Goal: Task Accomplishment & Management: Use online tool/utility

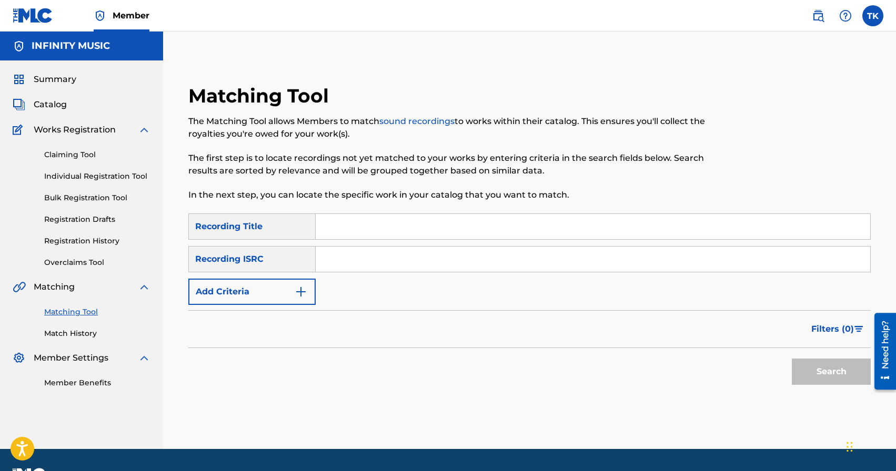
click at [308, 288] on button "Add Criteria" at bounding box center [251, 292] width 127 height 26
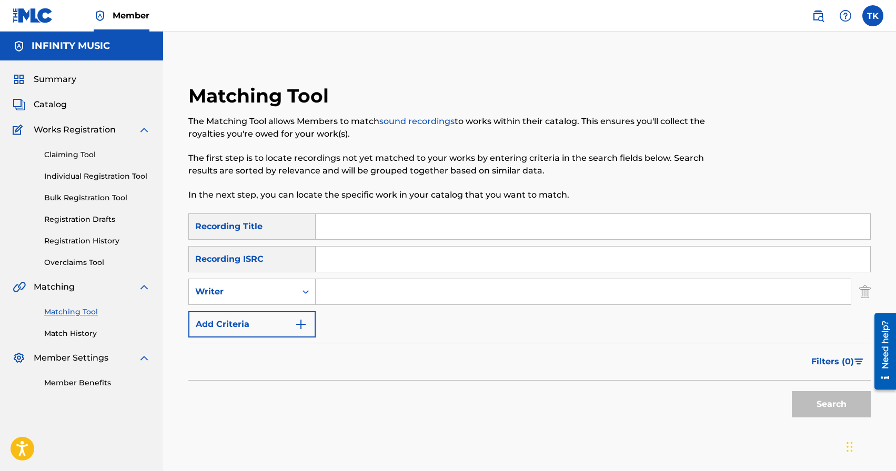
click at [306, 292] on icon "Search Form" at bounding box center [305, 292] width 11 height 11
click at [303, 294] on icon "Search Form" at bounding box center [305, 292] width 11 height 11
click at [300, 321] on div "Recording Artist" at bounding box center [252, 318] width 126 height 26
click at [341, 299] on input "Search Form" at bounding box center [583, 291] width 535 height 25
type input "и"
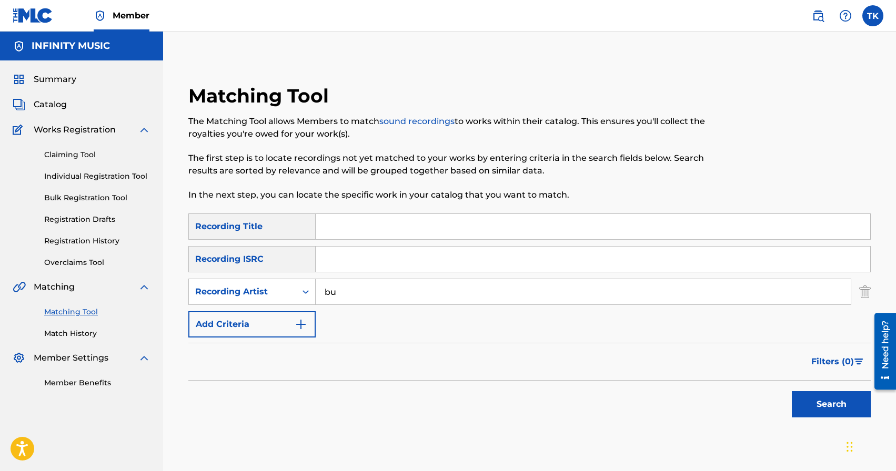
type input "BURLA"
click at [424, 230] on input "Search Form" at bounding box center [593, 226] width 555 height 25
click at [812, 395] on button "Search" at bounding box center [831, 404] width 79 height 26
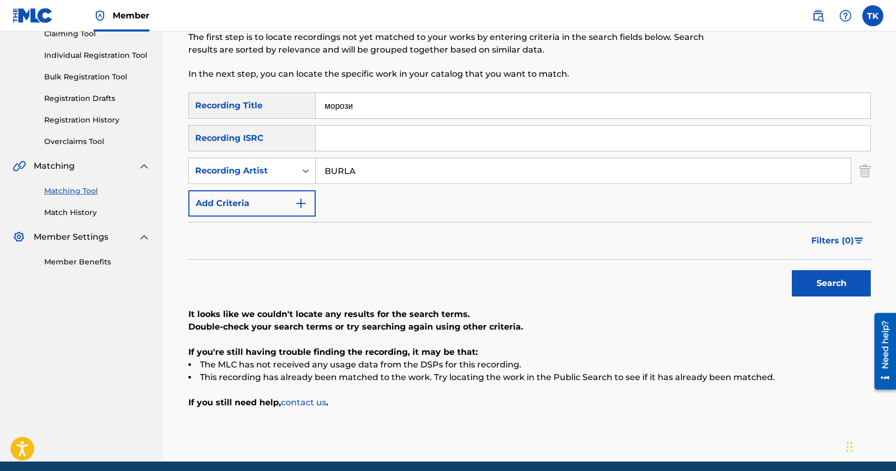
scroll to position [109, 0]
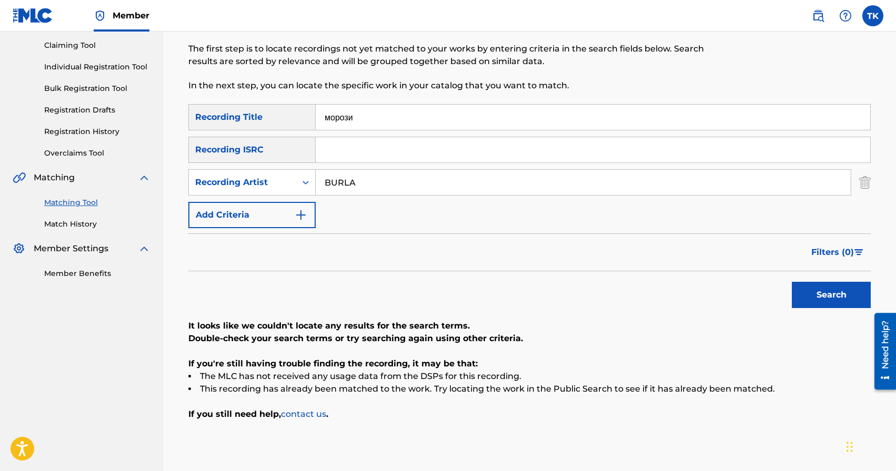
click at [396, 109] on input "морози" at bounding box center [593, 117] width 555 height 25
paste input "іпший день"
type input "Ліпший день"
click at [288, 187] on div "Recording Artist" at bounding box center [242, 182] width 95 height 13
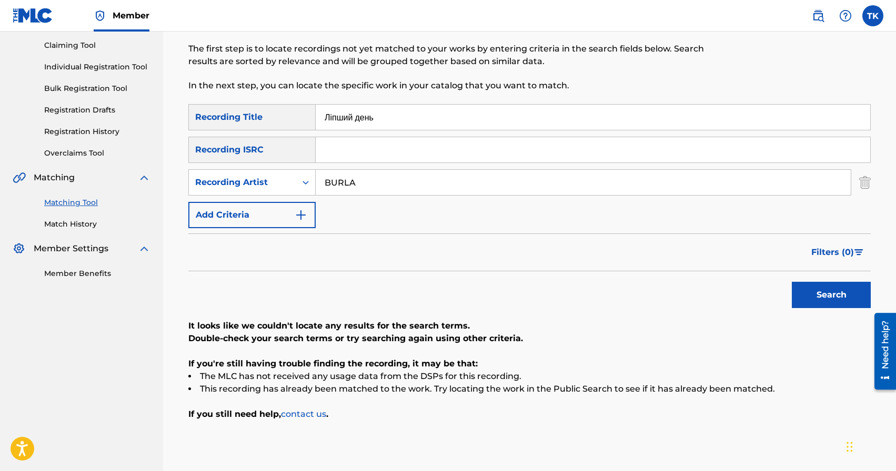
click at [382, 180] on input "BURLA" at bounding box center [583, 182] width 535 height 25
type input "Структура Щастя"
click at [811, 300] on button "Search" at bounding box center [831, 295] width 79 height 26
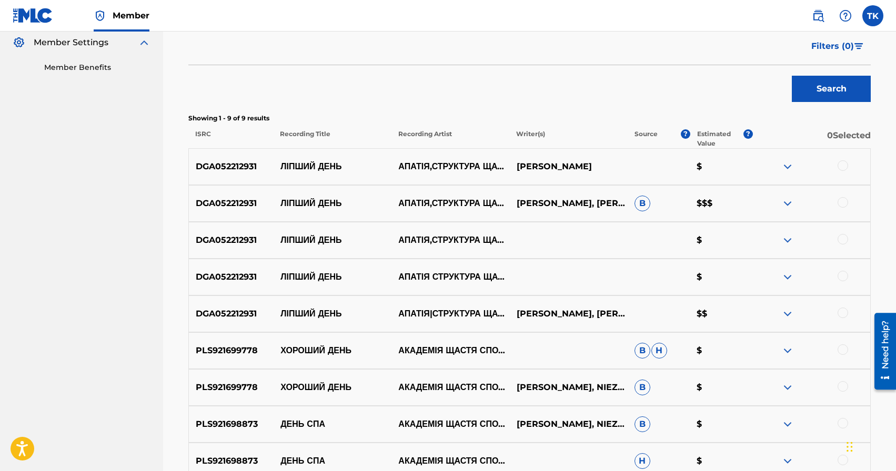
scroll to position [310, 0]
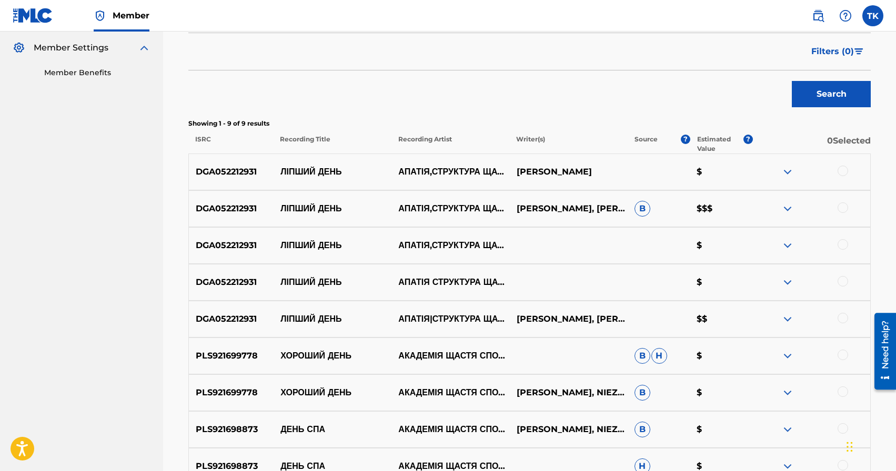
click at [845, 316] on div at bounding box center [843, 318] width 11 height 11
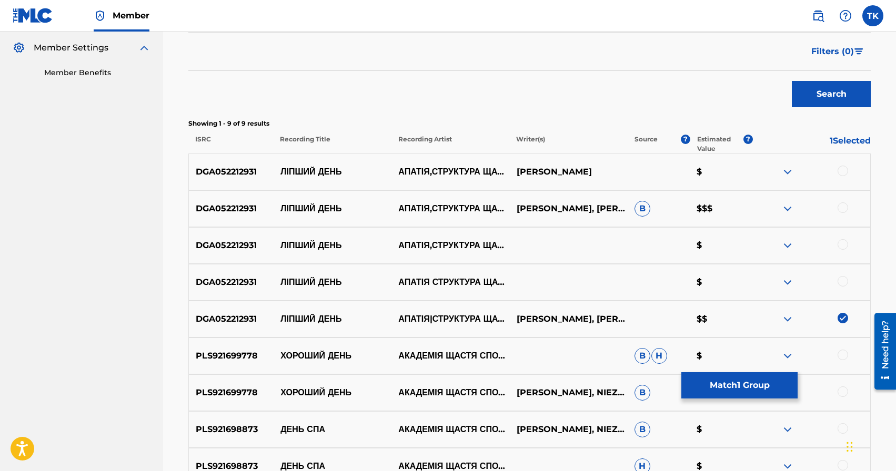
click at [845, 283] on div at bounding box center [843, 281] width 11 height 11
click at [845, 243] on div at bounding box center [843, 244] width 11 height 11
click at [841, 211] on div at bounding box center [843, 208] width 11 height 11
click at [841, 173] on div at bounding box center [843, 171] width 11 height 11
click at [310, 174] on p "ЛІПШИЙ ДЕНЬ" at bounding box center [333, 172] width 118 height 13
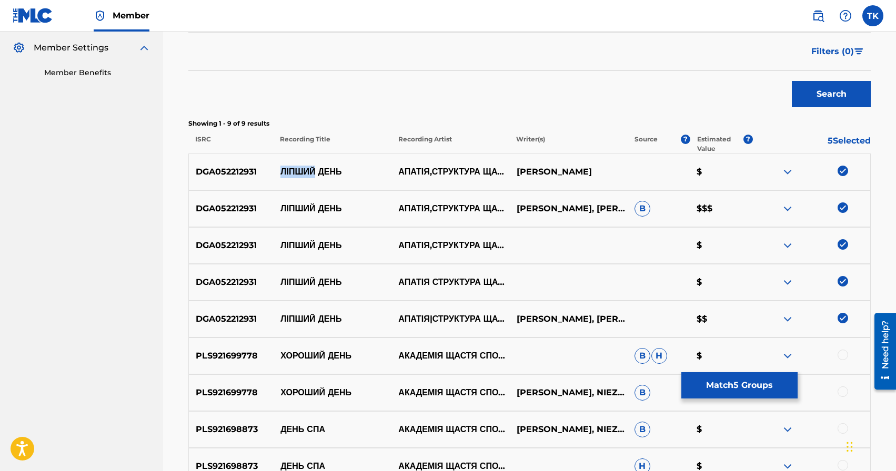
click at [310, 174] on p "ЛІПШИЙ ДЕНЬ" at bounding box center [333, 172] width 118 height 13
copy p "ЛІПШИЙ ДЕНЬ"
click at [751, 395] on button "Match 5 Groups" at bounding box center [739, 386] width 116 height 26
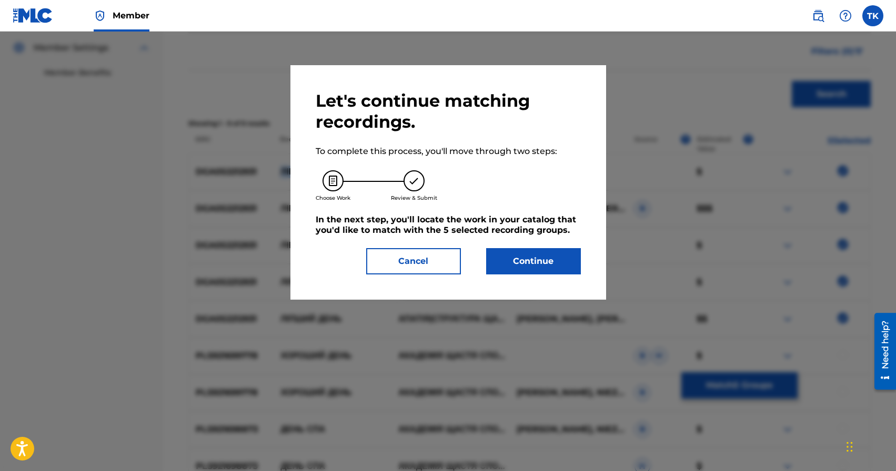
click at [528, 256] on button "Continue" at bounding box center [533, 261] width 95 height 26
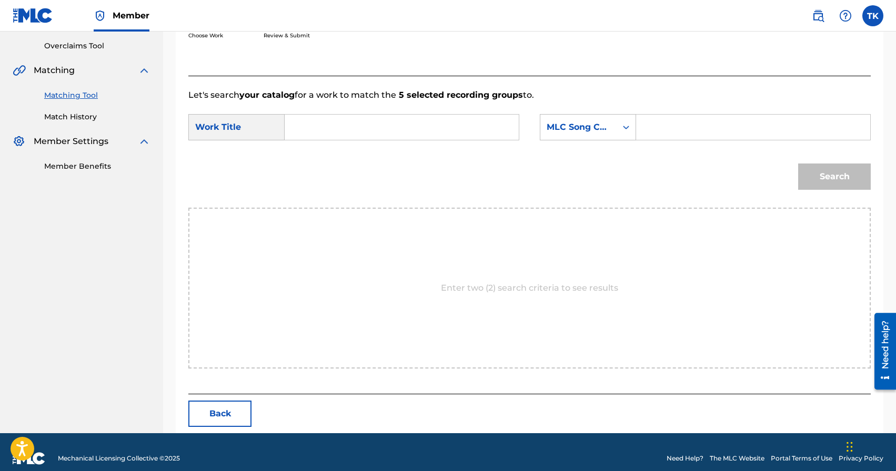
scroll to position [229, 0]
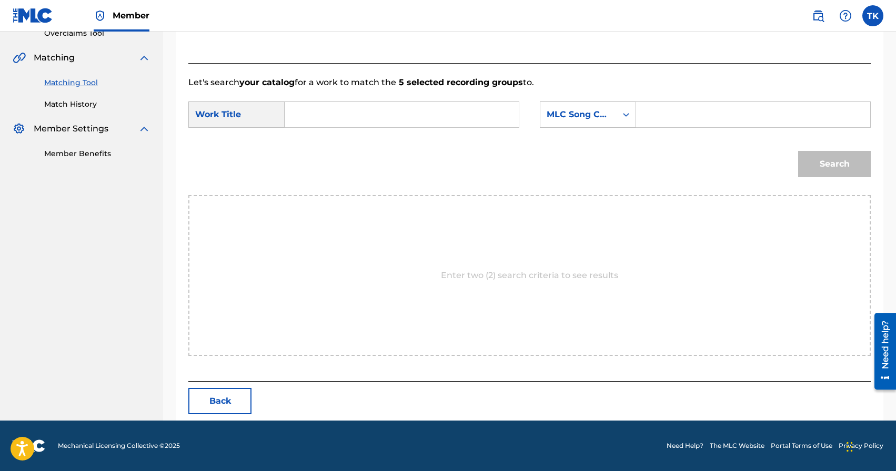
click at [374, 105] on input "Search Form" at bounding box center [402, 114] width 216 height 25
paste input "ЛІПШИЙ ДЕНЬ"
click at [429, 144] on div "ліпший день" at bounding box center [401, 138] width 215 height 19
type input "ліпший день"
click at [585, 126] on div "MLC Song Code" at bounding box center [588, 115] width 96 height 26
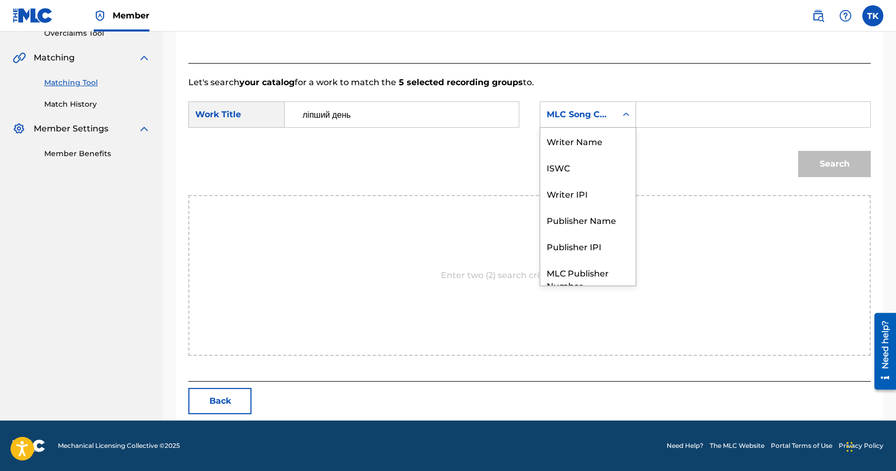
scroll to position [39, 0]
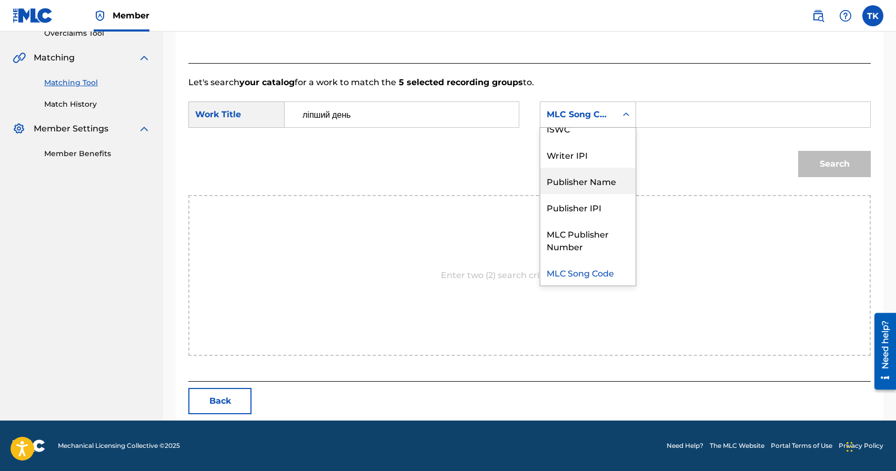
click at [584, 175] on div "Publisher Name" at bounding box center [587, 181] width 95 height 26
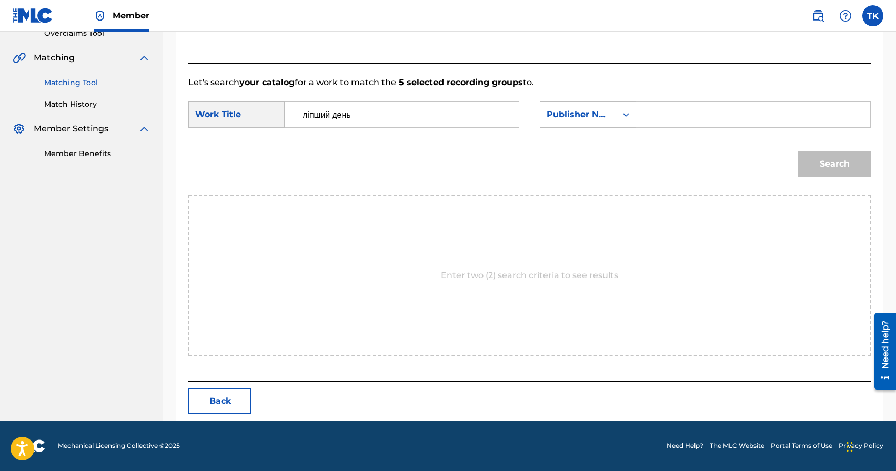
click at [683, 119] on input "Search Form" at bounding box center [753, 114] width 216 height 25
type input "DGA0Q2369766"
click at [728, 123] on input "DGA0Q2369766" at bounding box center [753, 114] width 216 height 25
click at [707, 111] on input "Search Form" at bounding box center [753, 114] width 216 height 25
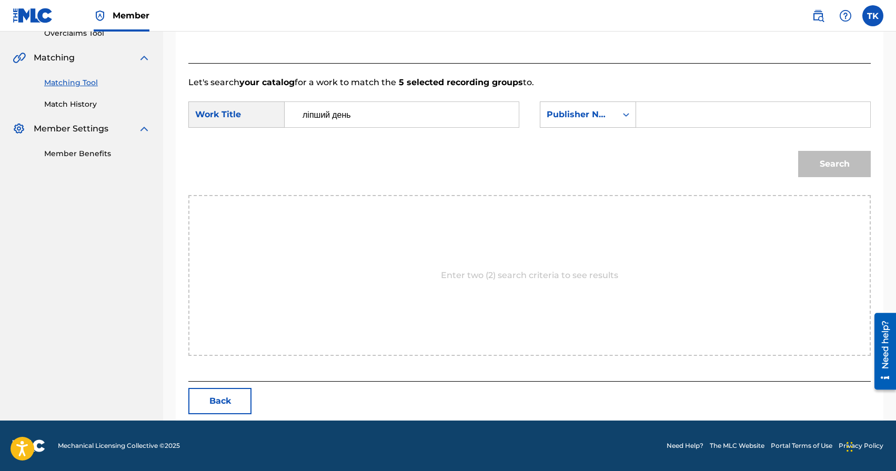
type input "INFINITY MUSIC"
click at [809, 156] on button "Search" at bounding box center [834, 164] width 73 height 26
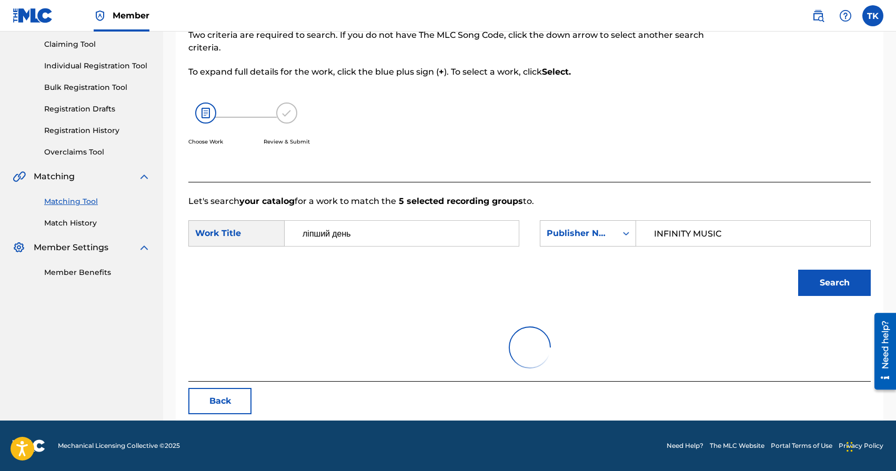
scroll to position [229, 0]
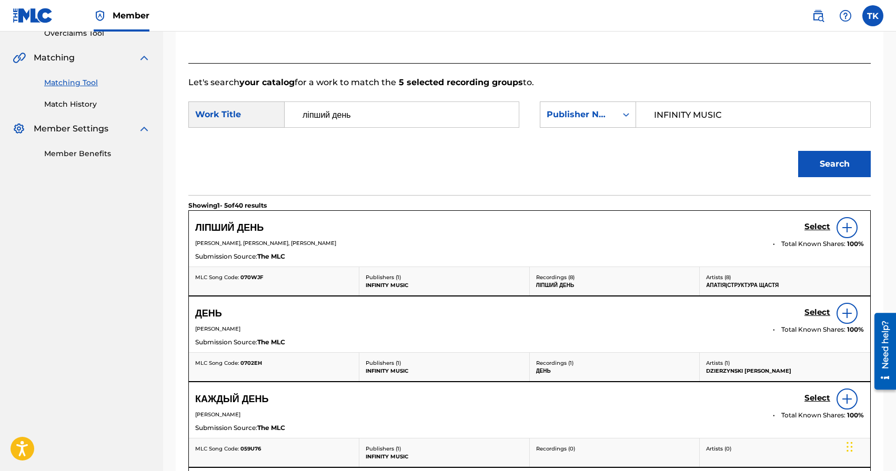
click at [817, 227] on h5 "Select" at bounding box center [818, 227] width 26 height 10
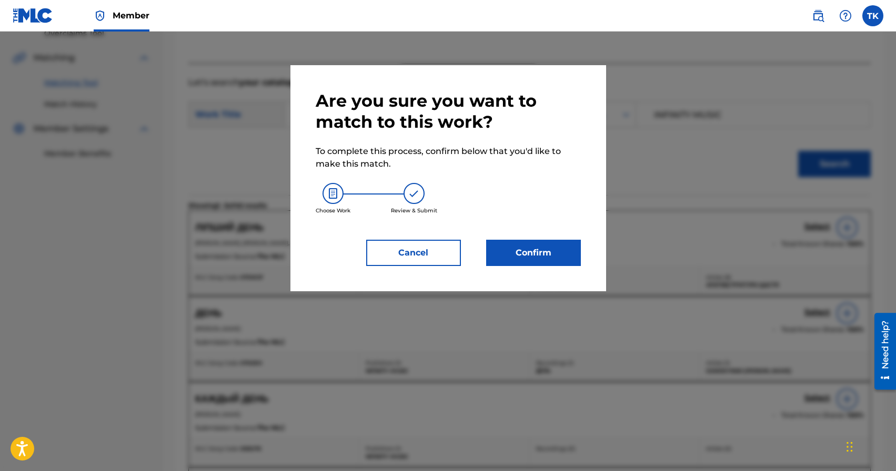
click at [564, 258] on button "Confirm" at bounding box center [533, 253] width 95 height 26
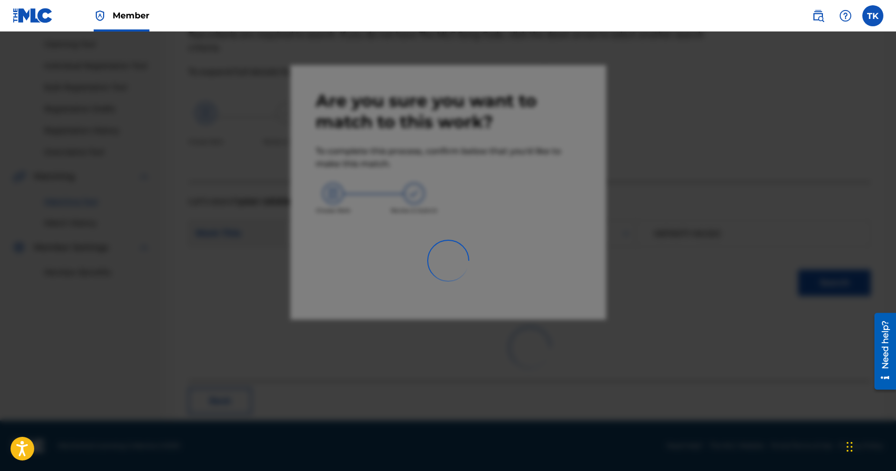
scroll to position [31, 0]
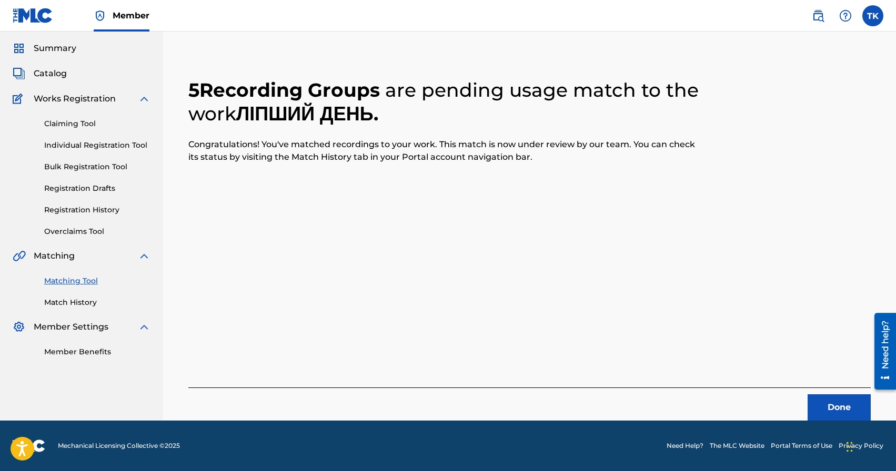
click at [824, 409] on button "Done" at bounding box center [839, 408] width 63 height 26
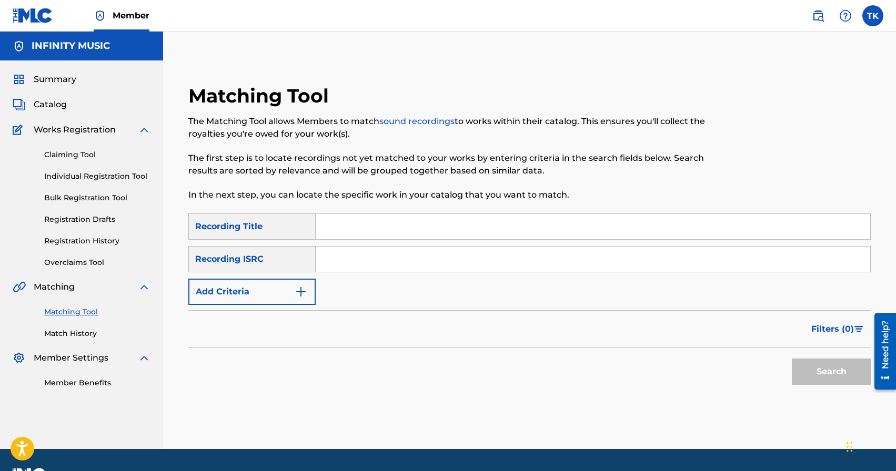
click at [424, 223] on input "Search Form" at bounding box center [593, 226] width 555 height 25
type input "сидативи"
click at [284, 298] on button "Add Criteria" at bounding box center [251, 292] width 127 height 26
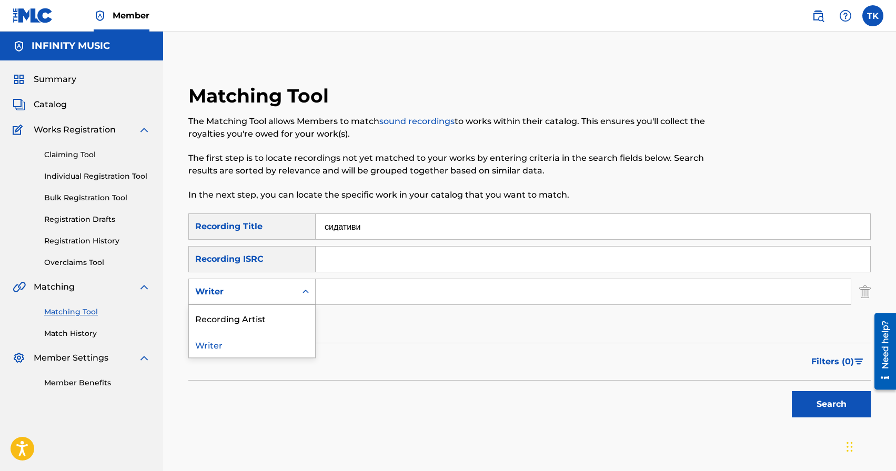
click at [284, 298] on div "Writer" at bounding box center [242, 292] width 107 height 20
click at [284, 323] on div "Recording Artist" at bounding box center [252, 318] width 126 height 26
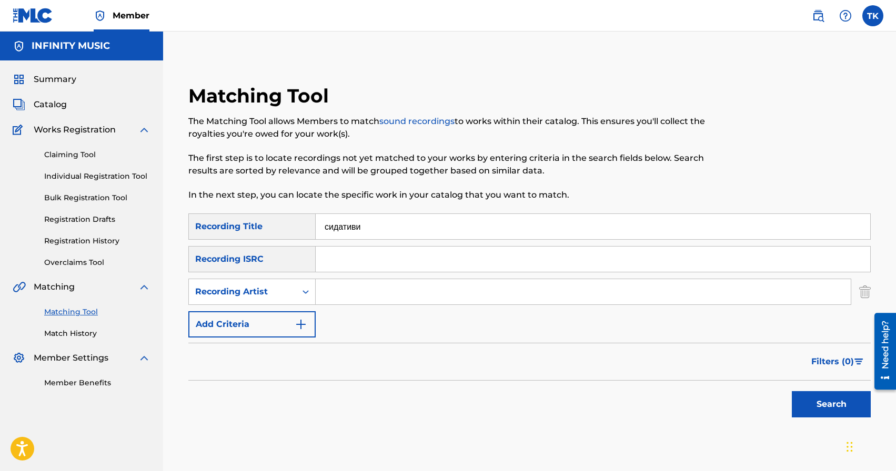
click at [349, 293] on input "Search Form" at bounding box center [583, 291] width 535 height 25
type input "с"
type input "С"
type input "Структура Щастя"
click at [827, 397] on button "Search" at bounding box center [831, 404] width 79 height 26
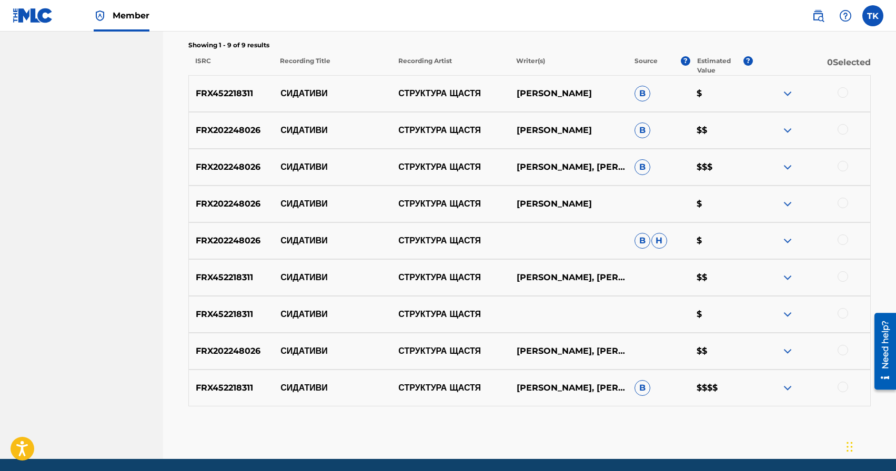
scroll to position [391, 0]
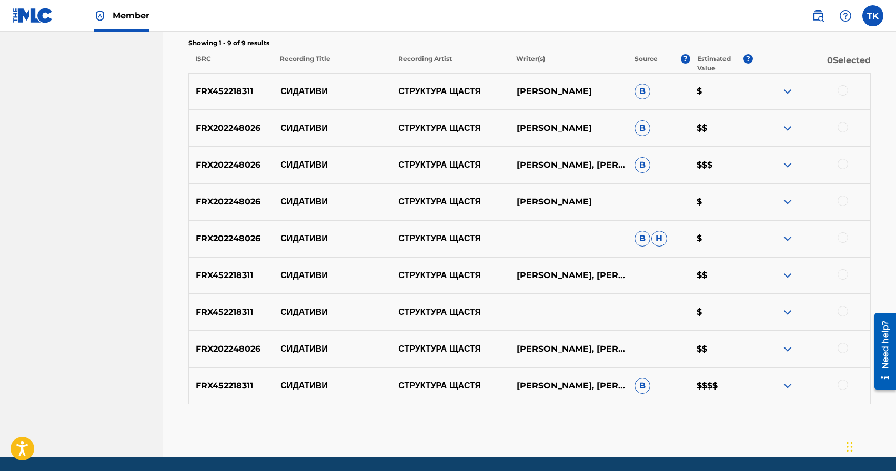
click at [843, 384] on div at bounding box center [843, 385] width 11 height 11
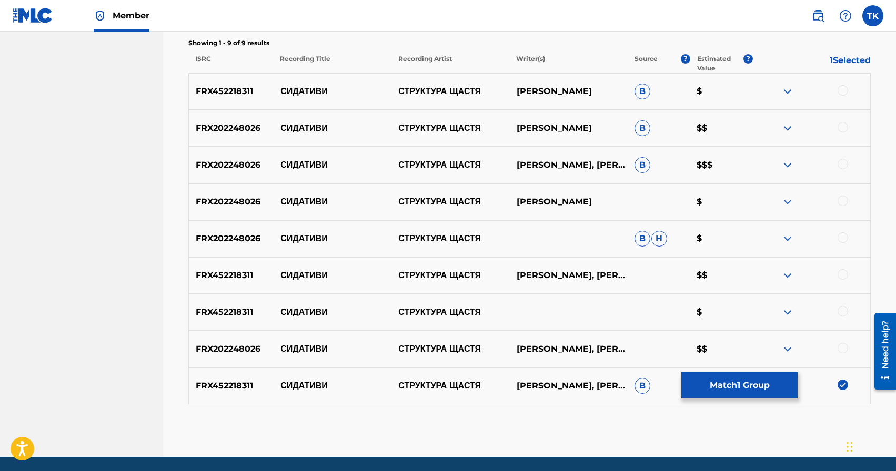
click at [843, 343] on div at bounding box center [843, 348] width 11 height 11
click at [843, 311] on div at bounding box center [843, 311] width 11 height 11
click at [844, 276] on div at bounding box center [843, 274] width 11 height 11
click at [841, 239] on div at bounding box center [843, 238] width 11 height 11
click at [842, 203] on div at bounding box center [843, 201] width 11 height 11
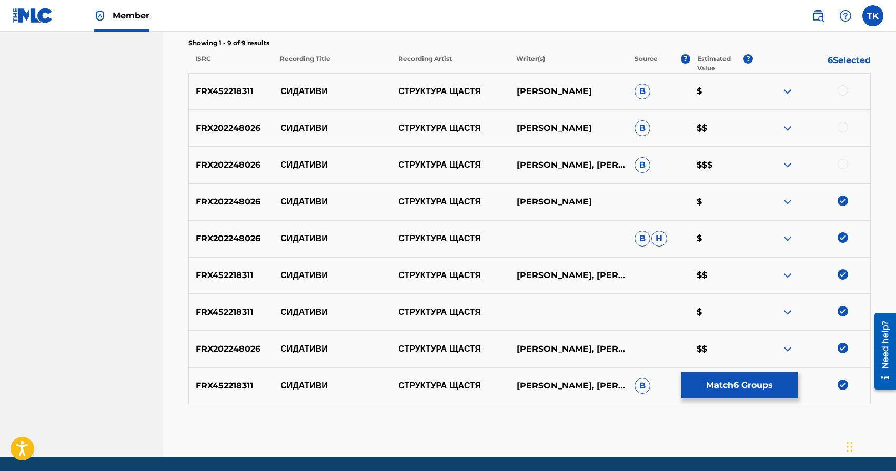
click at [843, 163] on div at bounding box center [843, 164] width 11 height 11
click at [843, 129] on div at bounding box center [843, 127] width 11 height 11
click at [843, 88] on div at bounding box center [843, 90] width 11 height 11
click at [737, 374] on button "Match 9 Groups" at bounding box center [739, 386] width 116 height 26
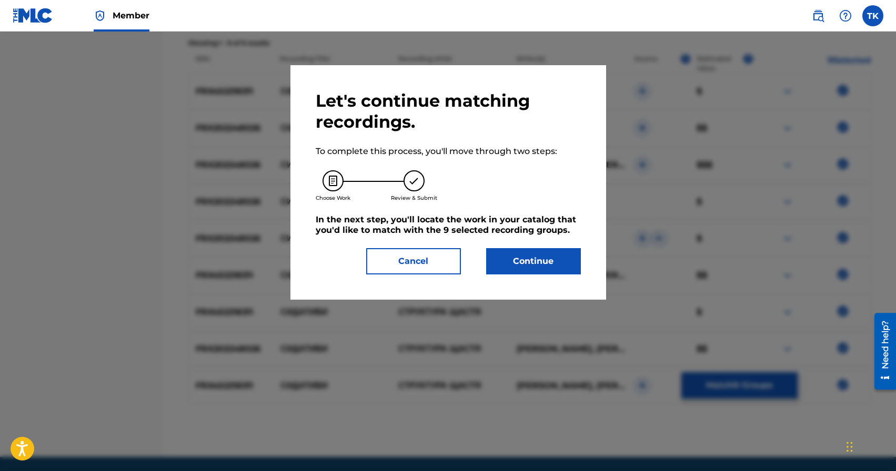
click at [535, 259] on button "Continue" at bounding box center [533, 261] width 95 height 26
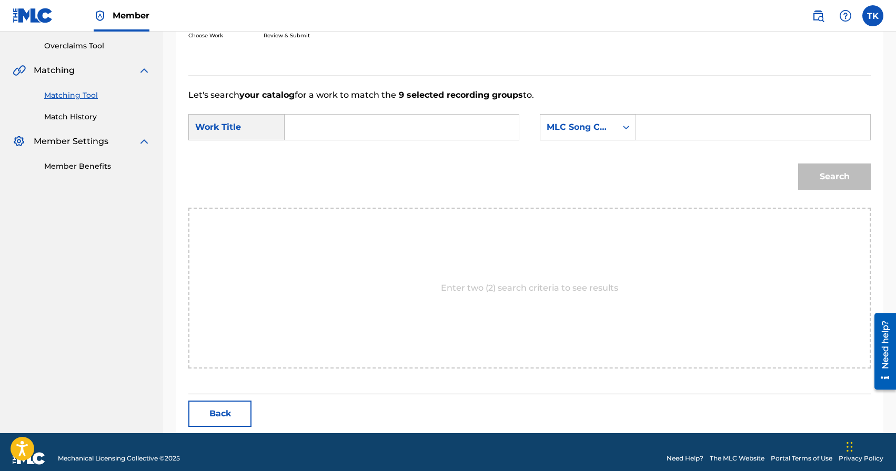
scroll to position [229, 0]
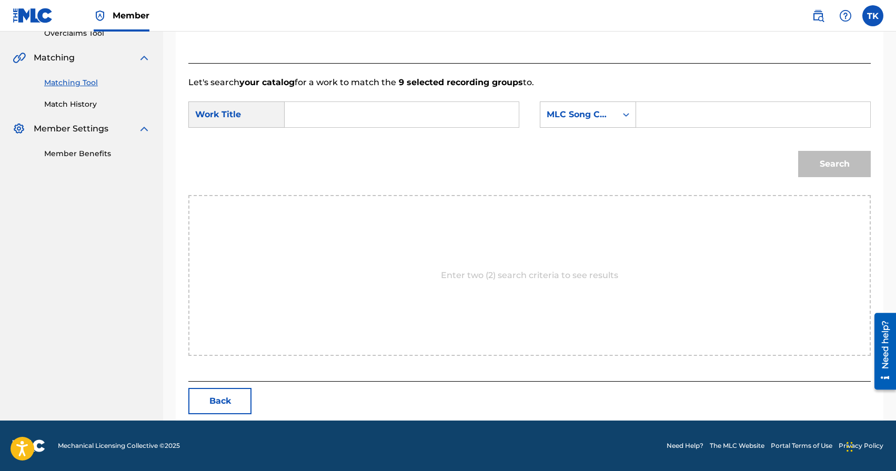
click at [384, 105] on input "Search Form" at bounding box center [402, 114] width 216 height 25
click at [370, 137] on div "сида тиви" at bounding box center [401, 138] width 215 height 19
type input "сидативи"
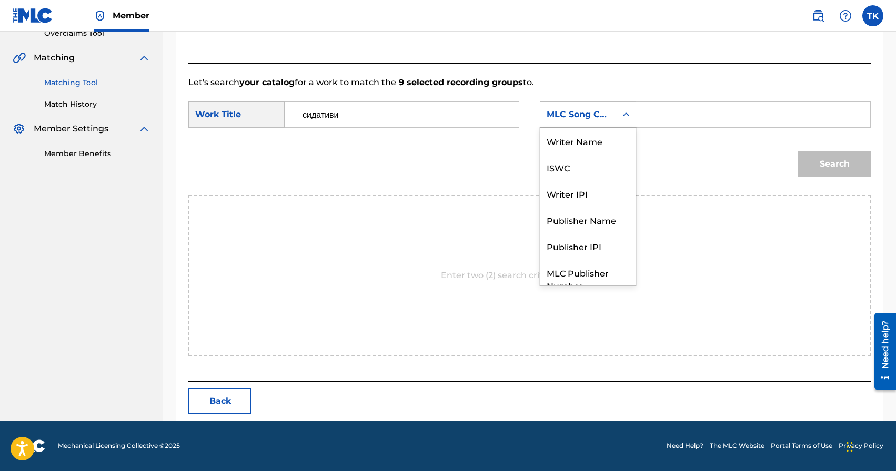
click at [578, 106] on div "MLC Song Code" at bounding box center [578, 115] width 76 height 20
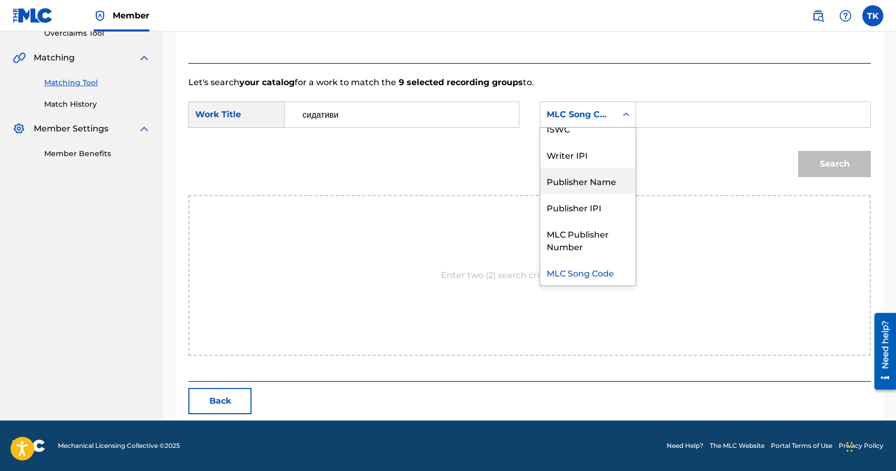
click at [578, 174] on div "Publisher Name" at bounding box center [587, 181] width 95 height 26
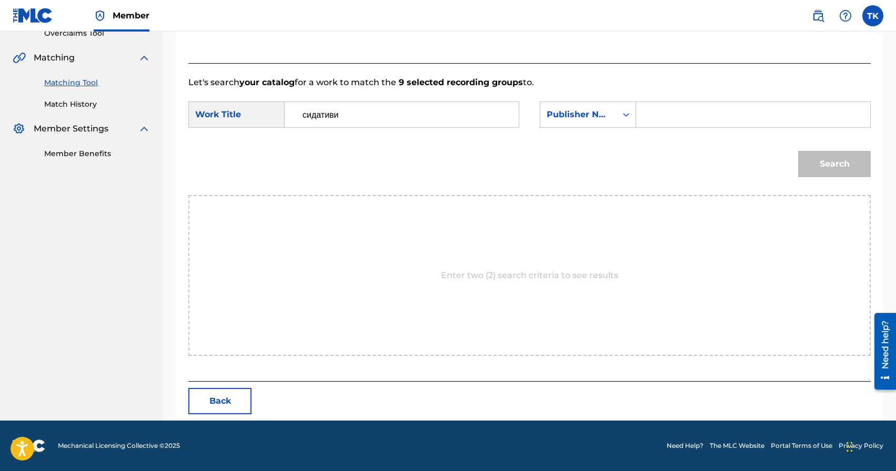
click at [660, 116] on input "Search Form" at bounding box center [753, 114] width 216 height 25
type input "INFINITY MUSIC"
click at [834, 174] on button "Search" at bounding box center [834, 164] width 73 height 26
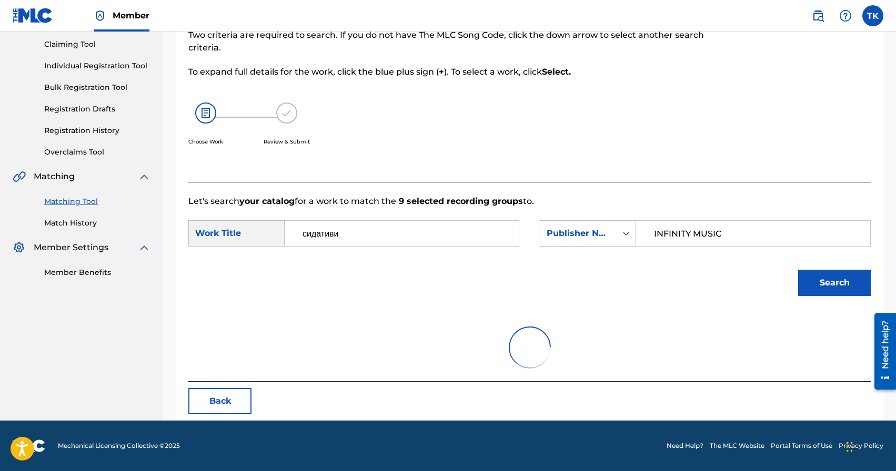
scroll to position [198, 0]
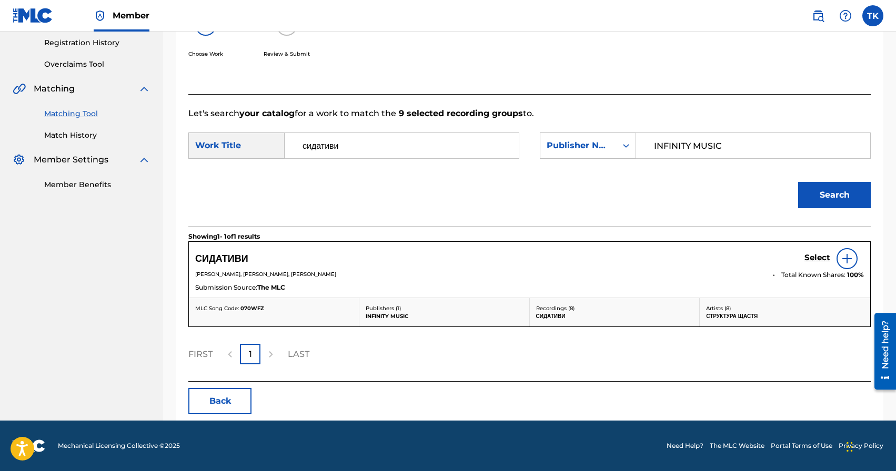
click at [809, 257] on h5 "Select" at bounding box center [818, 258] width 26 height 10
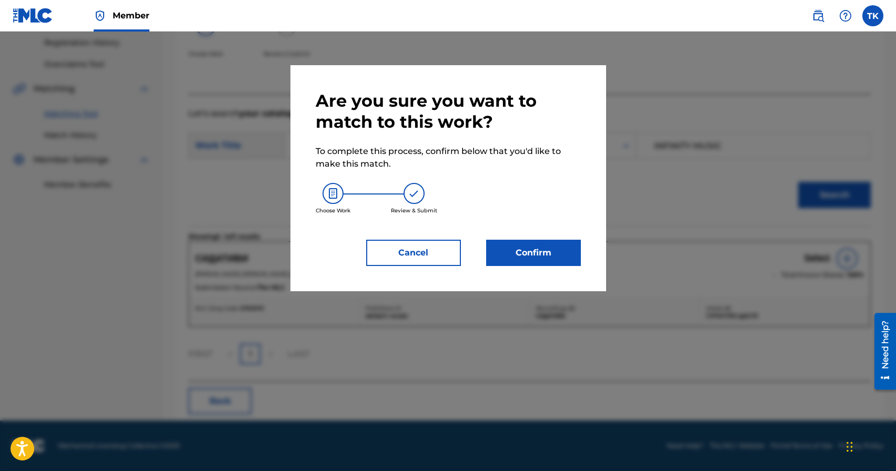
click at [565, 262] on button "Confirm" at bounding box center [533, 253] width 95 height 26
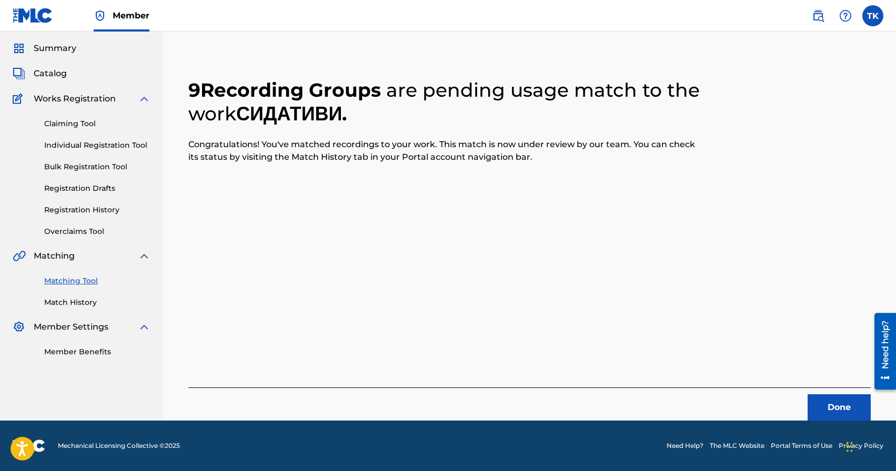
scroll to position [31, 0]
click at [818, 405] on button "Done" at bounding box center [839, 408] width 63 height 26
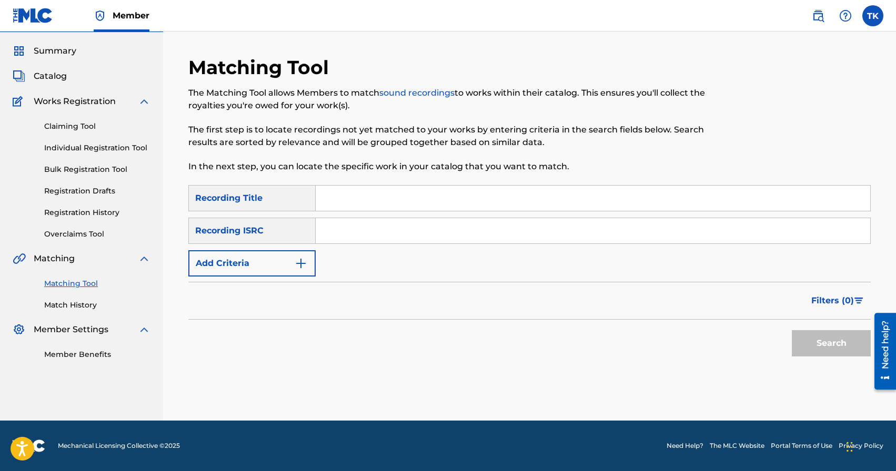
scroll to position [0, 0]
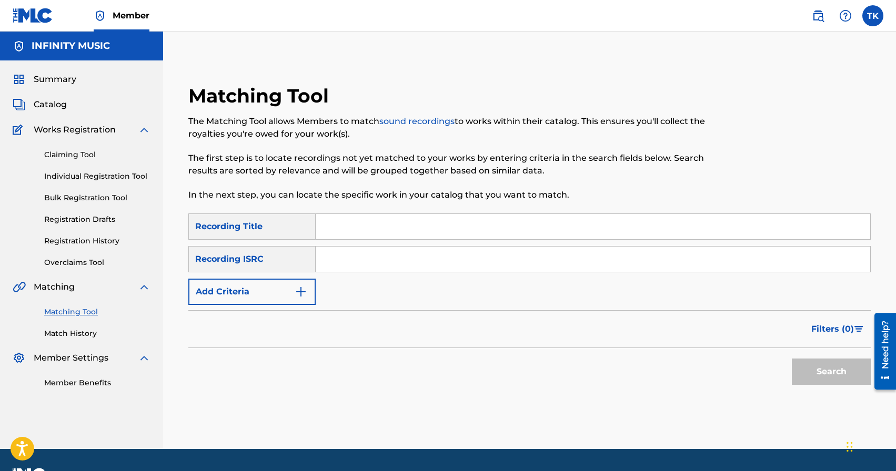
click at [426, 221] on input "Search Form" at bounding box center [593, 226] width 555 height 25
paste input "Ліпший день"
type input "Ліпший день"
click at [297, 294] on img "Search Form" at bounding box center [301, 292] width 13 height 13
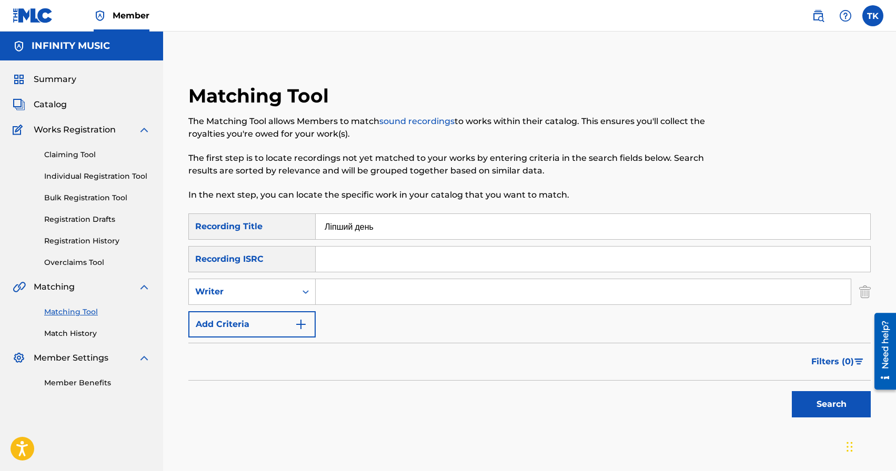
click at [297, 294] on div "Search Form" at bounding box center [305, 292] width 19 height 19
click at [292, 312] on div "Recording Artist" at bounding box center [252, 318] width 126 height 26
click at [361, 289] on input "Search Form" at bounding box center [583, 291] width 535 height 25
type input "Структура Щастя"
click at [811, 396] on button "Search" at bounding box center [831, 404] width 79 height 26
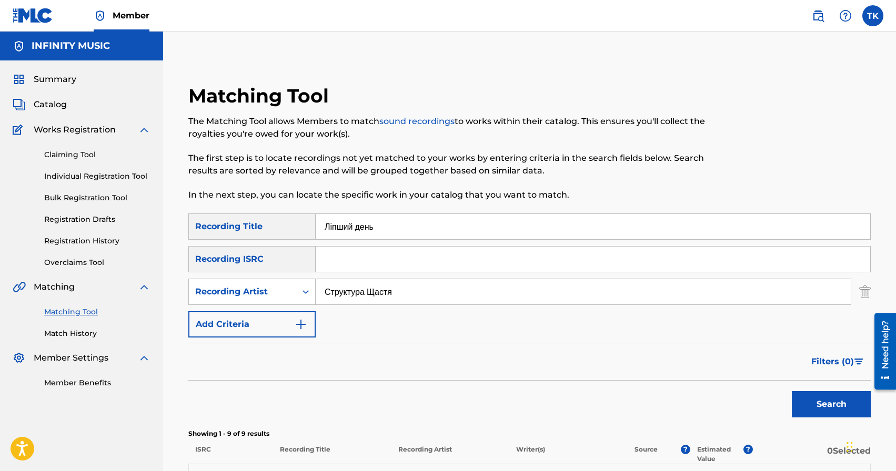
click at [430, 233] on input "Ліпший день" at bounding box center [593, 226] width 555 height 25
paste input "апам'ятай мої рядки Трек – СТРУКТУРА ЩАСТЯ ‧ 2022 г."
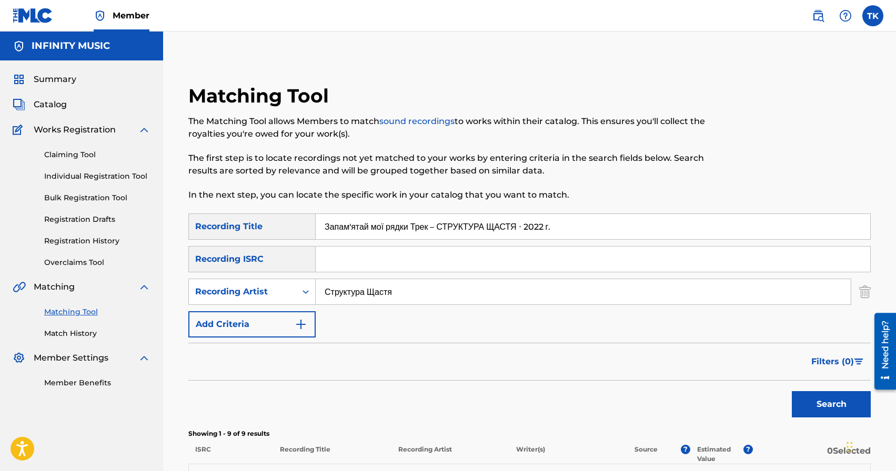
drag, startPoint x: 600, startPoint y: 226, endPoint x: 425, endPoint y: 226, distance: 175.8
click at [425, 226] on input "Запам'ятай мої рядки Трек – СТРУКТУРА ЩАСТЯ ‧ 2022 г." at bounding box center [593, 226] width 555 height 25
type input "Запам'ятай мої рядки"
click at [822, 407] on button "Search" at bounding box center [831, 404] width 79 height 26
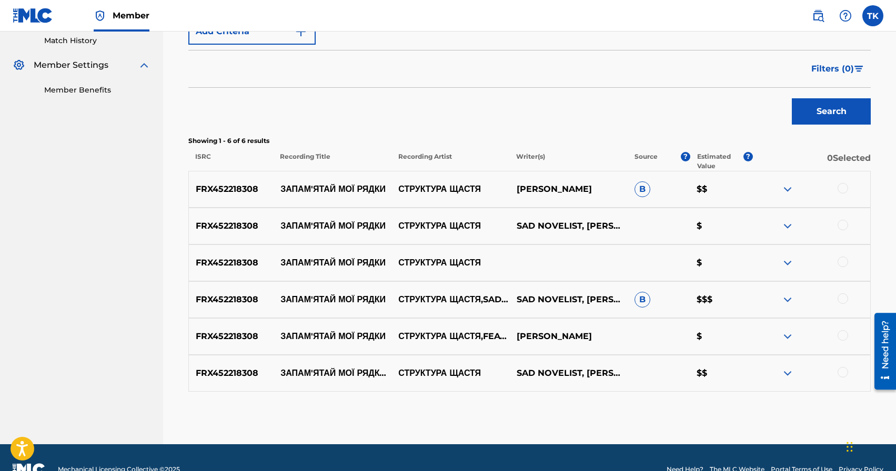
scroll to position [295, 0]
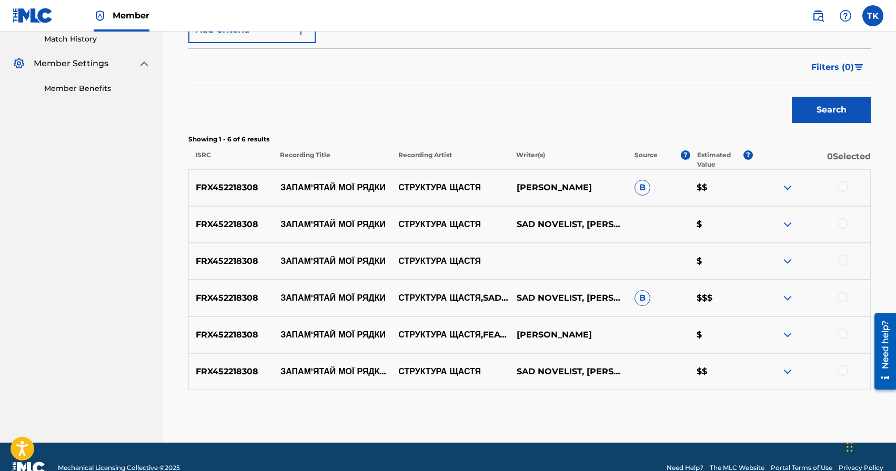
click at [846, 373] on div at bounding box center [843, 371] width 11 height 11
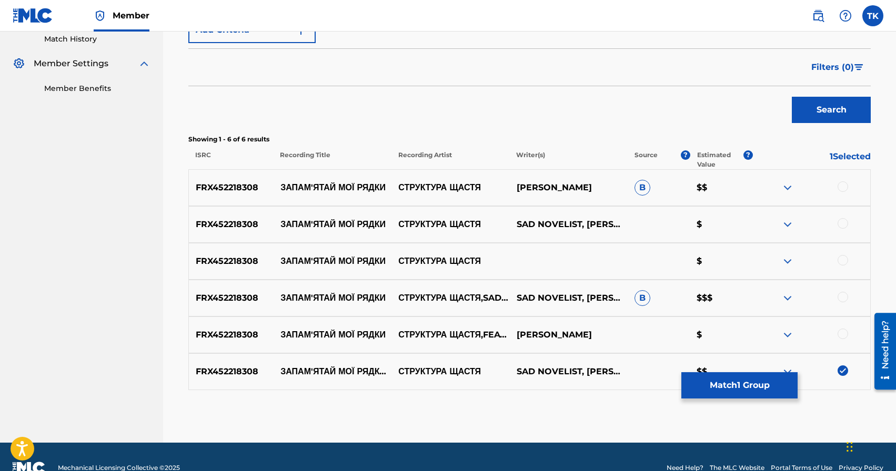
click at [843, 332] on div at bounding box center [843, 334] width 11 height 11
click at [844, 299] on div at bounding box center [843, 297] width 11 height 11
click at [845, 261] on div at bounding box center [843, 260] width 11 height 11
click at [844, 227] on div at bounding box center [843, 223] width 11 height 11
click at [842, 186] on div at bounding box center [843, 187] width 11 height 11
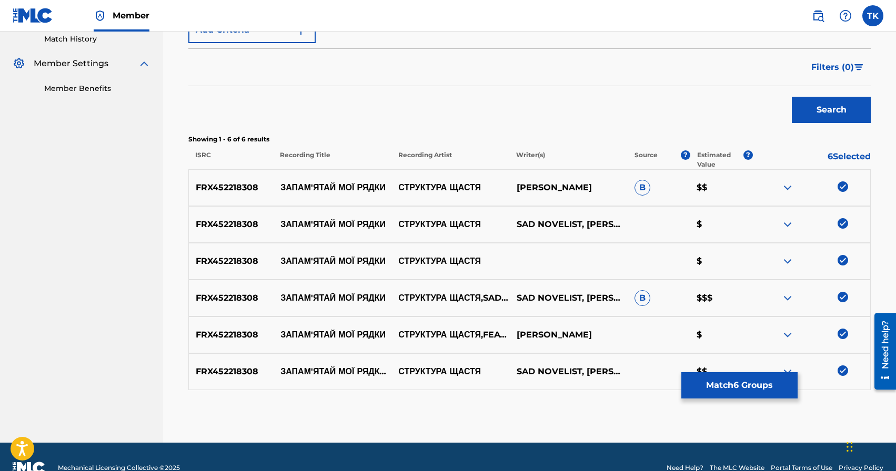
click at [324, 186] on p "ЗАПАМ'ЯТАЙ МОЇ РЯДКИ" at bounding box center [333, 188] width 118 height 13
copy p "ЗАПАМ'ЯТАЙ МОЇ РЯДКИ"
click at [714, 392] on button "Match 6 Groups" at bounding box center [739, 386] width 116 height 26
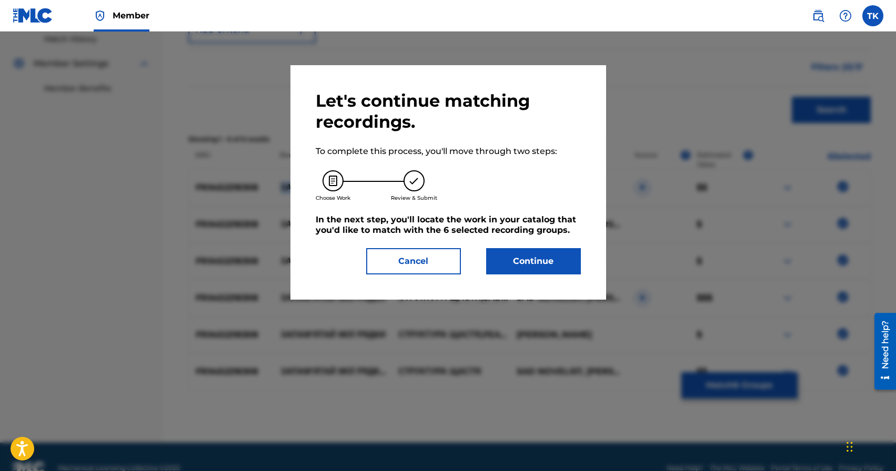
click at [530, 264] on button "Continue" at bounding box center [533, 261] width 95 height 26
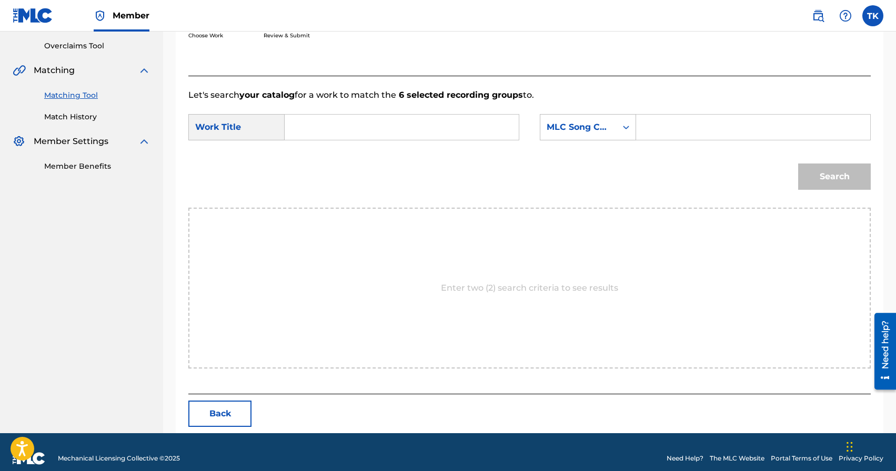
scroll to position [229, 0]
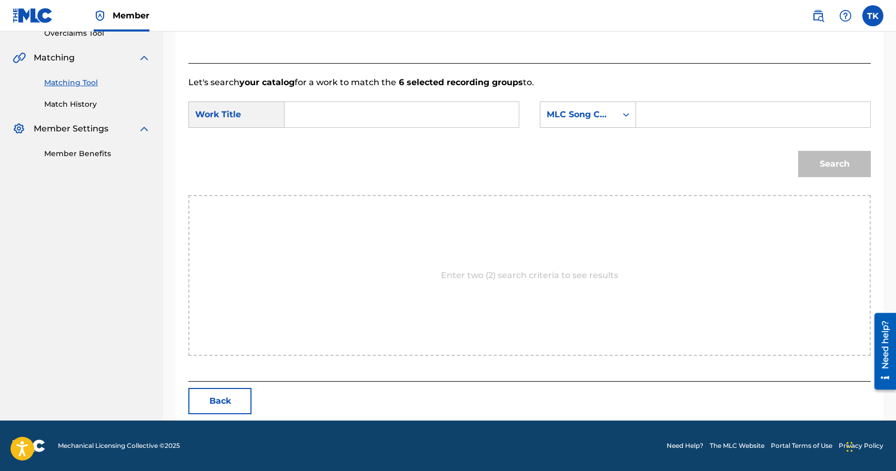
click at [430, 115] on input "Search Form" at bounding box center [402, 114] width 216 height 25
paste input "ЗАПАМ'ЯТАЙ МОЇ РЯДКИ"
type input "ЗАПАМ'ЯТАЙ МОЇ РЯДКИ"
click at [583, 116] on div "MLC Song Code" at bounding box center [579, 114] width 64 height 13
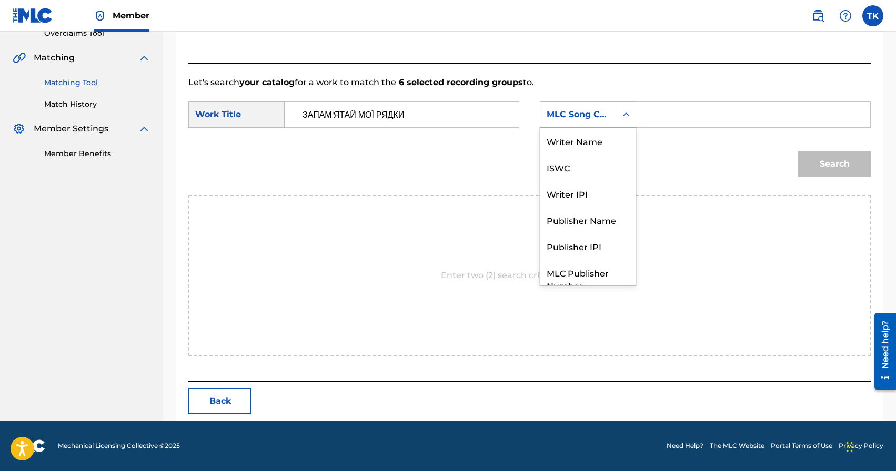
scroll to position [39, 0]
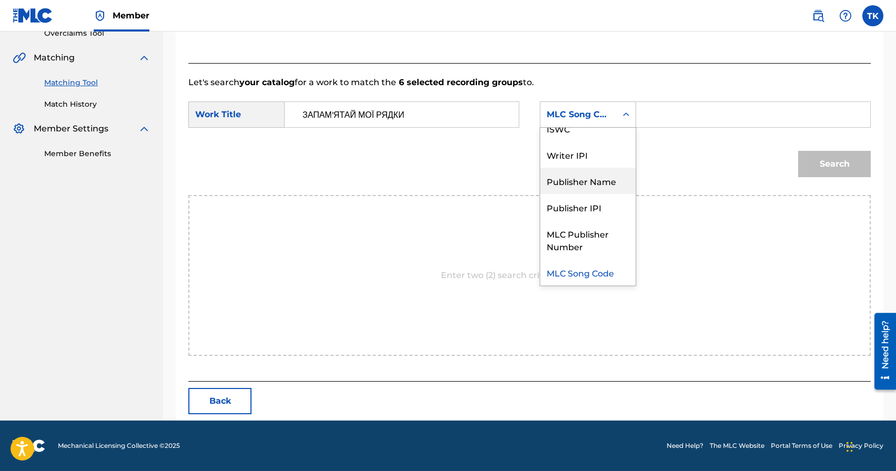
click at [588, 178] on div "Publisher Name" at bounding box center [587, 181] width 95 height 26
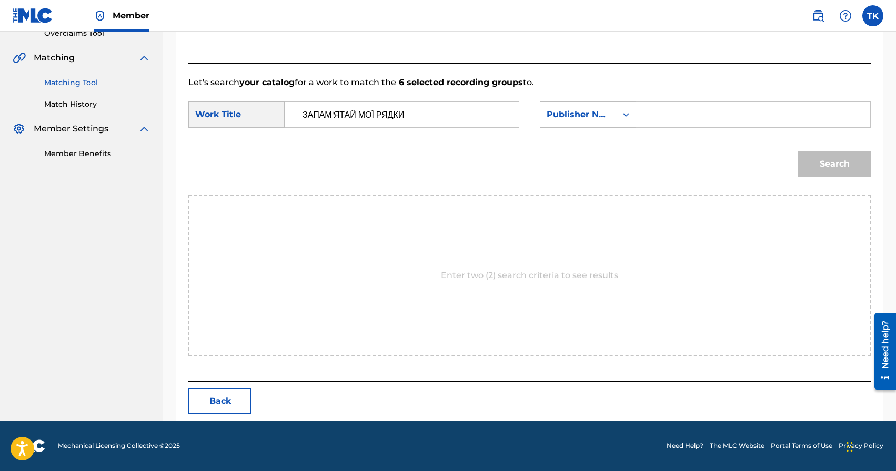
click at [662, 114] on input "Search Form" at bounding box center [753, 114] width 216 height 25
type input "INFINITY MUSIC"
click at [817, 160] on button "Search" at bounding box center [834, 164] width 73 height 26
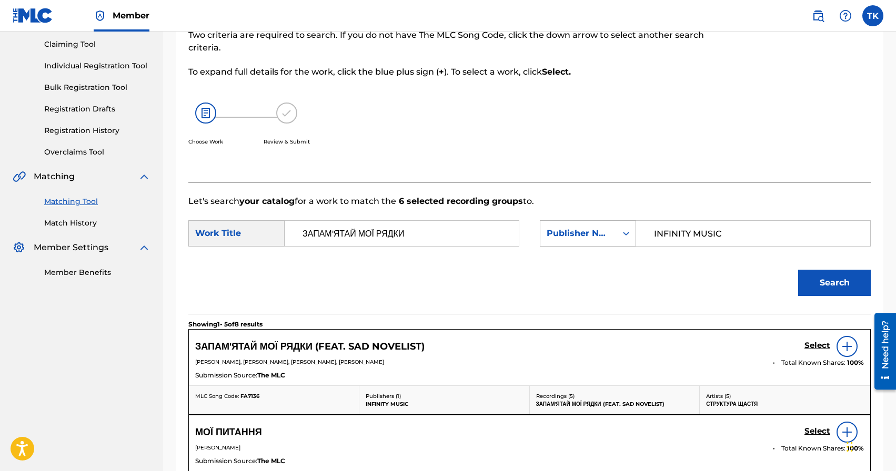
scroll to position [229, 0]
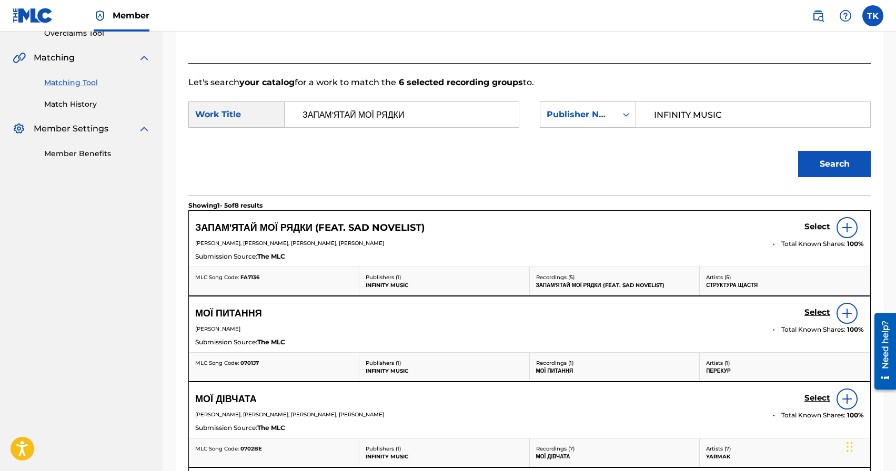
click at [811, 231] on h5 "Select" at bounding box center [818, 227] width 26 height 10
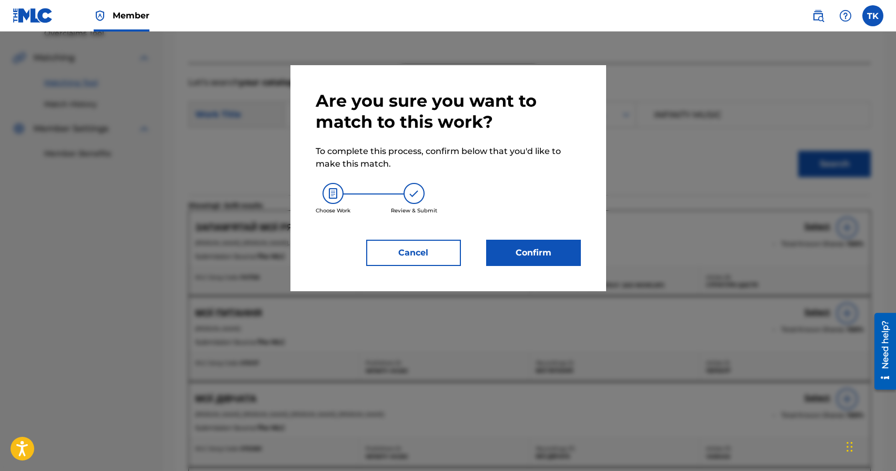
click at [514, 270] on div "Are you sure you want to match to this work? To complete this process, confirm …" at bounding box center [448, 178] width 316 height 226
click at [527, 260] on button "Confirm" at bounding box center [533, 253] width 95 height 26
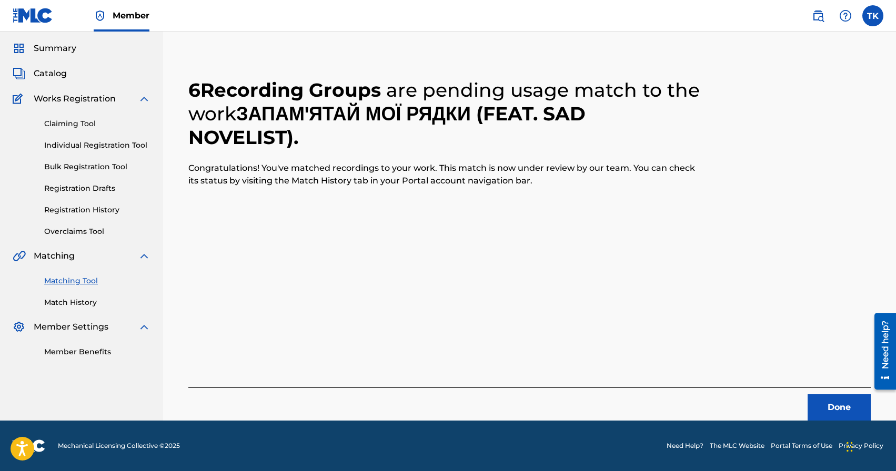
scroll to position [31, 0]
click at [821, 398] on button "Done" at bounding box center [839, 408] width 63 height 26
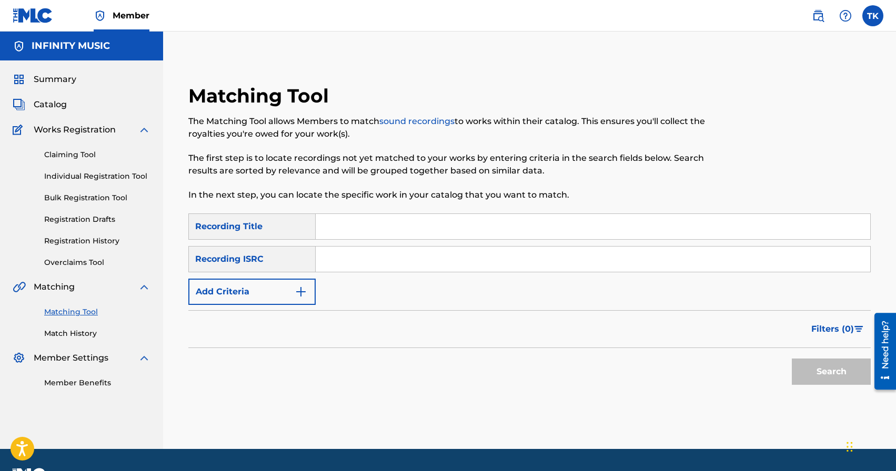
click at [391, 213] on div "Matching Tool The Matching Tool allows Members to match sound recordings to wor…" at bounding box center [451, 148] width 526 height 129
click at [391, 217] on input "Search Form" at bounding box center [593, 226] width 555 height 25
type input "смуга"
click at [296, 291] on img "Search Form" at bounding box center [301, 292] width 13 height 13
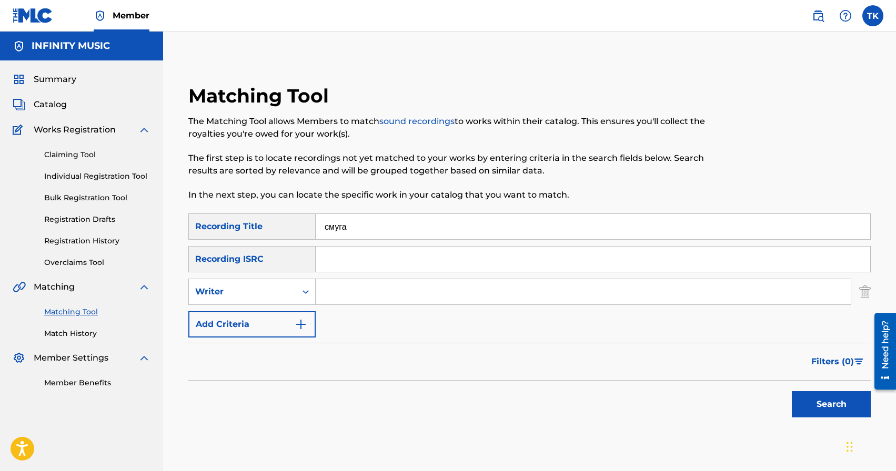
click at [296, 291] on div "Search Form" at bounding box center [305, 292] width 19 height 19
click at [293, 303] on div "Writer" at bounding box center [251, 292] width 127 height 26
click at [295, 293] on div "Writer" at bounding box center [242, 292] width 107 height 20
click at [289, 321] on div "Recording Artist" at bounding box center [252, 318] width 126 height 26
click at [347, 300] on input "Search Form" at bounding box center [583, 291] width 535 height 25
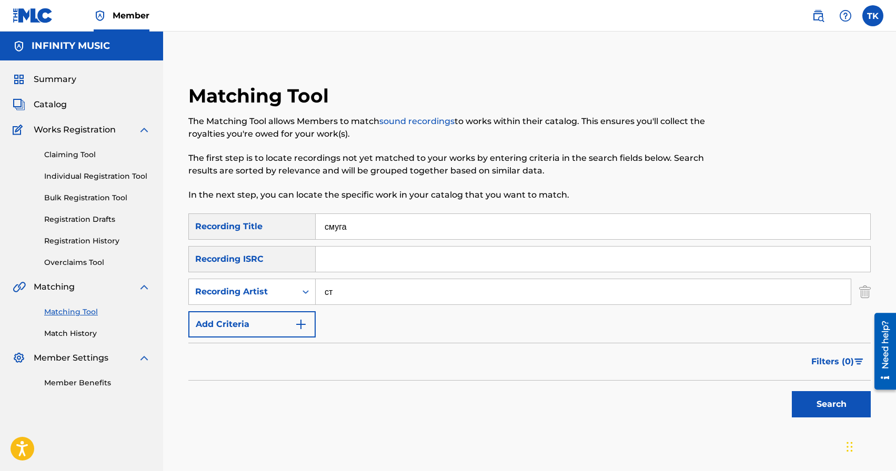
type input "Структура Щастя"
click at [812, 396] on button "Search" at bounding box center [831, 404] width 79 height 26
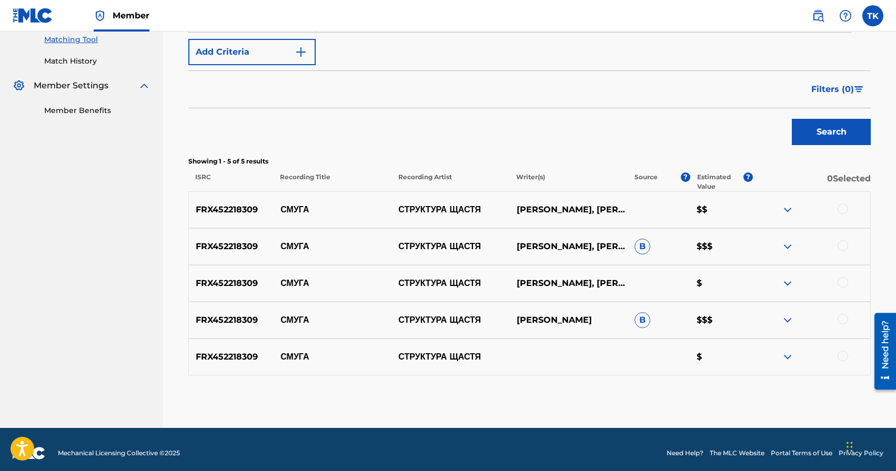
scroll to position [280, 0]
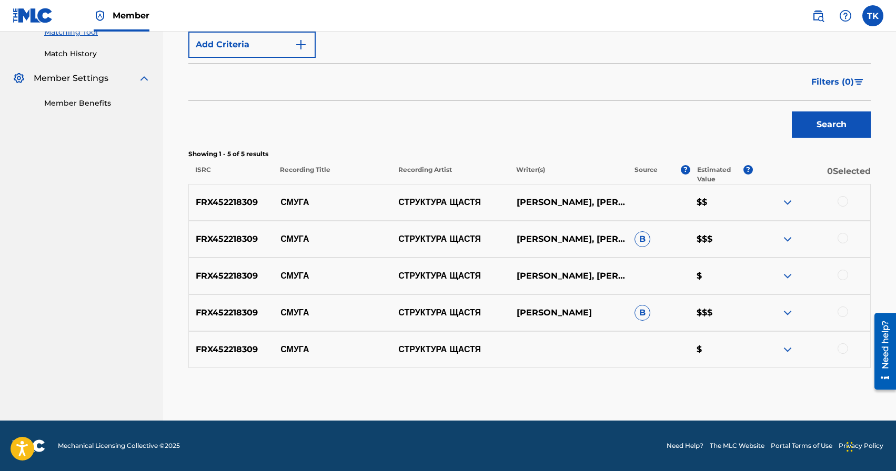
click at [845, 203] on div at bounding box center [843, 201] width 11 height 11
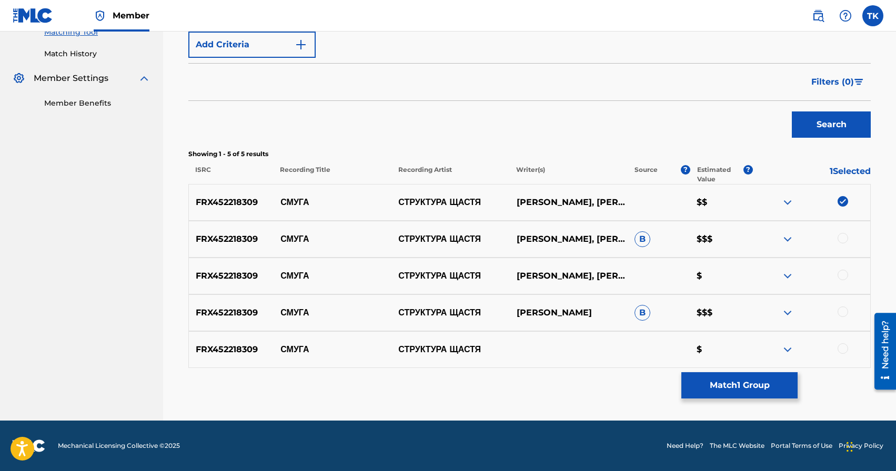
click at [845, 236] on div at bounding box center [843, 238] width 11 height 11
click at [844, 274] on div at bounding box center [843, 275] width 11 height 11
click at [843, 312] on div at bounding box center [843, 312] width 11 height 11
click at [842, 346] on div at bounding box center [843, 349] width 11 height 11
click at [749, 383] on button "Match 5 Groups" at bounding box center [739, 386] width 116 height 26
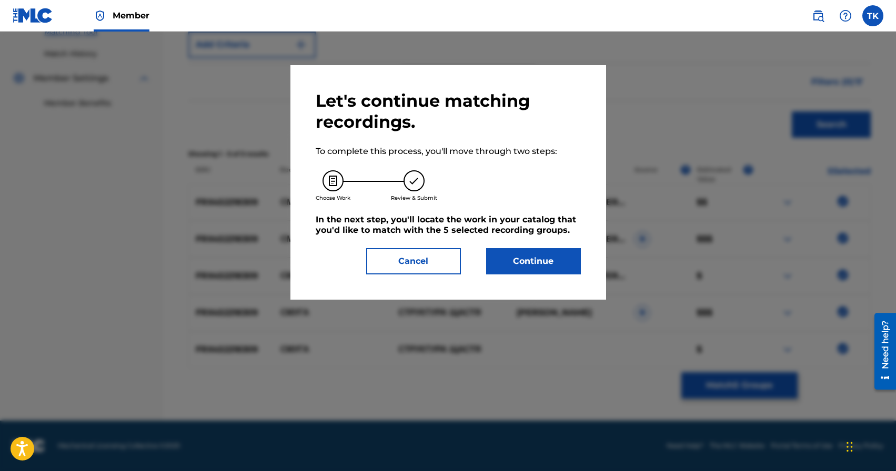
click at [561, 266] on button "Continue" at bounding box center [533, 261] width 95 height 26
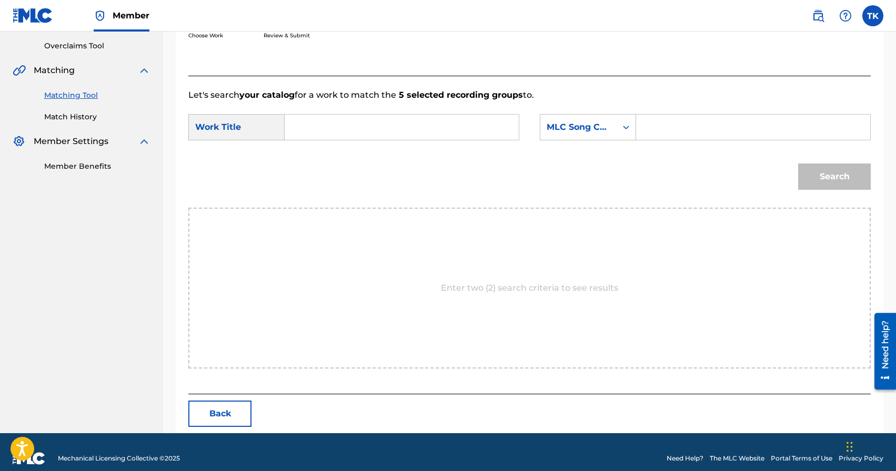
scroll to position [229, 0]
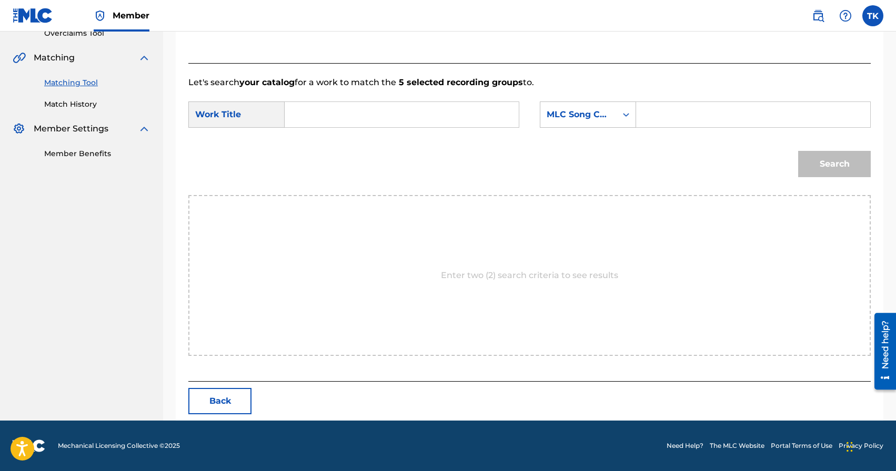
click at [426, 112] on input "Search Form" at bounding box center [402, 114] width 216 height 25
type input "смуга"
click at [411, 137] on div "смуга" at bounding box center [401, 138] width 215 height 19
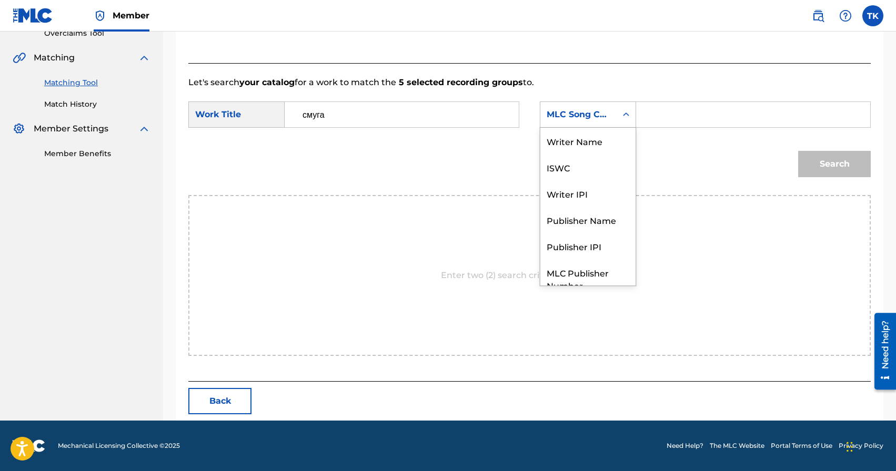
click at [576, 124] on div "MLC Song Code" at bounding box center [578, 115] width 76 height 20
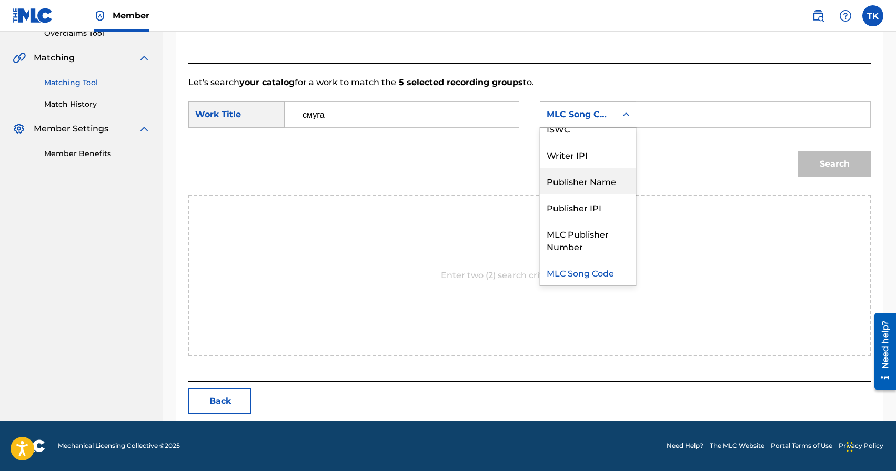
click at [594, 177] on div "Publisher Name" at bounding box center [587, 181] width 95 height 26
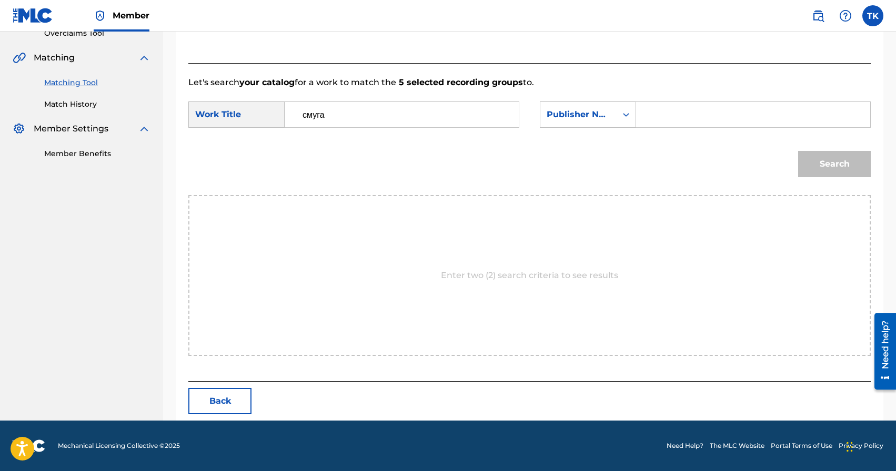
click at [677, 105] on input "Search Form" at bounding box center [753, 114] width 216 height 25
type input "INFINITY MUSIC"
click at [859, 164] on button "Search" at bounding box center [834, 164] width 73 height 26
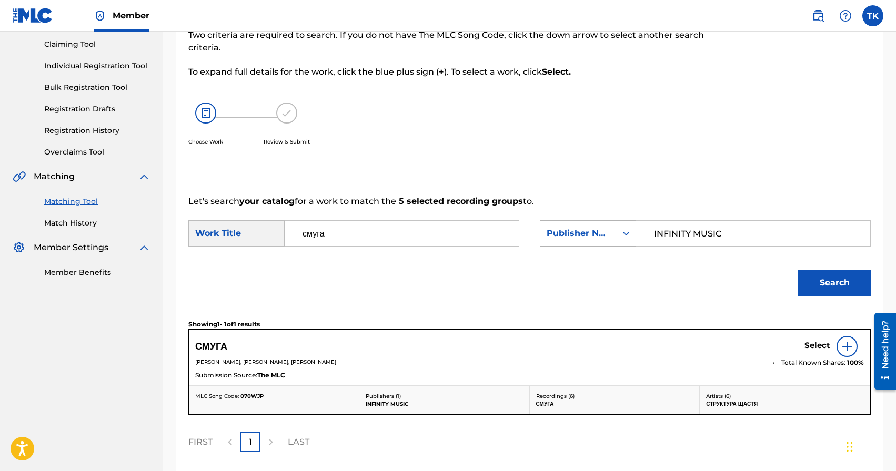
scroll to position [198, 0]
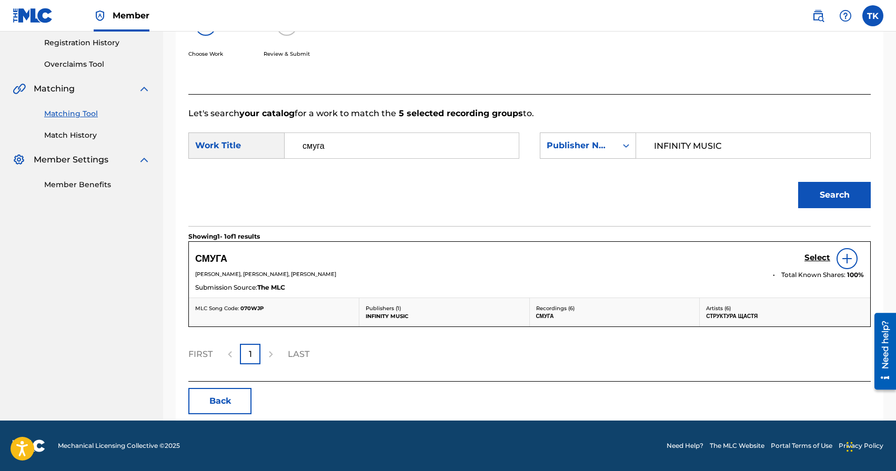
click at [814, 256] on h5 "Select" at bounding box center [818, 258] width 26 height 10
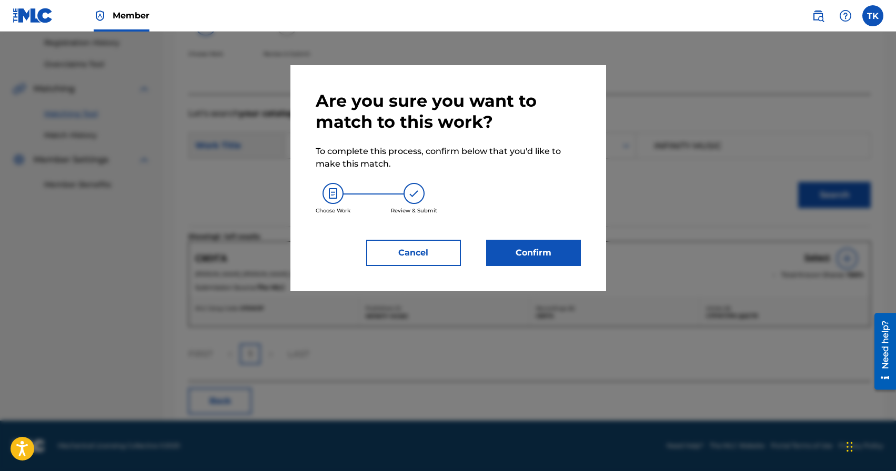
click at [550, 255] on button "Confirm" at bounding box center [533, 253] width 95 height 26
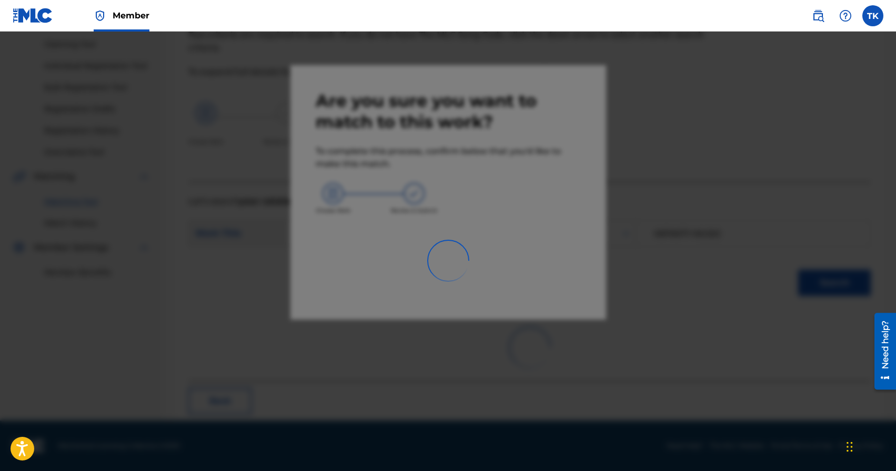
scroll to position [31, 0]
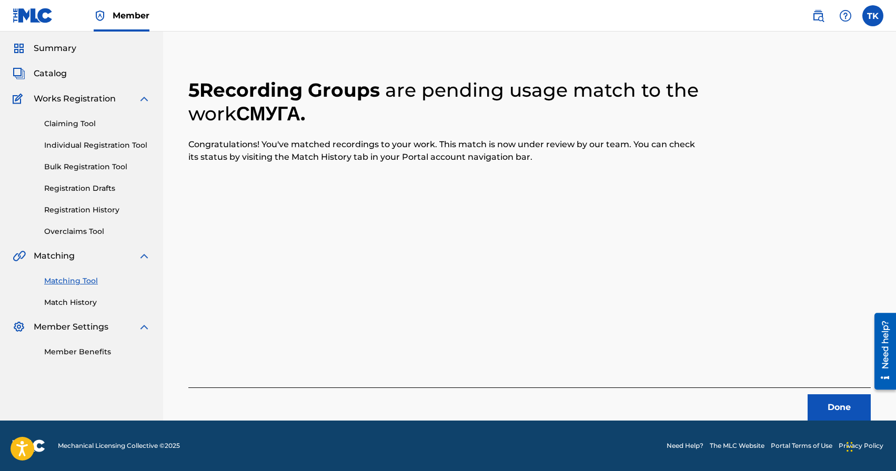
click at [820, 401] on button "Done" at bounding box center [839, 408] width 63 height 26
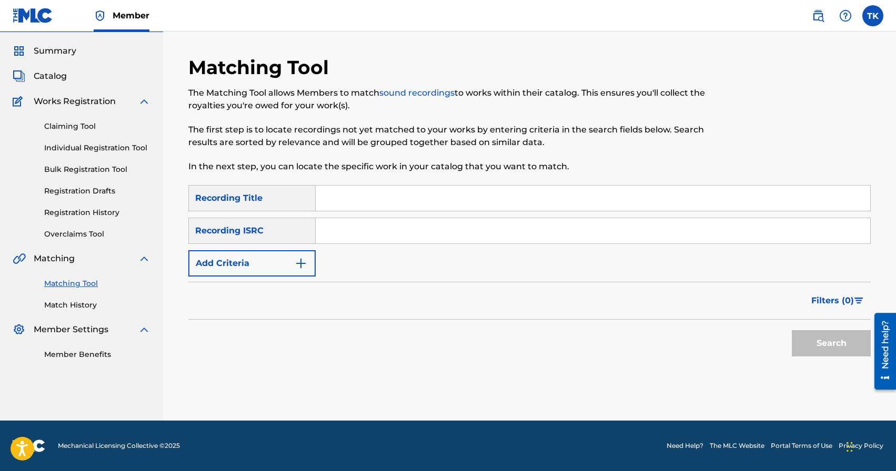
scroll to position [0, 0]
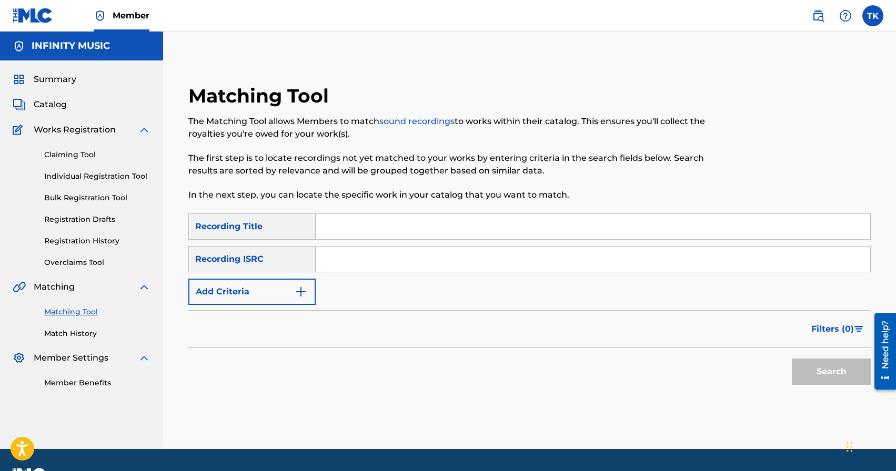
click at [396, 238] on input "Search Form" at bounding box center [593, 226] width 555 height 25
paste input "ДІМ"
type input "ДІМ"
click at [289, 299] on button "Add Criteria" at bounding box center [251, 292] width 127 height 26
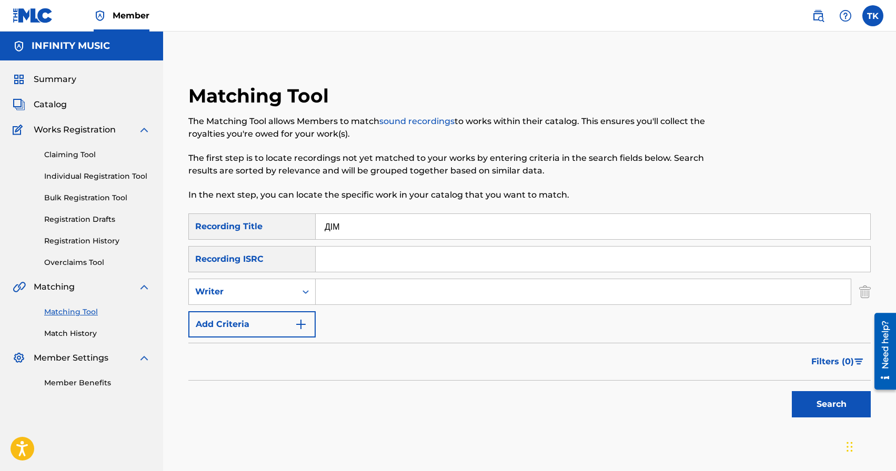
click at [289, 299] on div "Writer" at bounding box center [242, 292] width 107 height 20
click at [284, 314] on div "Recording Artist" at bounding box center [252, 318] width 126 height 26
click at [352, 305] on div "Search Form" at bounding box center [584, 292] width 536 height 26
click at [365, 295] on input "Search Form" at bounding box center [583, 291] width 535 height 25
type input "Структура Щастя"
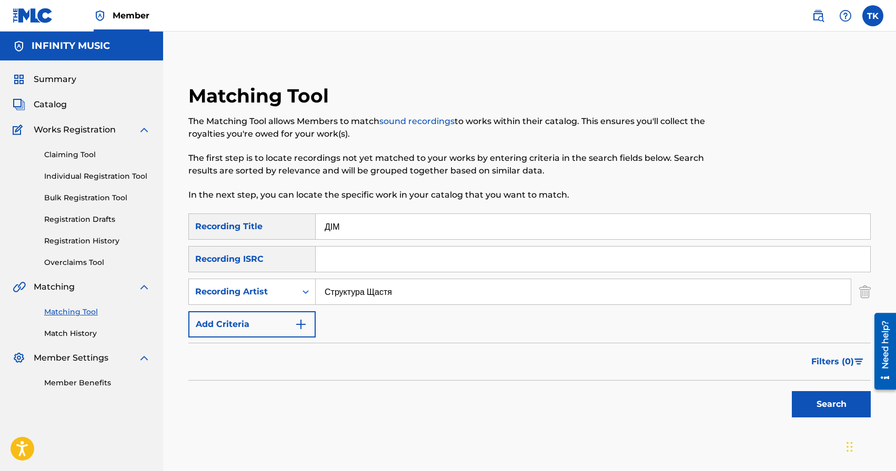
click at [799, 401] on button "Search" at bounding box center [831, 404] width 79 height 26
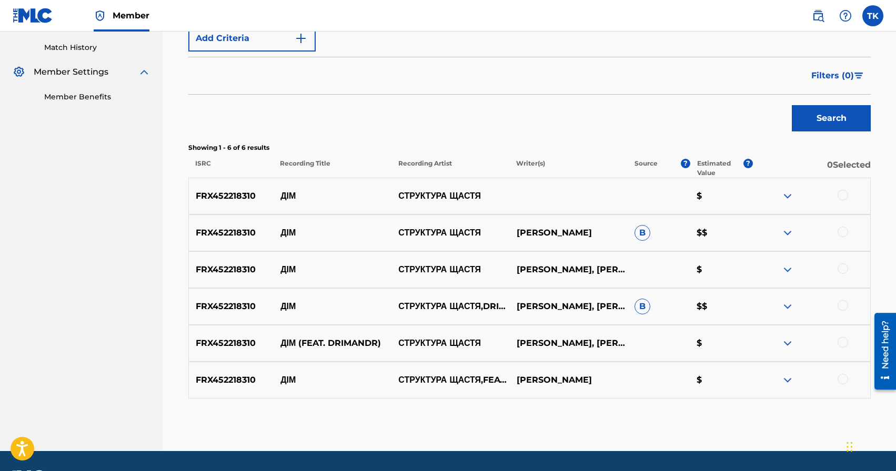
scroll to position [287, 0]
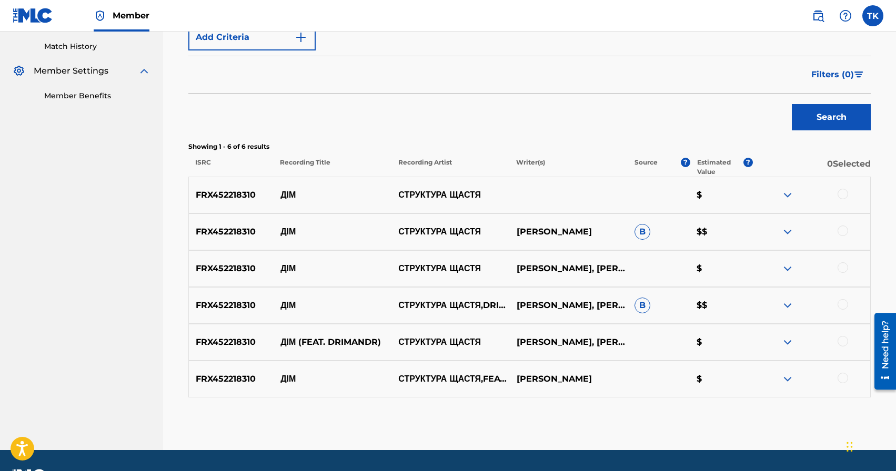
click at [841, 192] on div at bounding box center [843, 194] width 11 height 11
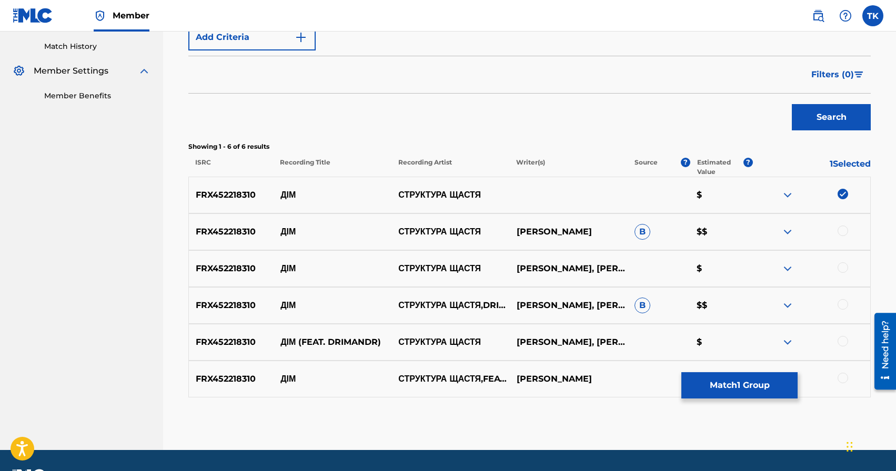
click at [843, 229] on div at bounding box center [843, 231] width 11 height 11
click at [845, 270] on div at bounding box center [843, 268] width 11 height 11
click at [839, 304] on div at bounding box center [843, 304] width 11 height 11
click at [842, 340] on div at bounding box center [843, 341] width 11 height 11
click at [842, 376] on div at bounding box center [843, 378] width 11 height 11
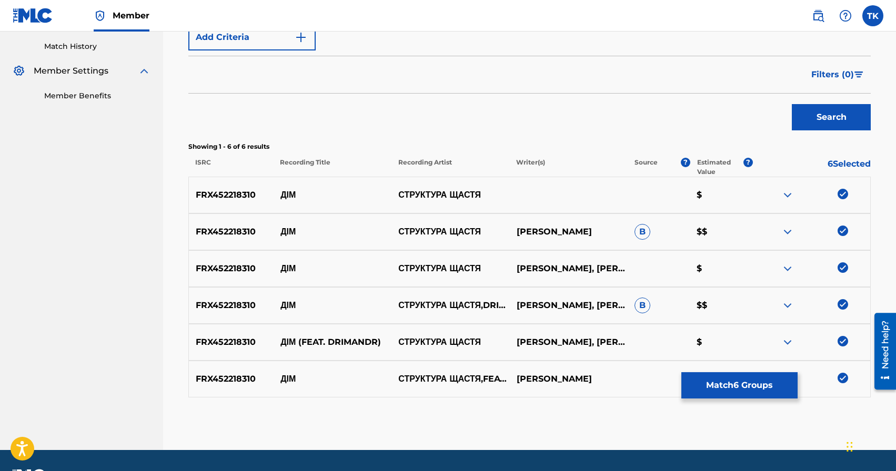
click at [284, 197] on p "ДІМ" at bounding box center [333, 195] width 118 height 13
copy p "ДІМ"
click at [719, 381] on button "Match 6 Groups" at bounding box center [739, 386] width 116 height 26
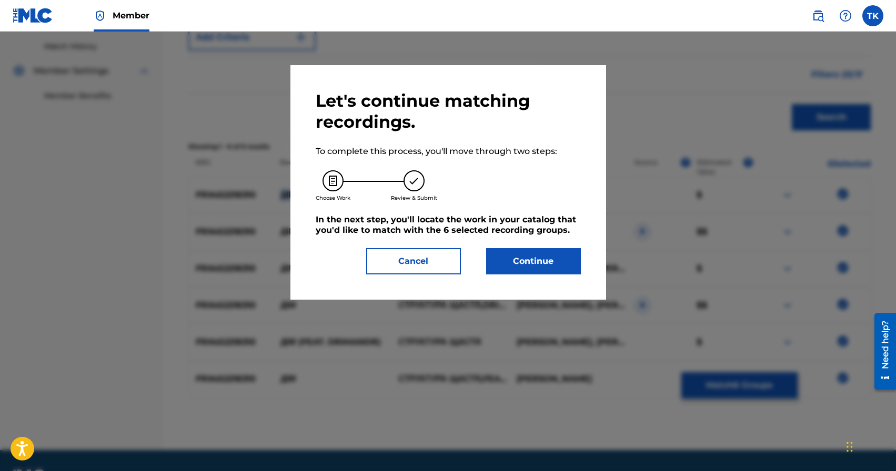
click at [547, 266] on button "Continue" at bounding box center [533, 261] width 95 height 26
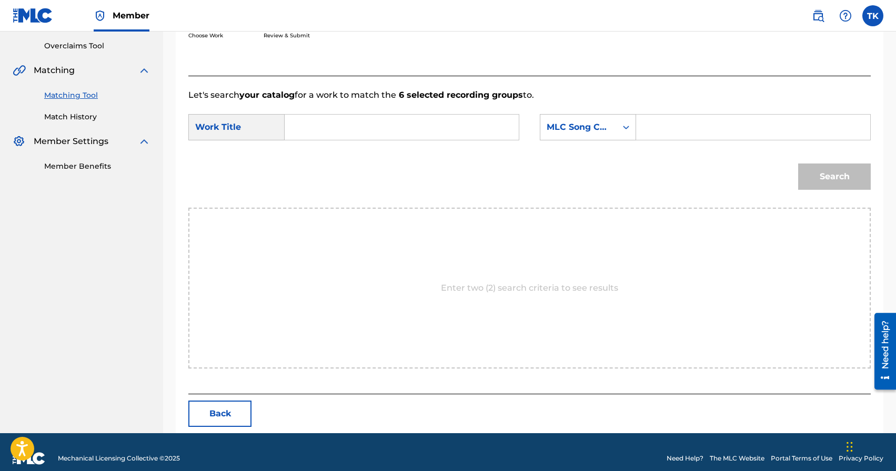
scroll to position [229, 0]
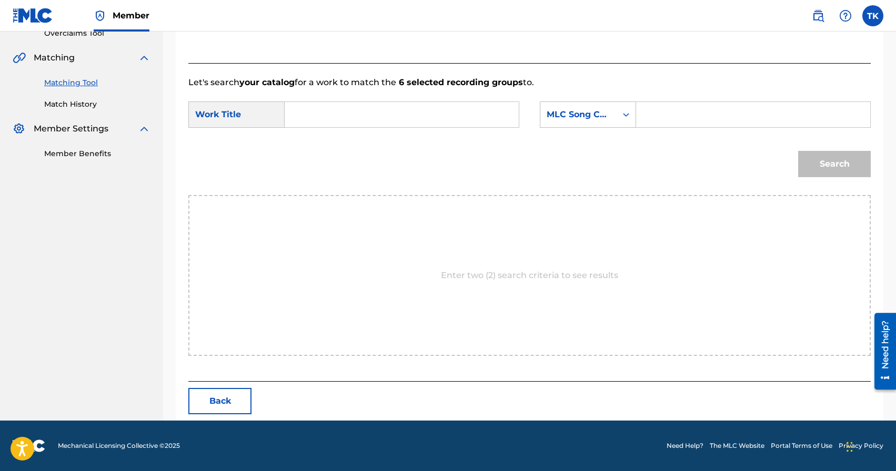
click at [441, 109] on input "Search Form" at bounding box center [402, 114] width 216 height 25
paste input "ДІМ"
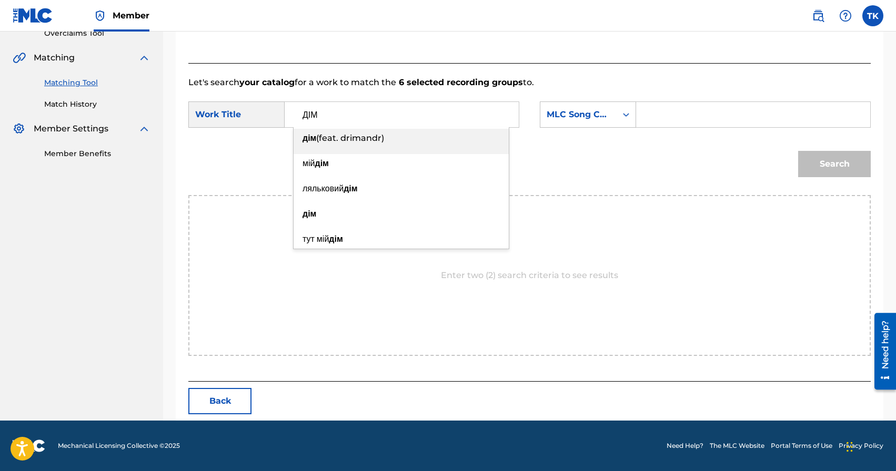
click at [486, 140] on div "дім (feat. drimandr)" at bounding box center [401, 138] width 215 height 19
type input "дім (feat. drimandr)"
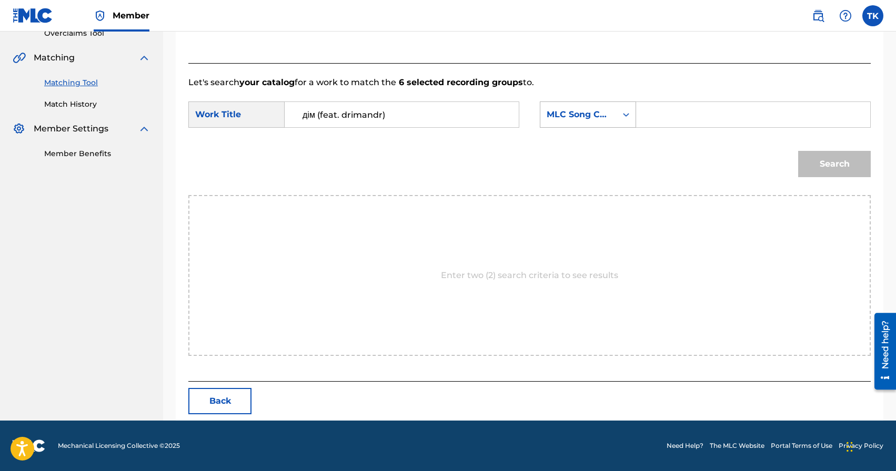
click at [611, 115] on div "MLC Song Code" at bounding box center [578, 115] width 76 height 20
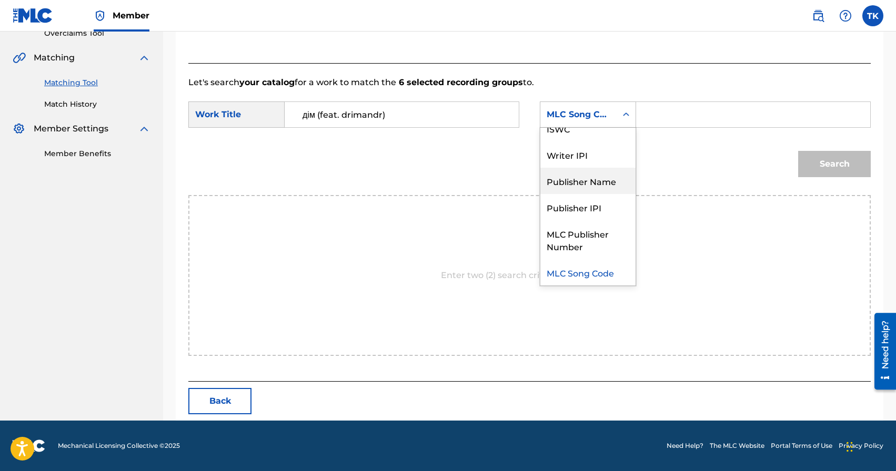
click at [596, 173] on div "Publisher Name" at bounding box center [587, 181] width 95 height 26
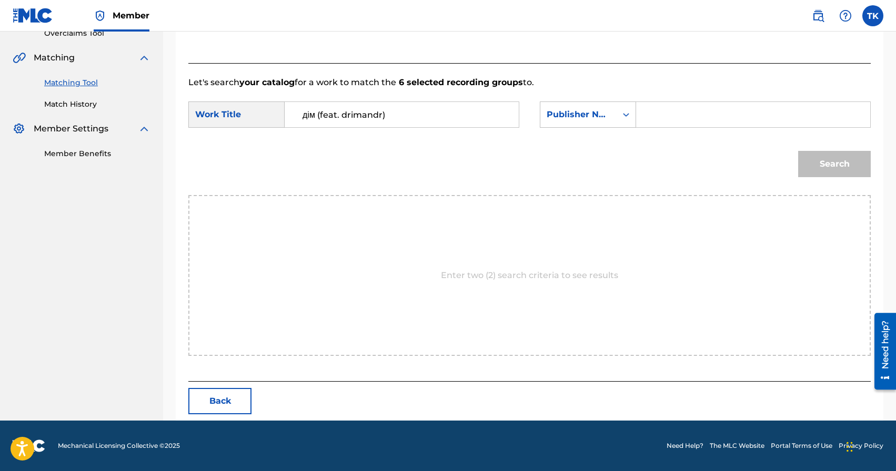
click at [677, 120] on input "Search Form" at bounding box center [753, 114] width 216 height 25
type input "INFINITY MUSIC"
click at [825, 167] on button "Search" at bounding box center [834, 164] width 73 height 26
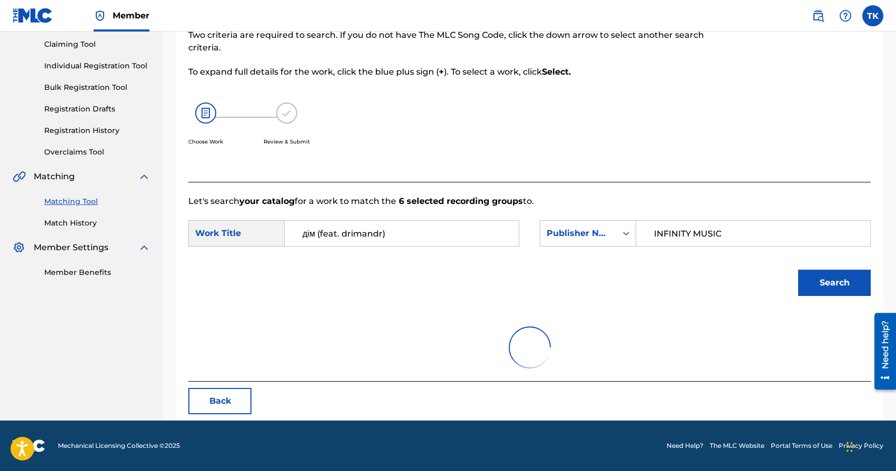
scroll to position [229, 0]
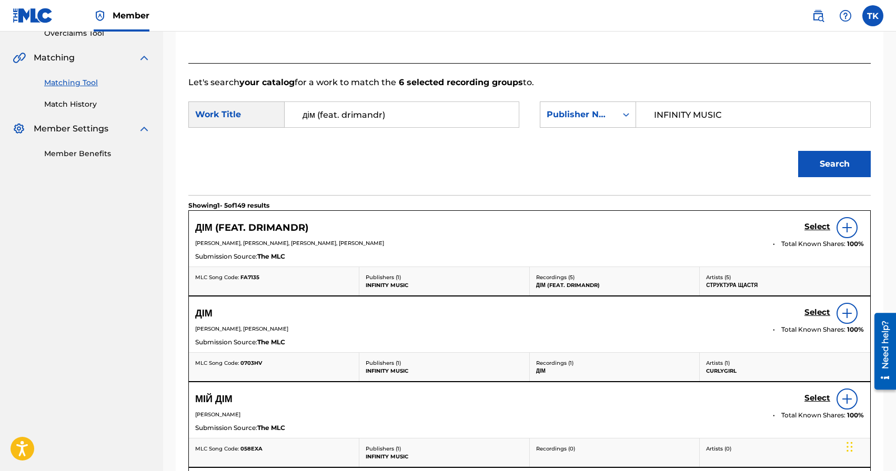
click at [812, 224] on h5 "Select" at bounding box center [818, 227] width 26 height 10
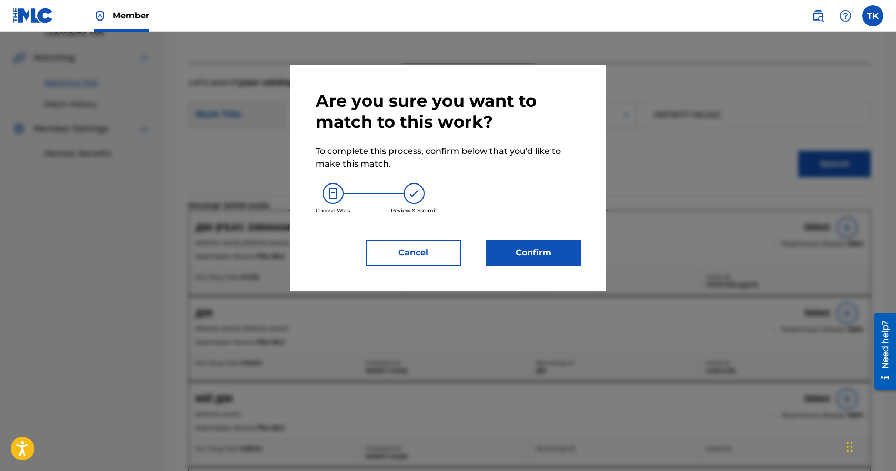
click at [530, 252] on button "Confirm" at bounding box center [533, 253] width 95 height 26
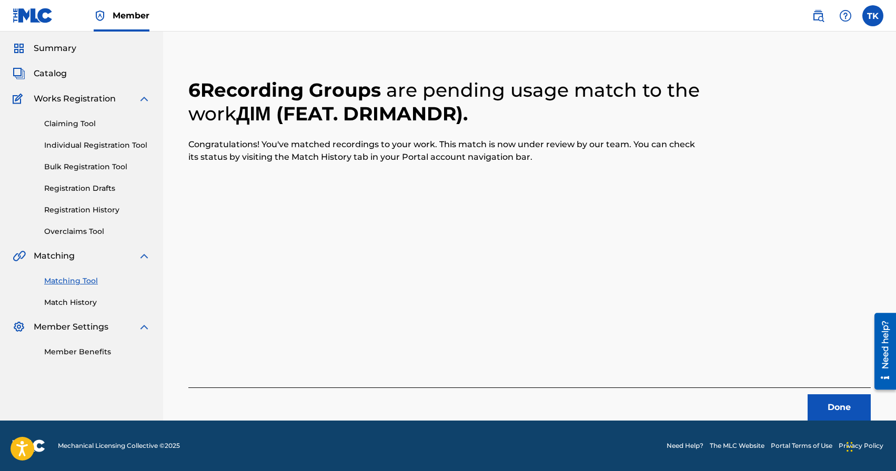
scroll to position [31, 0]
click at [821, 398] on button "Done" at bounding box center [839, 408] width 63 height 26
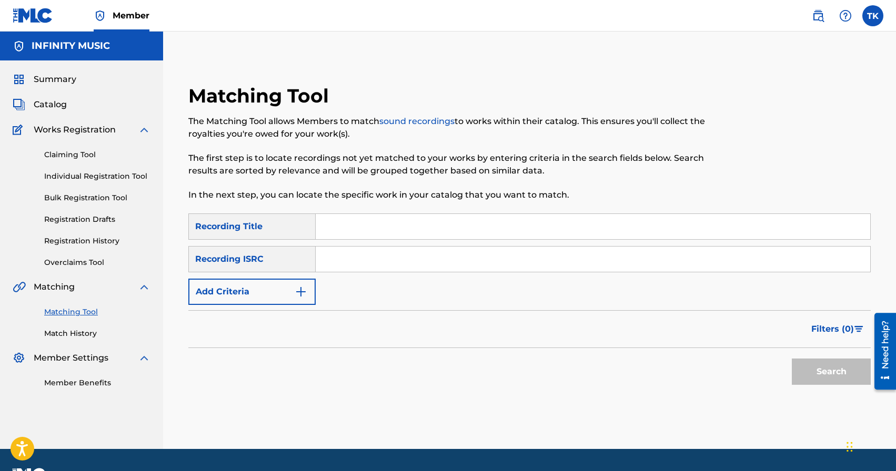
click at [419, 220] on input "Search Form" at bounding box center [593, 226] width 555 height 25
type input "ти не встиг"
click at [283, 279] on button "Add Criteria" at bounding box center [251, 292] width 127 height 26
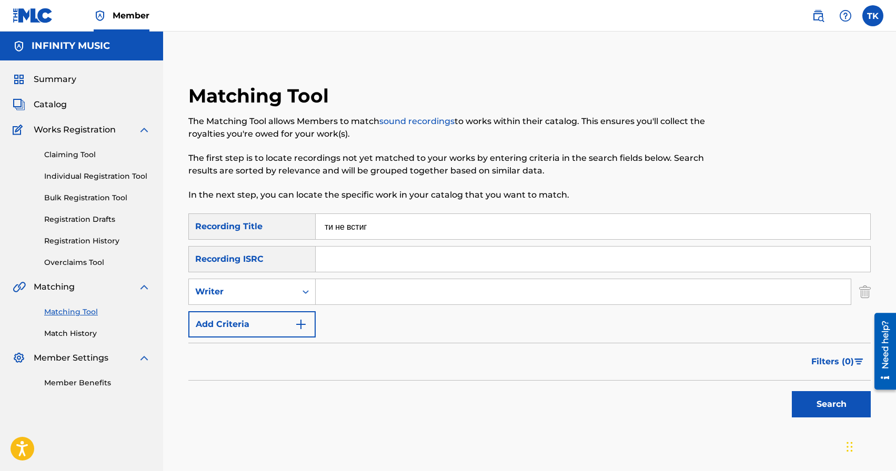
click at [282, 306] on div "SearchWithCriteria9615c23d-76a6-4832-858f-40ed67008b5f Recording Title ти не вс…" at bounding box center [529, 276] width 682 height 124
click at [287, 297] on div "Writer" at bounding box center [242, 292] width 95 height 13
click at [287, 319] on div "Recording Artist" at bounding box center [252, 318] width 126 height 26
click at [347, 299] on input "Search Form" at bounding box center [583, 291] width 535 height 25
type input "Структура Щастя"
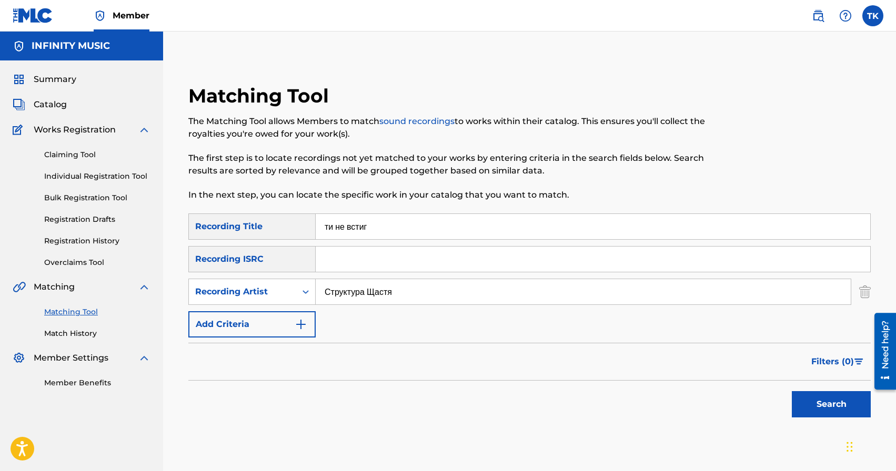
click at [845, 411] on button "Search" at bounding box center [831, 404] width 79 height 26
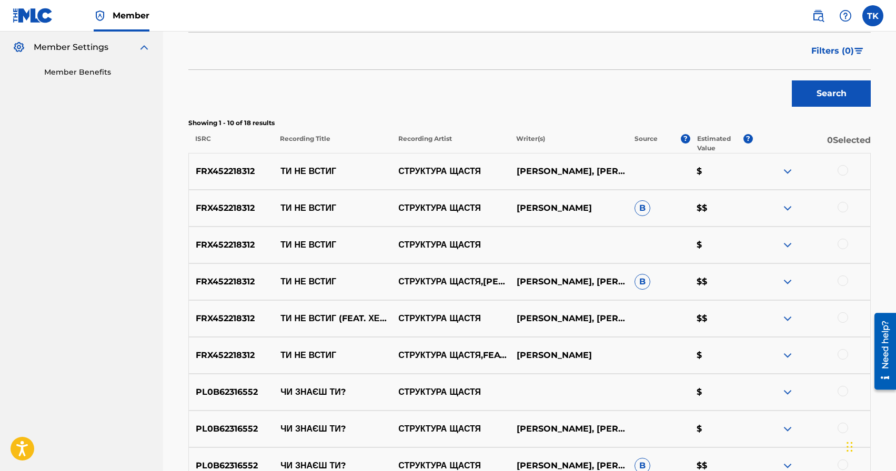
scroll to position [337, 0]
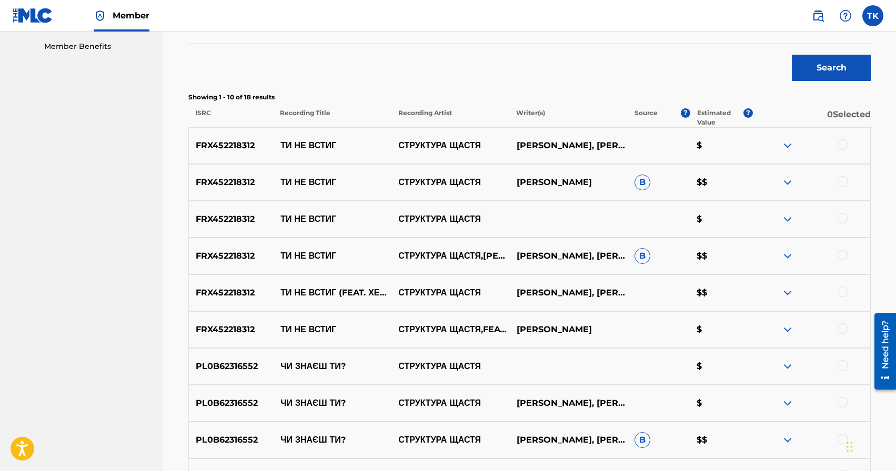
click at [840, 326] on div at bounding box center [843, 329] width 11 height 11
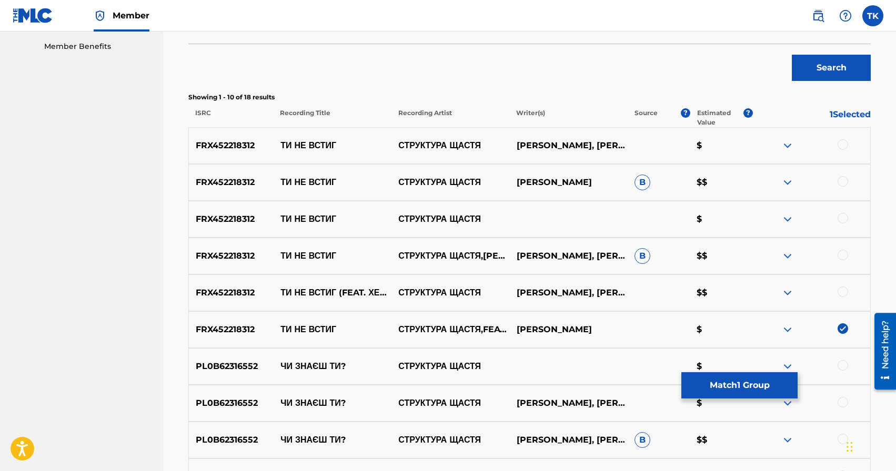
click at [845, 289] on div at bounding box center [843, 292] width 11 height 11
click at [844, 254] on div at bounding box center [843, 255] width 11 height 11
click at [844, 217] on div at bounding box center [843, 218] width 11 height 11
click at [844, 184] on div at bounding box center [843, 181] width 11 height 11
click at [844, 143] on div at bounding box center [843, 144] width 11 height 11
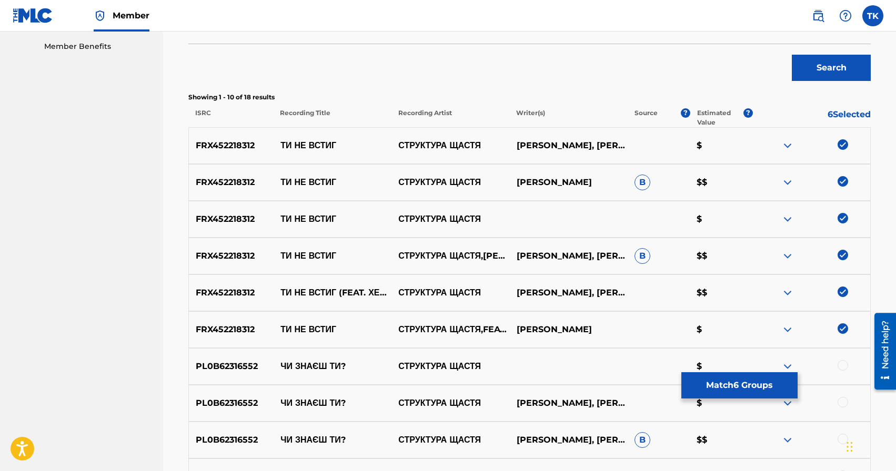
click at [751, 385] on button "Match 6 Groups" at bounding box center [739, 386] width 116 height 26
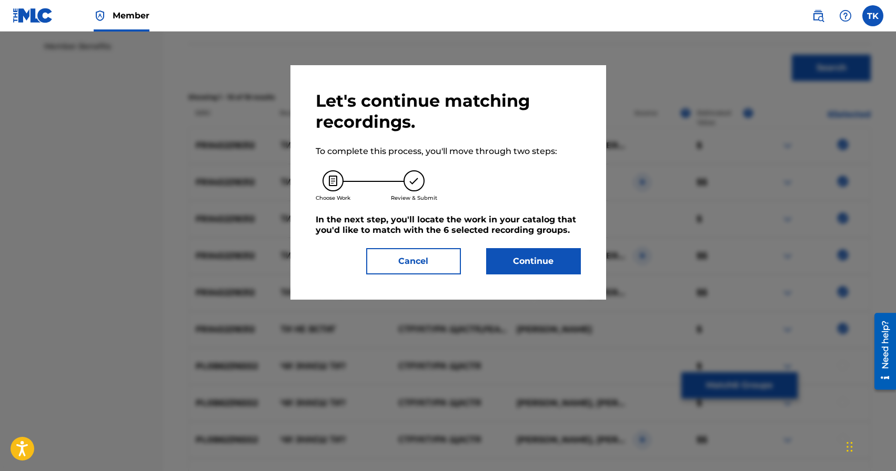
click at [568, 272] on button "Continue" at bounding box center [533, 261] width 95 height 26
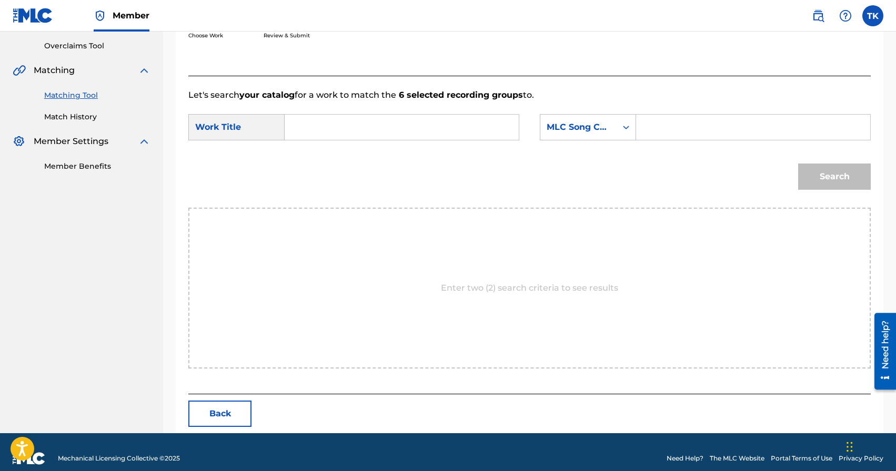
scroll to position [229, 0]
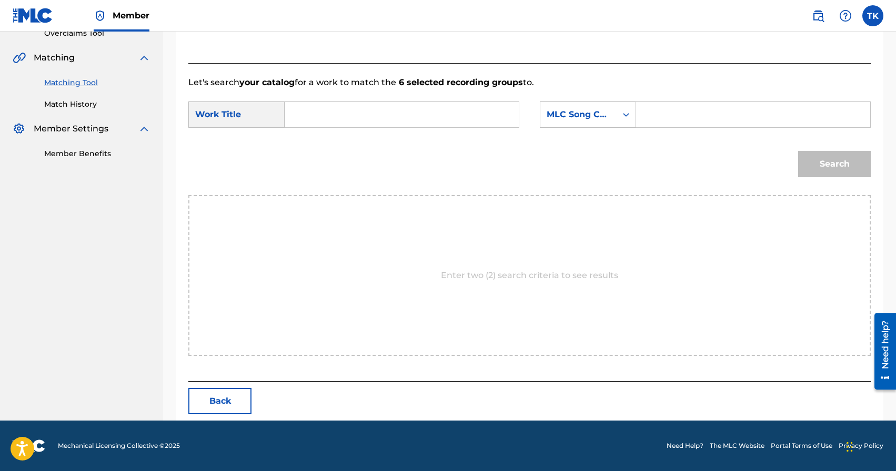
click at [417, 113] on input "Search Form" at bounding box center [402, 114] width 216 height 25
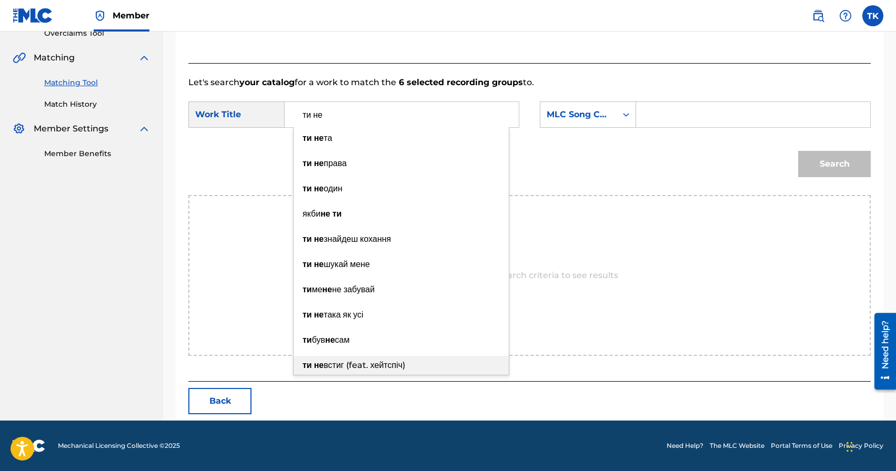
click at [387, 363] on span "встиг (feat. хейтспіч)" at bounding box center [365, 365] width 82 height 10
type input "ти не встиг (feat. хейтспіч)"
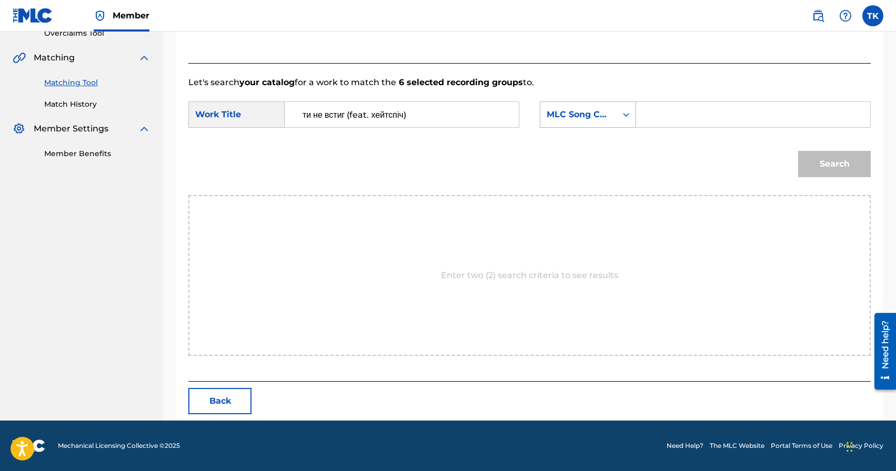
click at [598, 109] on div "MLC Song Code" at bounding box center [579, 114] width 64 height 13
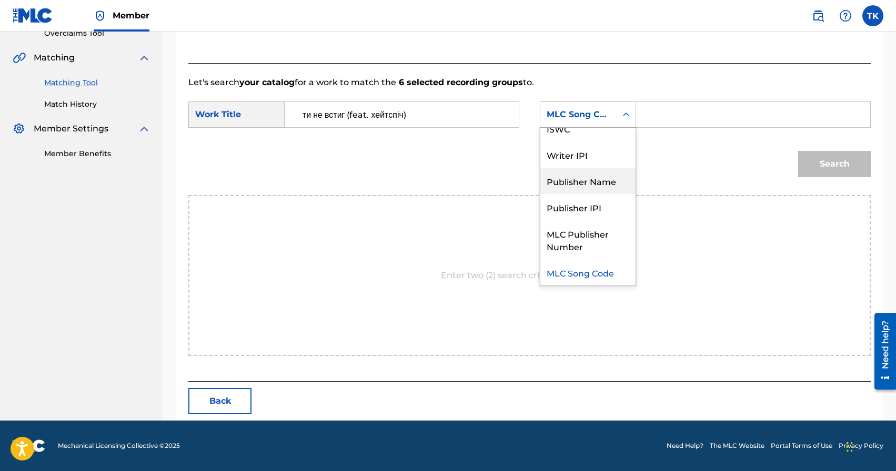
click at [597, 183] on div "Publisher Name" at bounding box center [587, 181] width 95 height 26
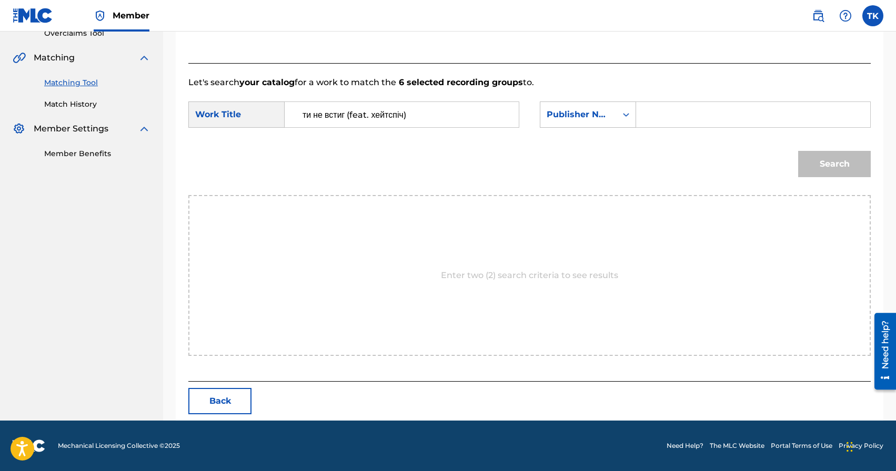
click at [662, 119] on input "Search Form" at bounding box center [753, 114] width 216 height 25
type input "INFINITY MUSIC"
click at [829, 156] on button "Search" at bounding box center [834, 164] width 73 height 26
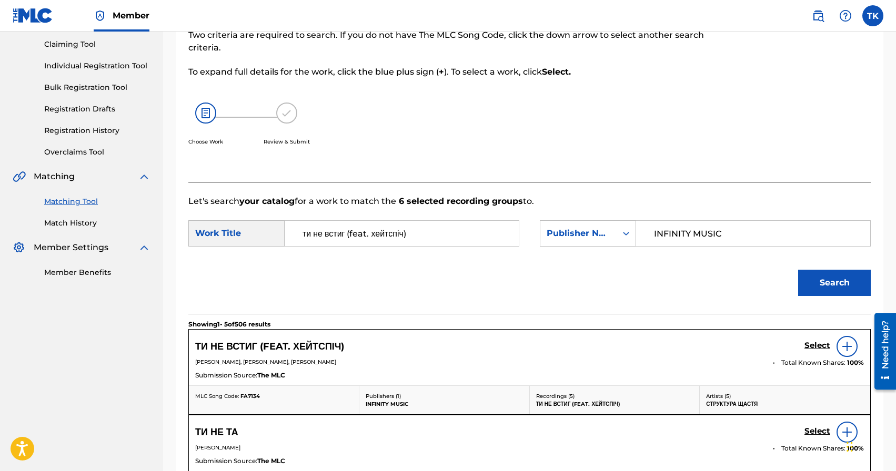
scroll to position [229, 0]
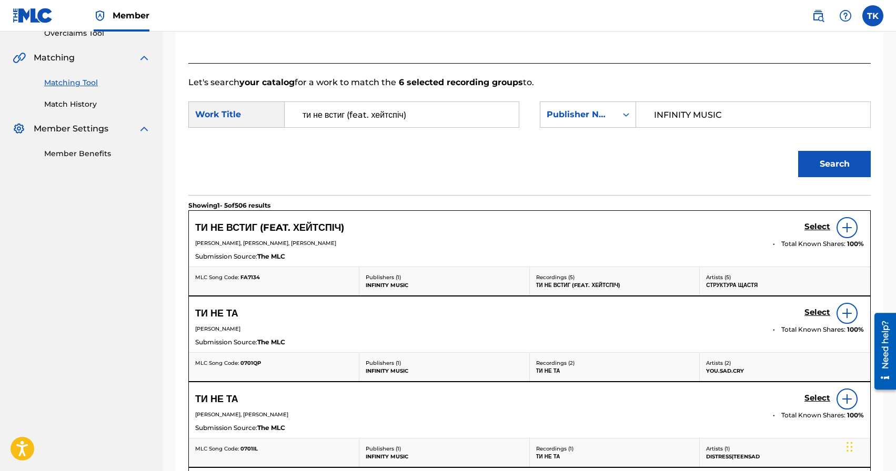
click at [812, 226] on h5 "Select" at bounding box center [818, 227] width 26 height 10
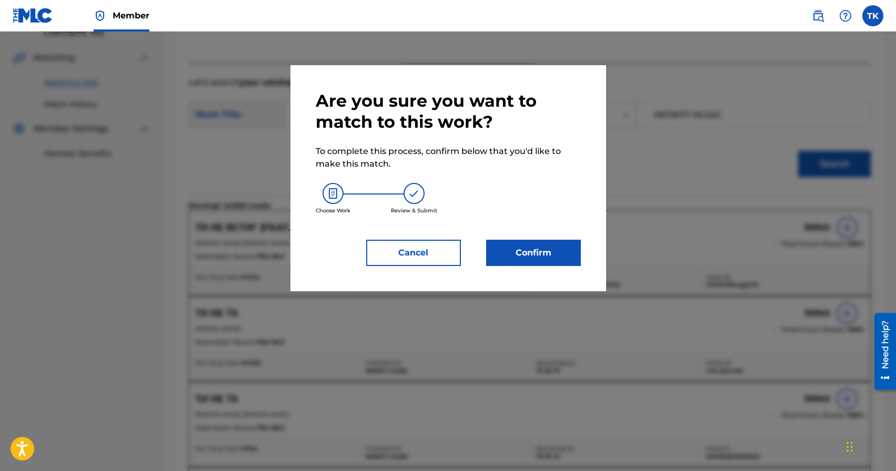
click at [555, 257] on button "Confirm" at bounding box center [533, 253] width 95 height 26
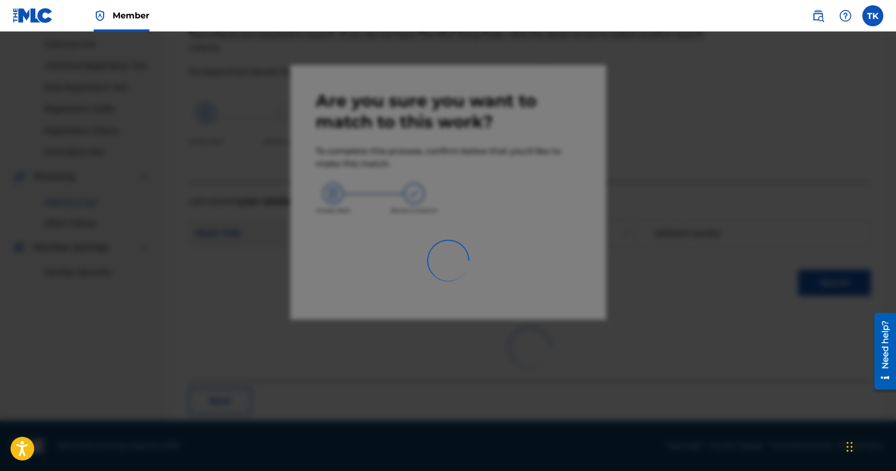
scroll to position [31, 0]
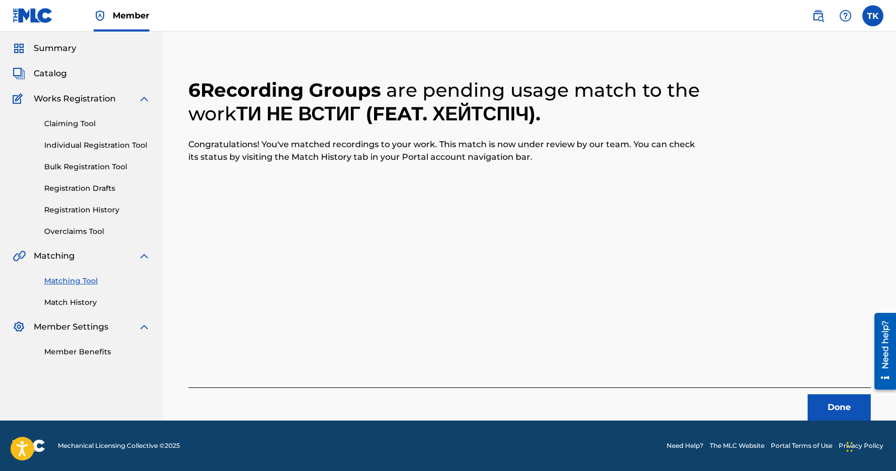
click at [830, 408] on button "Done" at bounding box center [839, 408] width 63 height 26
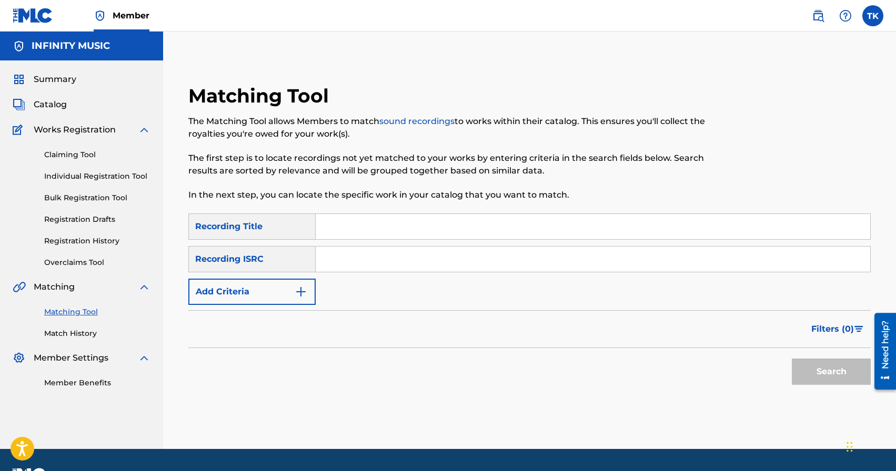
click at [398, 230] on input "Search Form" at bounding box center [593, 226] width 555 height 25
type input "мор"
click at [298, 287] on img "Search Form" at bounding box center [301, 292] width 13 height 13
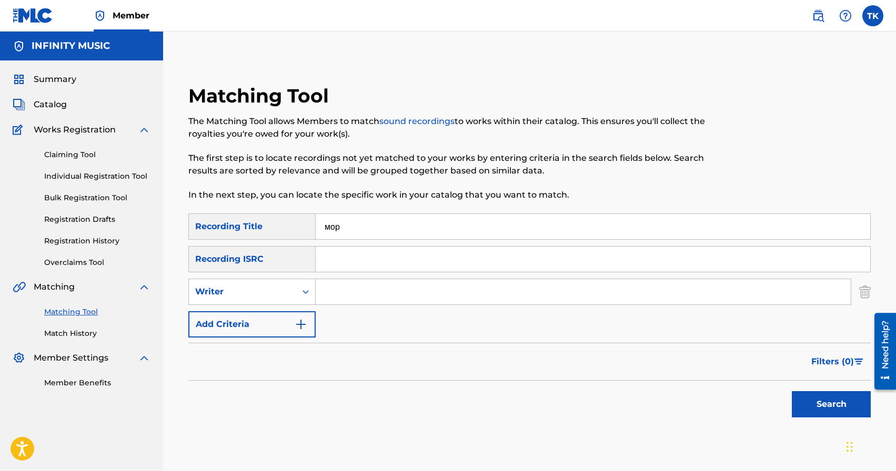
click at [298, 287] on div "Search Form" at bounding box center [305, 292] width 19 height 19
click at [292, 312] on div "Recording Artist" at bounding box center [252, 318] width 126 height 26
click at [344, 295] on input "Search Form" at bounding box center [583, 291] width 535 height 25
type input "Структура Щастя"
drag, startPoint x: 830, startPoint y: 404, endPoint x: 821, endPoint y: 401, distance: 9.5
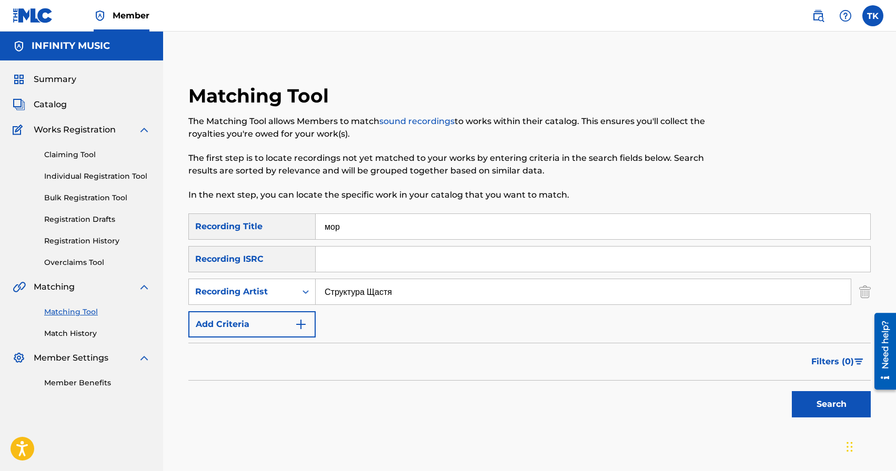
click at [830, 404] on button "Search" at bounding box center [831, 404] width 79 height 26
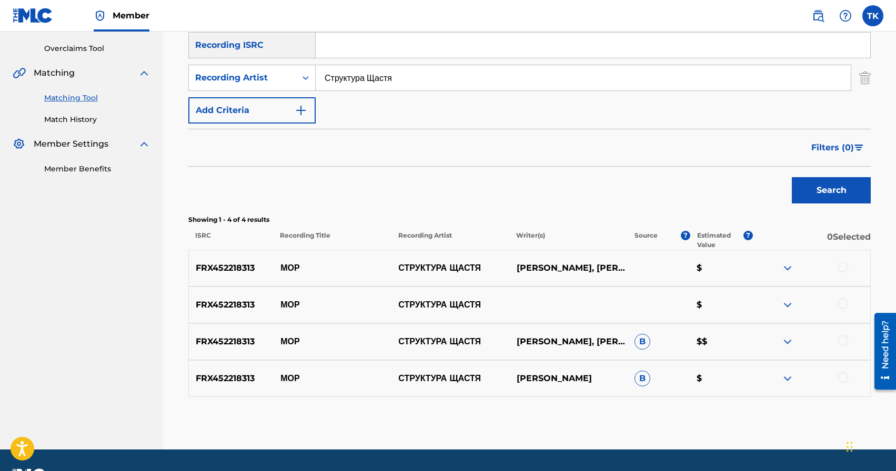
scroll to position [243, 0]
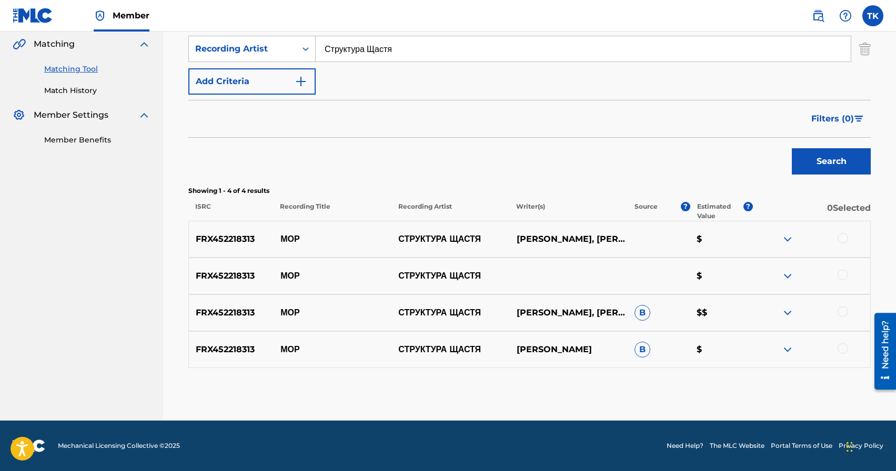
click at [844, 240] on div at bounding box center [843, 238] width 11 height 11
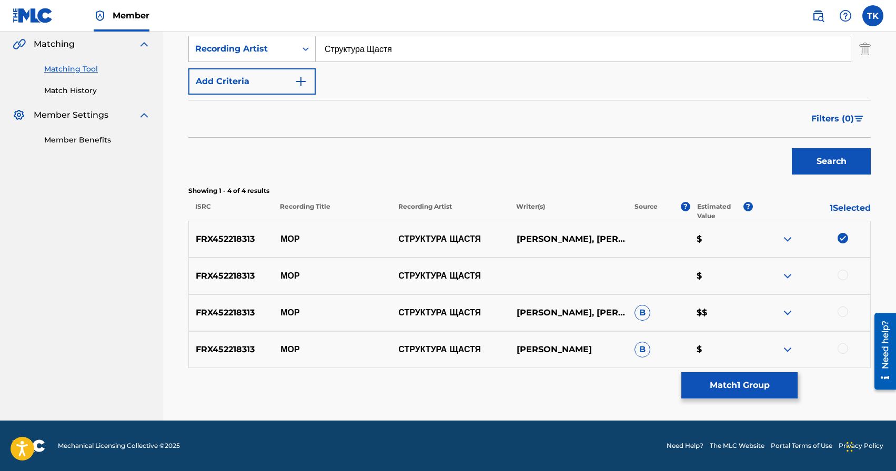
click at [844, 275] on div at bounding box center [843, 275] width 11 height 11
click at [843, 315] on div at bounding box center [843, 312] width 11 height 11
click at [845, 348] on div at bounding box center [843, 349] width 11 height 11
click at [738, 386] on button "Match 4 Groups" at bounding box center [739, 386] width 116 height 26
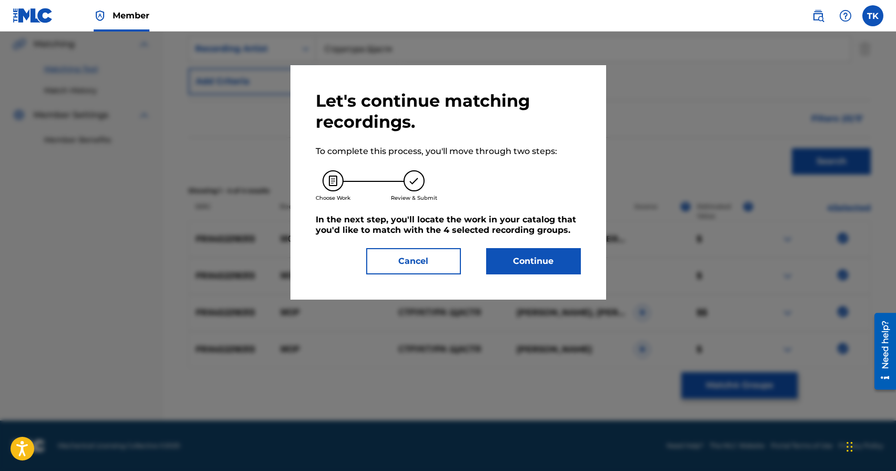
click at [535, 266] on button "Continue" at bounding box center [533, 261] width 95 height 26
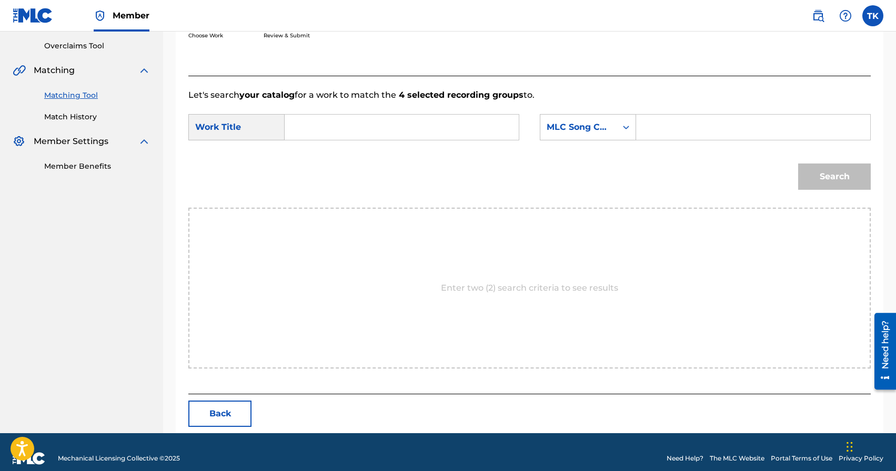
scroll to position [229, 0]
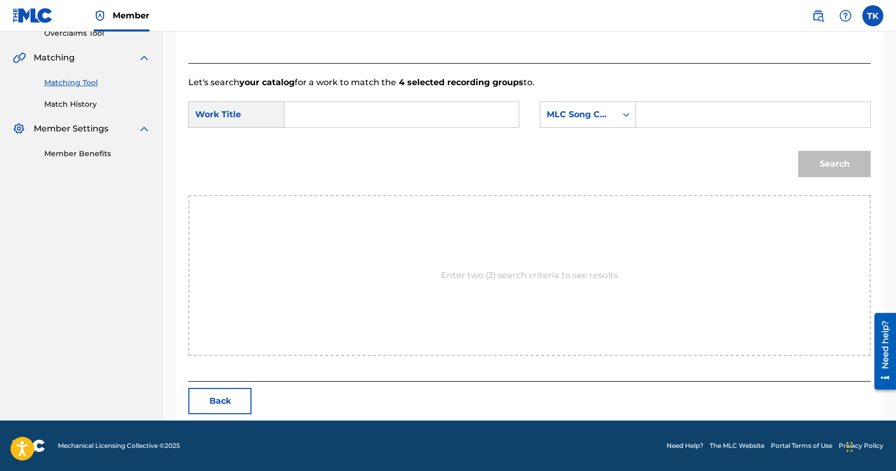
click at [424, 116] on input "Search Form" at bounding box center [402, 114] width 216 height 25
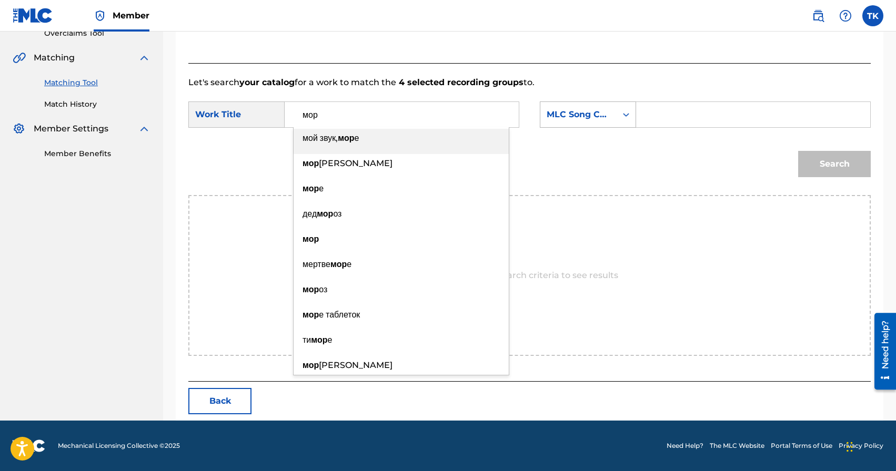
type input "мор"
click at [591, 109] on div "MLC Song Code" at bounding box center [579, 114] width 64 height 13
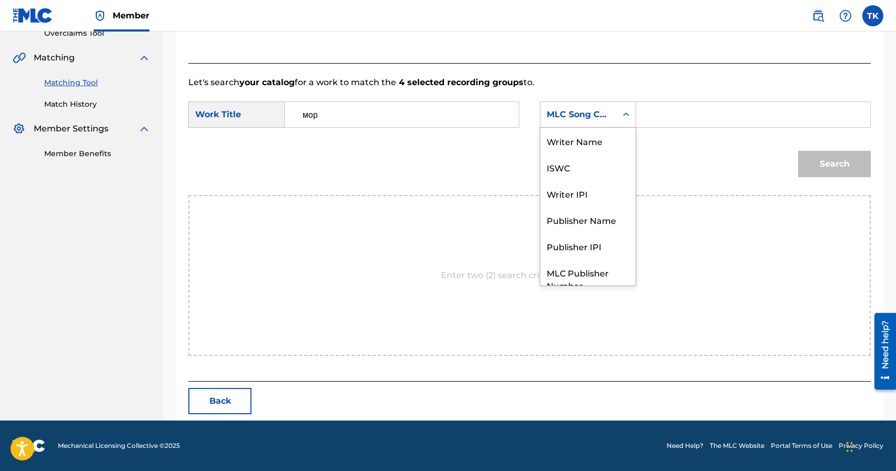
scroll to position [39, 0]
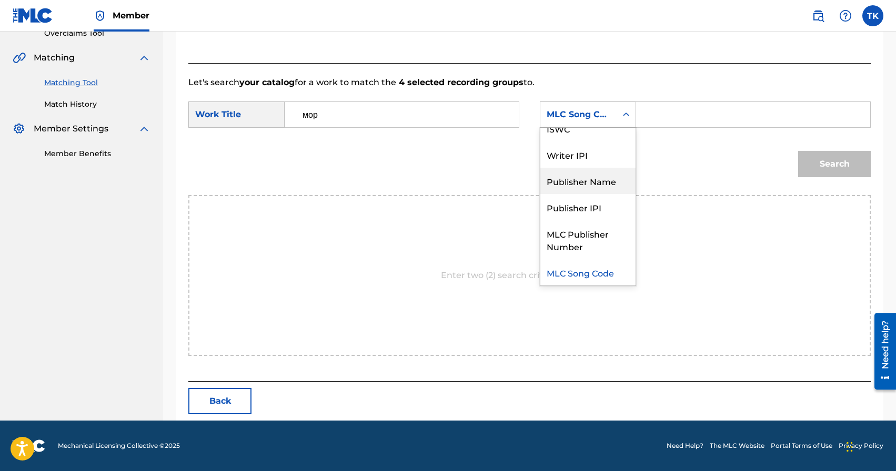
click at [599, 175] on div "Publisher Name" at bounding box center [587, 181] width 95 height 26
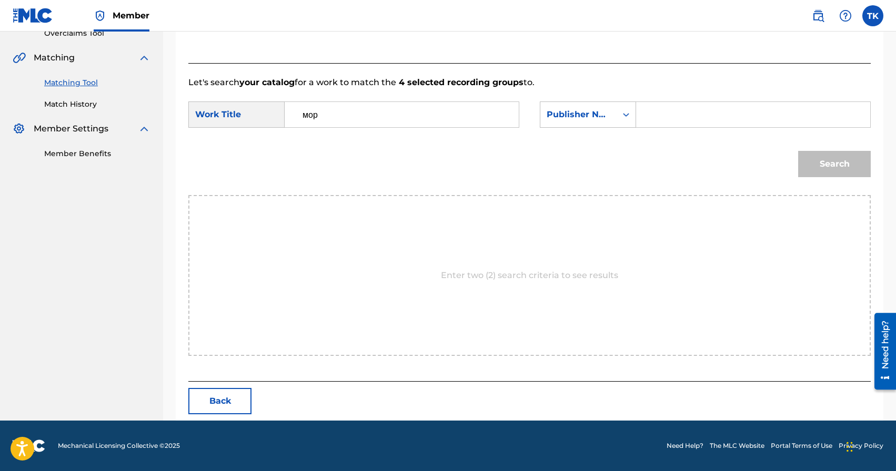
click at [662, 114] on input "Search Form" at bounding box center [753, 114] width 216 height 25
type input "INFINITY MUSIC"
click at [804, 160] on button "Search" at bounding box center [834, 164] width 73 height 26
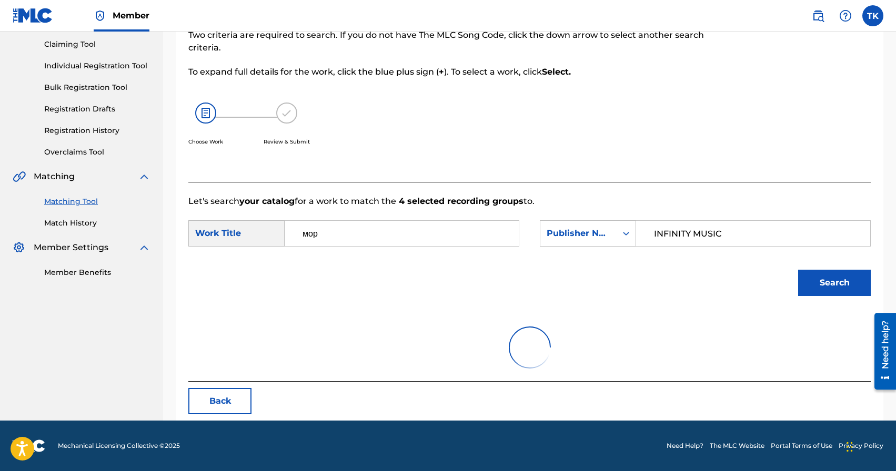
scroll to position [229, 0]
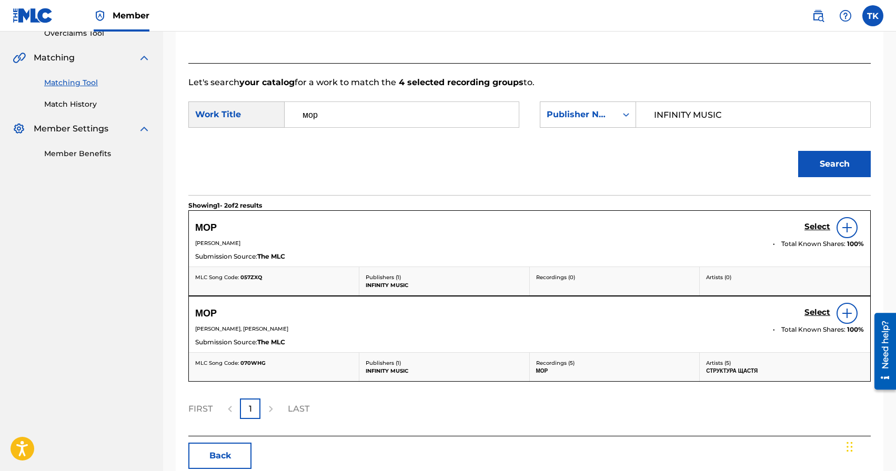
click at [812, 232] on h5 "Select" at bounding box center [818, 227] width 26 height 10
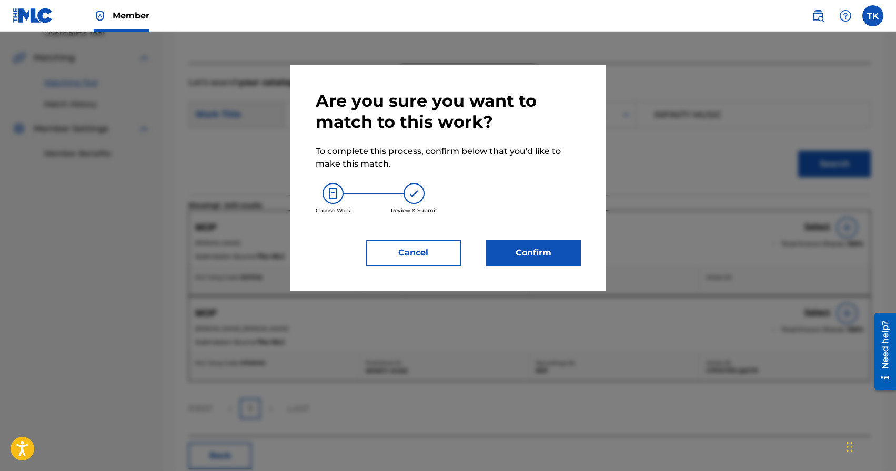
click at [553, 254] on button "Confirm" at bounding box center [533, 253] width 95 height 26
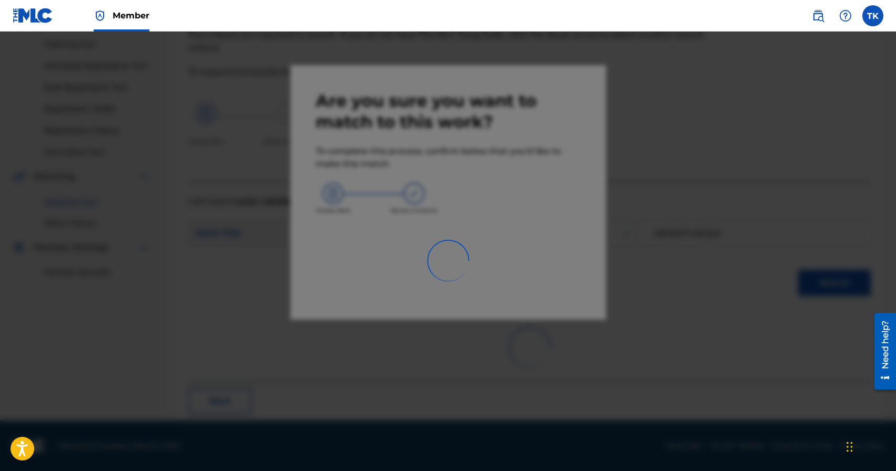
scroll to position [31, 0]
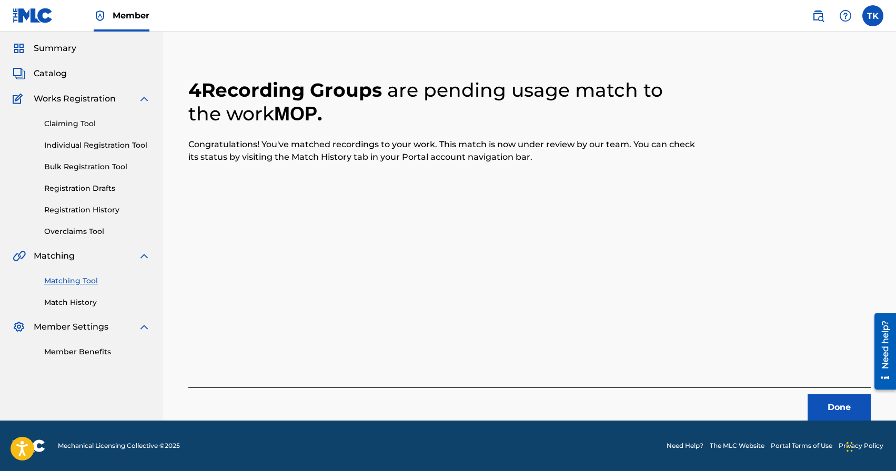
click at [825, 410] on button "Done" at bounding box center [839, 408] width 63 height 26
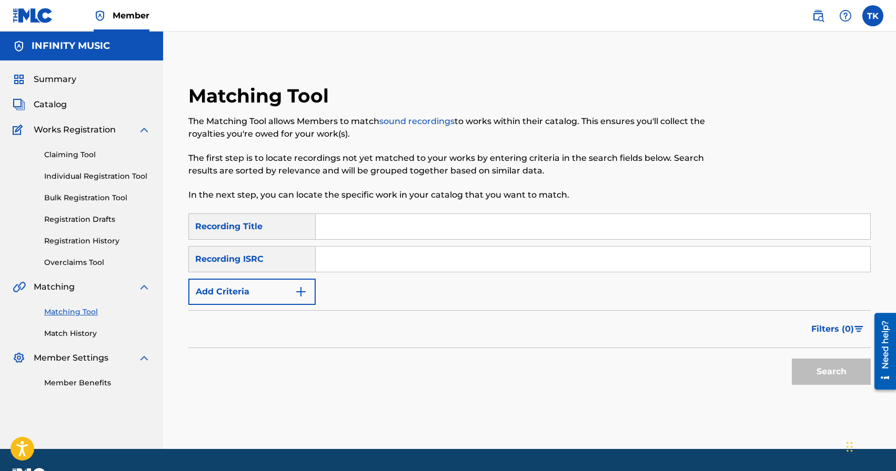
click at [406, 231] on input "Search Form" at bounding box center [593, 226] width 555 height 25
paste input "СУМ І ГНІВ"
type input "СУМ І ГНІВ"
click at [293, 289] on button "Add Criteria" at bounding box center [251, 292] width 127 height 26
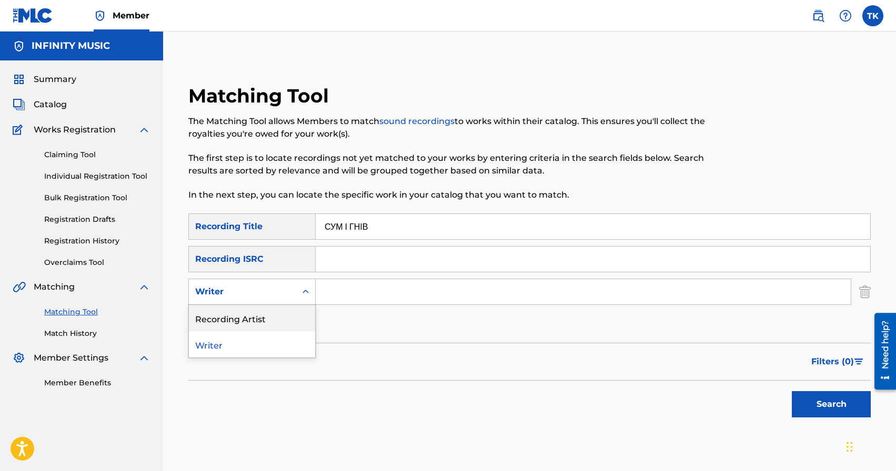
click at [288, 309] on div "Recording Artist" at bounding box center [252, 318] width 126 height 26
click at [351, 297] on input "Search Form" at bounding box center [583, 291] width 535 height 25
type input "Структура Щастя"
click at [818, 414] on button "Search" at bounding box center [831, 404] width 79 height 26
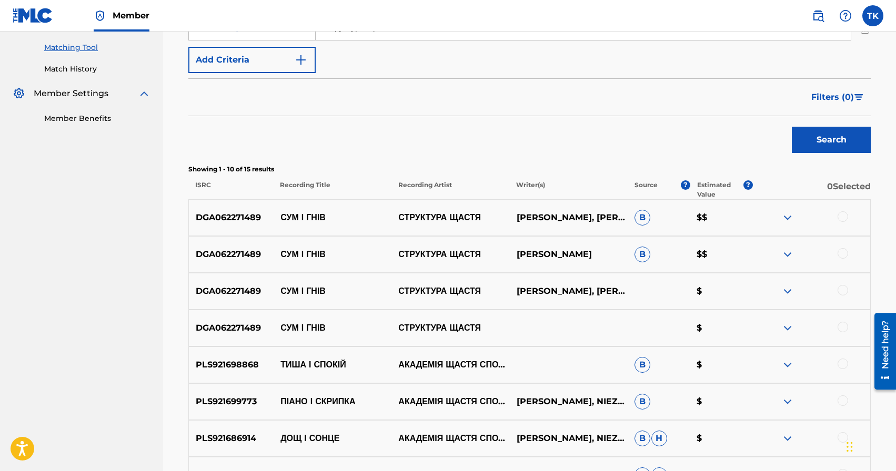
scroll to position [259, 0]
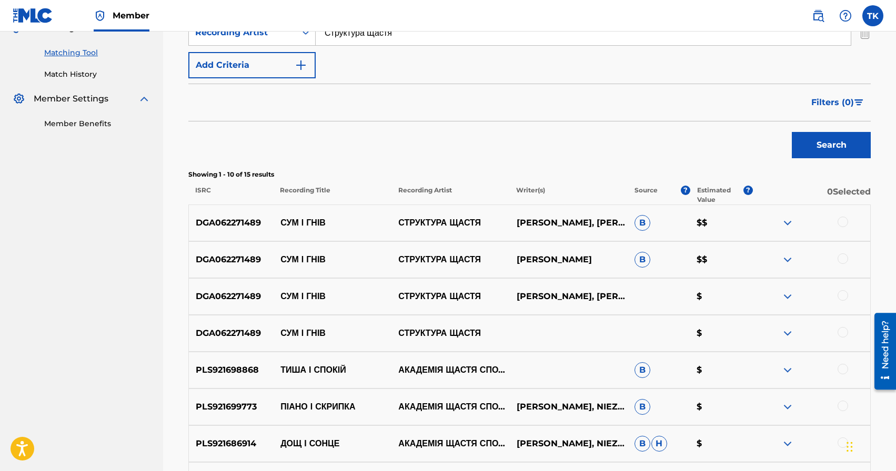
click at [842, 332] on div at bounding box center [843, 332] width 11 height 11
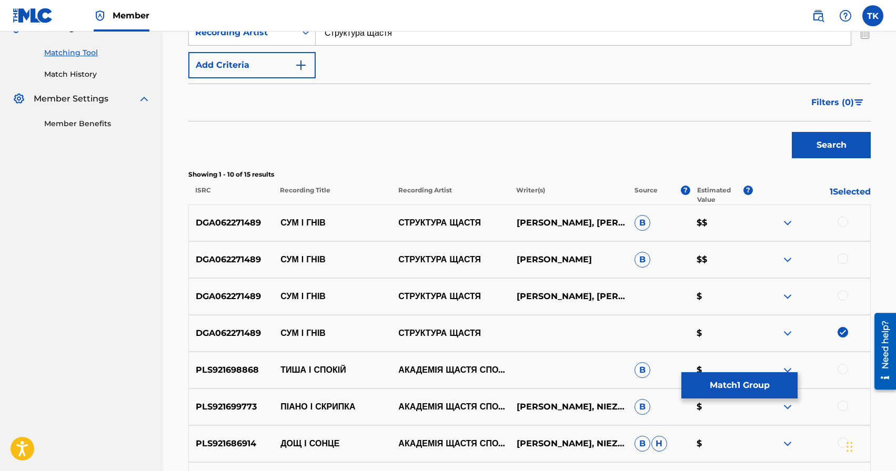
click at [844, 297] on div at bounding box center [843, 295] width 11 height 11
click at [846, 263] on div at bounding box center [843, 259] width 11 height 11
click at [842, 223] on div at bounding box center [843, 222] width 11 height 11
click at [745, 382] on button "Match 4 Groups" at bounding box center [739, 386] width 116 height 26
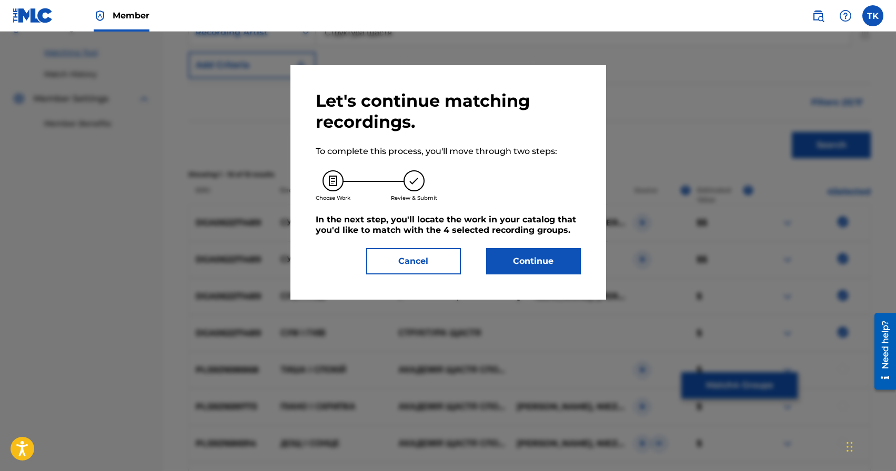
click at [545, 263] on button "Continue" at bounding box center [533, 261] width 95 height 26
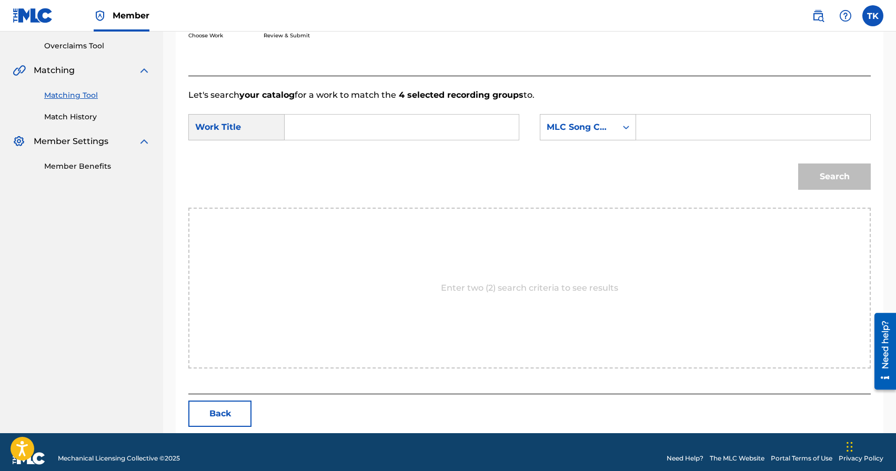
scroll to position [229, 0]
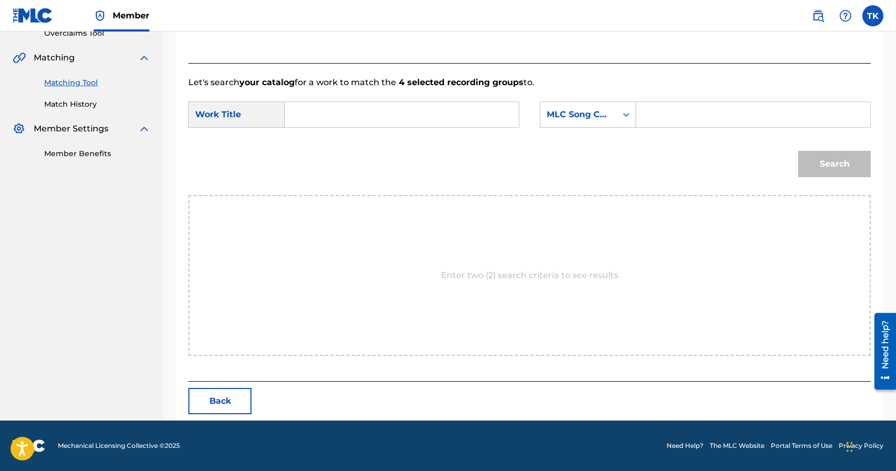
click at [439, 106] on input "Search Form" at bounding box center [402, 114] width 216 height 25
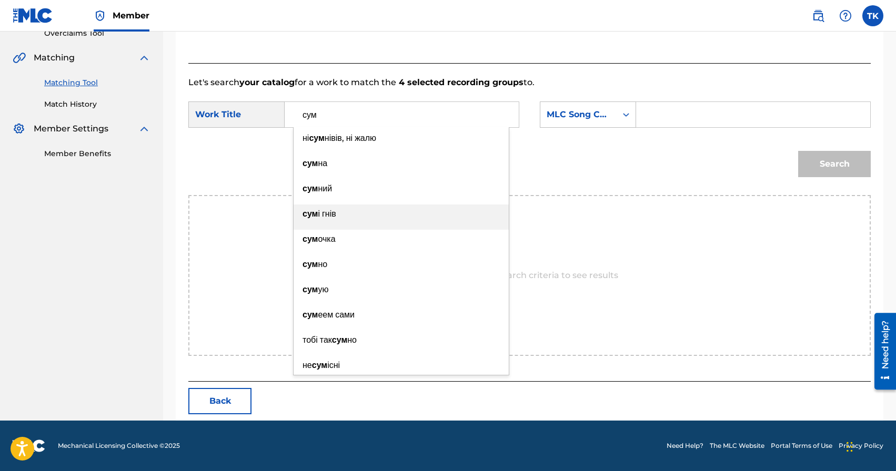
click at [364, 212] on div "сум і гнів" at bounding box center [401, 214] width 215 height 19
type input "сум і гнів"
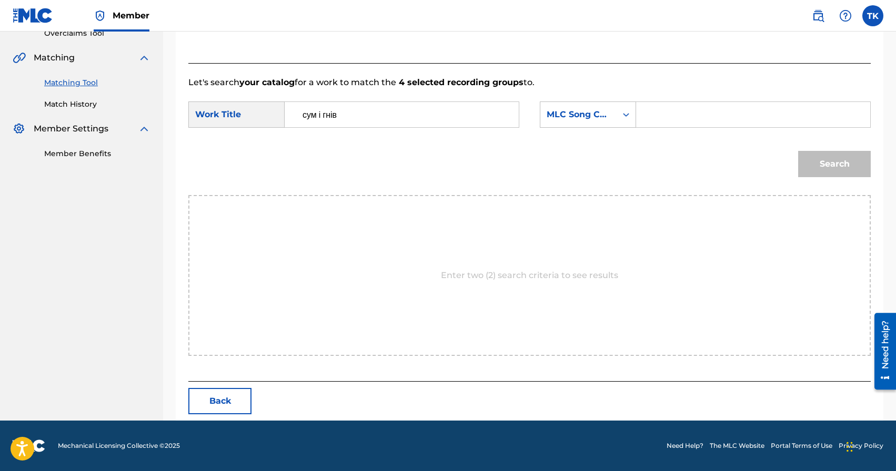
click at [636, 123] on div "Search Form" at bounding box center [753, 115] width 235 height 26
click at [623, 123] on div "Search Form" at bounding box center [626, 114] width 19 height 19
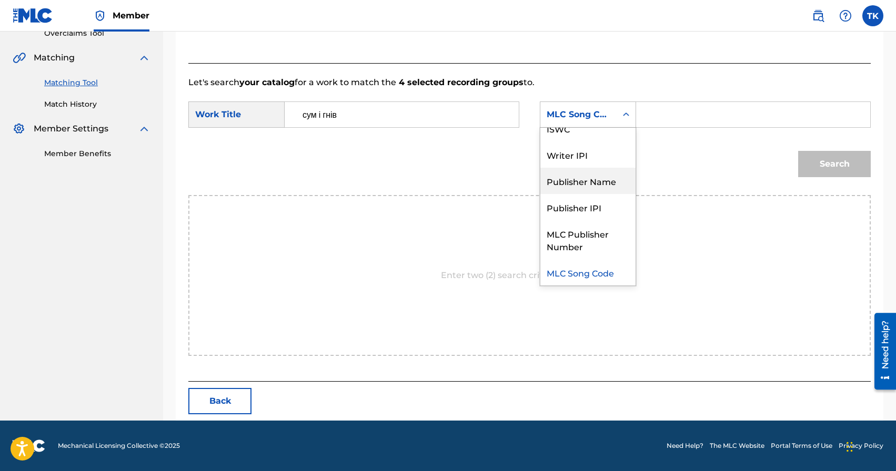
click at [609, 169] on div "Publisher Name" at bounding box center [587, 181] width 95 height 26
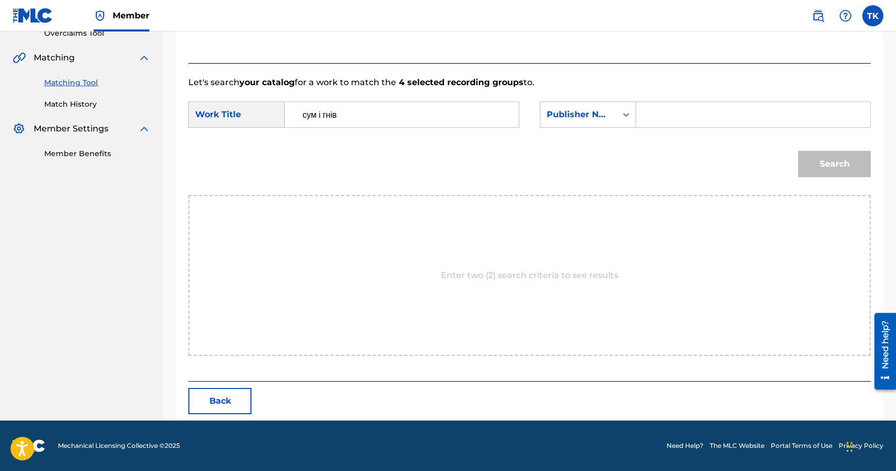
click at [671, 111] on input "Search Form" at bounding box center [753, 114] width 216 height 25
type input "INFINITY MUSIC"
click at [818, 169] on button "Search" at bounding box center [834, 164] width 73 height 26
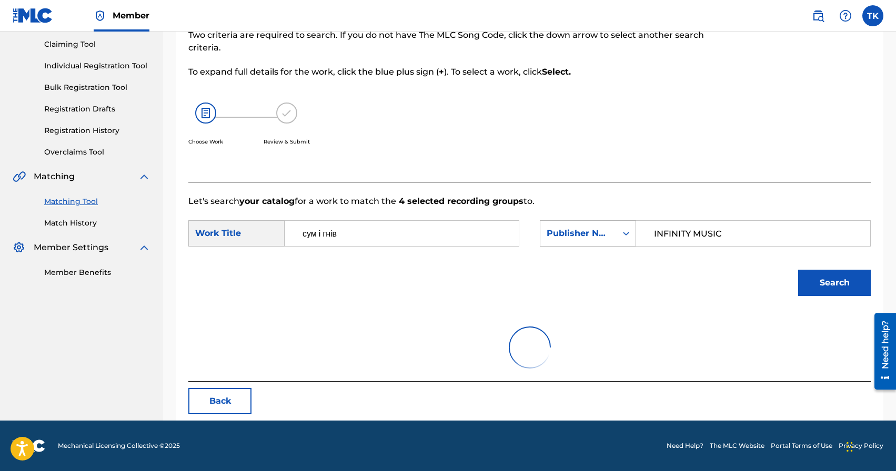
scroll to position [229, 0]
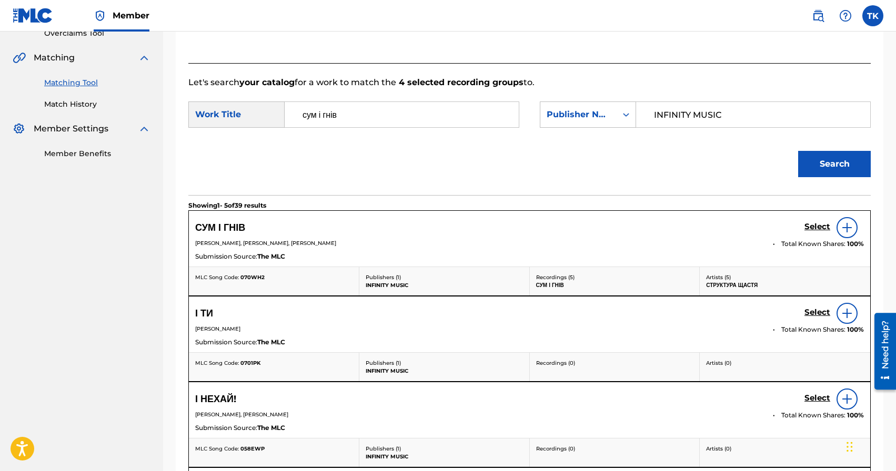
click at [809, 227] on h5 "Select" at bounding box center [818, 227] width 26 height 10
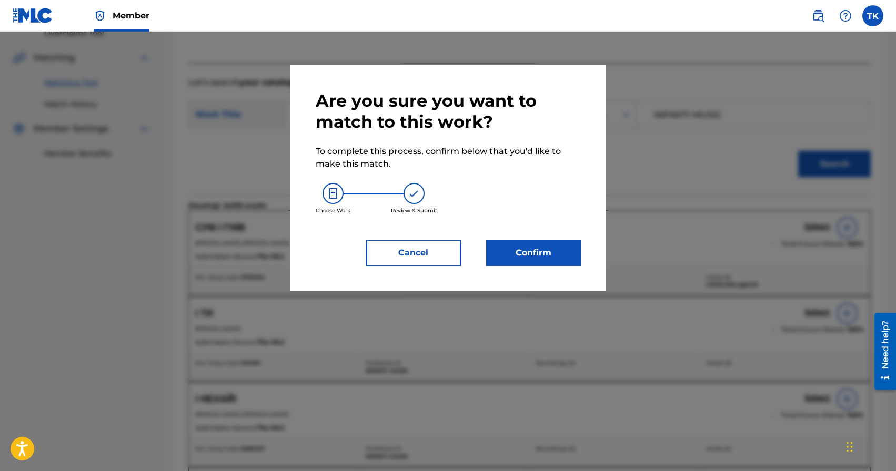
click at [574, 252] on button "Confirm" at bounding box center [533, 253] width 95 height 26
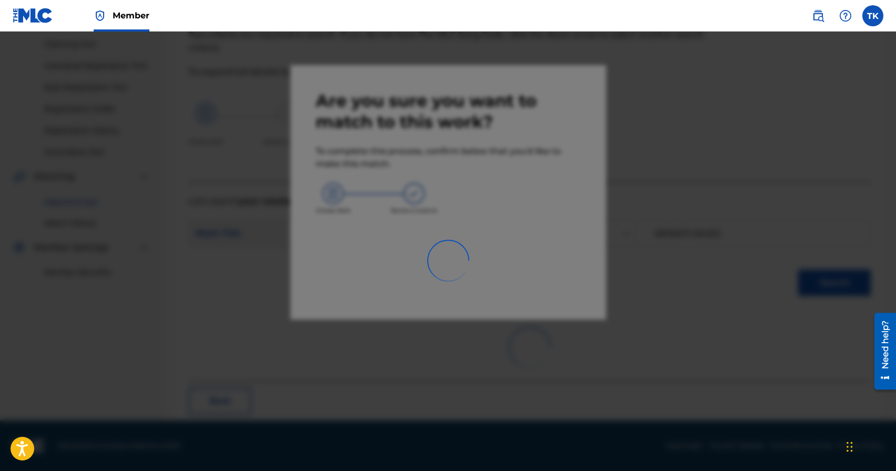
scroll to position [31, 0]
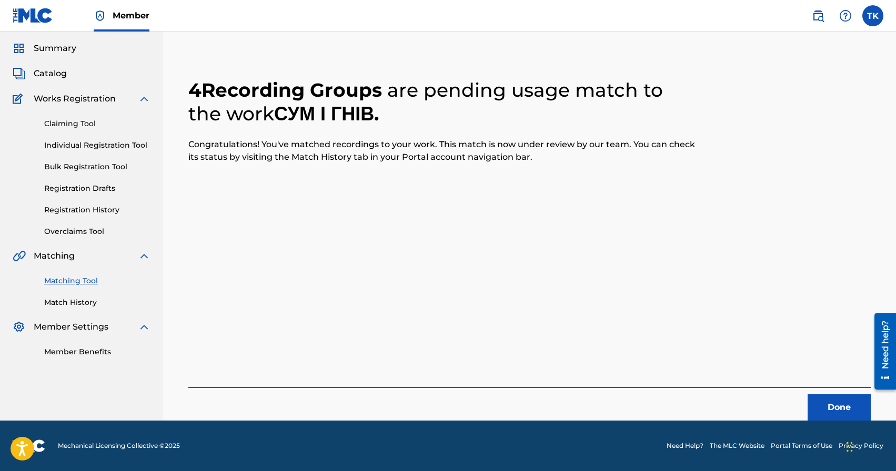
click at [819, 396] on button "Done" at bounding box center [839, 408] width 63 height 26
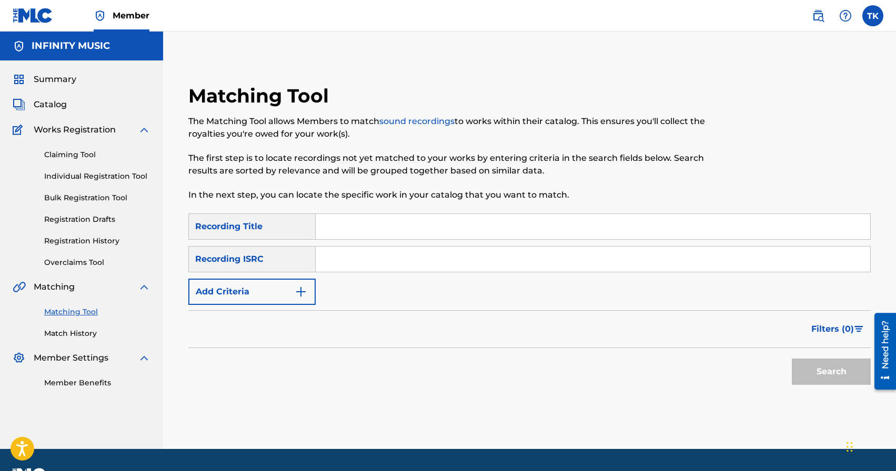
click at [464, 243] on div "SearchWithCriteria9615c23d-76a6-4832-858f-40ed67008b5f Recording Title SearchWi…" at bounding box center [529, 260] width 682 height 92
click at [461, 229] on input "Search Form" at bounding box center [593, 226] width 555 height 25
type input "труха"
click at [298, 296] on img "Search Form" at bounding box center [301, 292] width 13 height 13
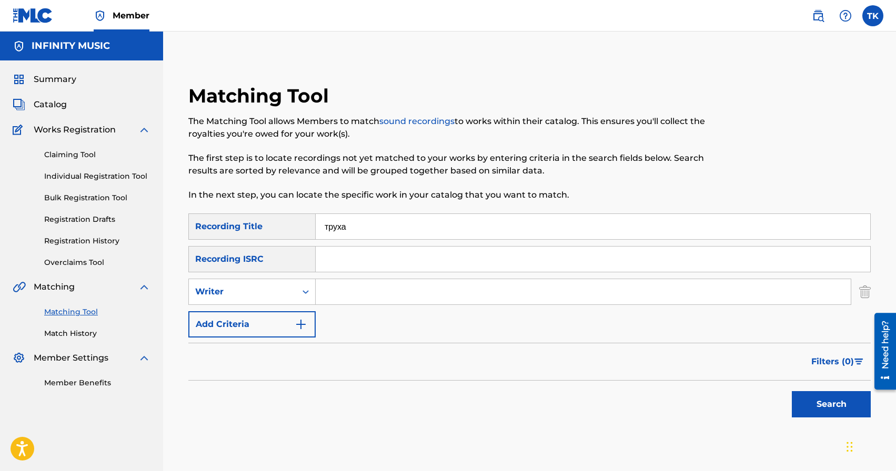
click at [298, 296] on div "Search Form" at bounding box center [305, 292] width 19 height 19
click at [293, 318] on div "Recording Artist" at bounding box center [252, 318] width 126 height 26
click at [345, 300] on input "Search Form" at bounding box center [583, 291] width 535 height 25
type input "Структура Щастя"
click at [817, 405] on button "Search" at bounding box center [831, 404] width 79 height 26
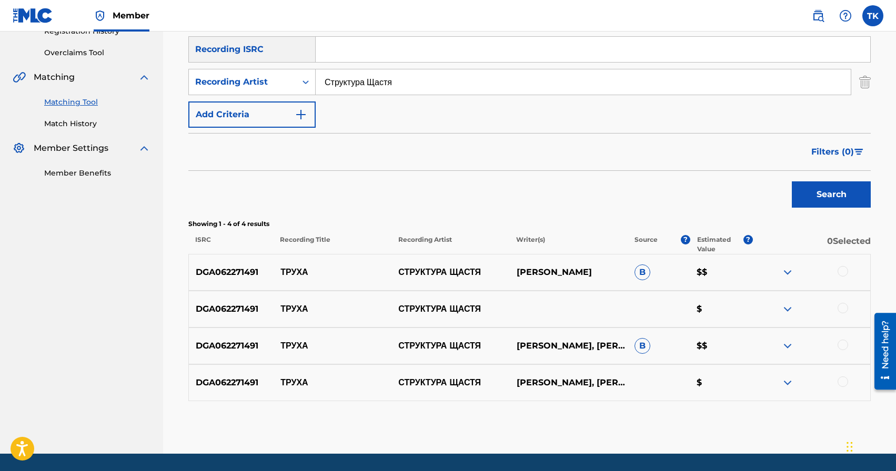
scroll to position [243, 0]
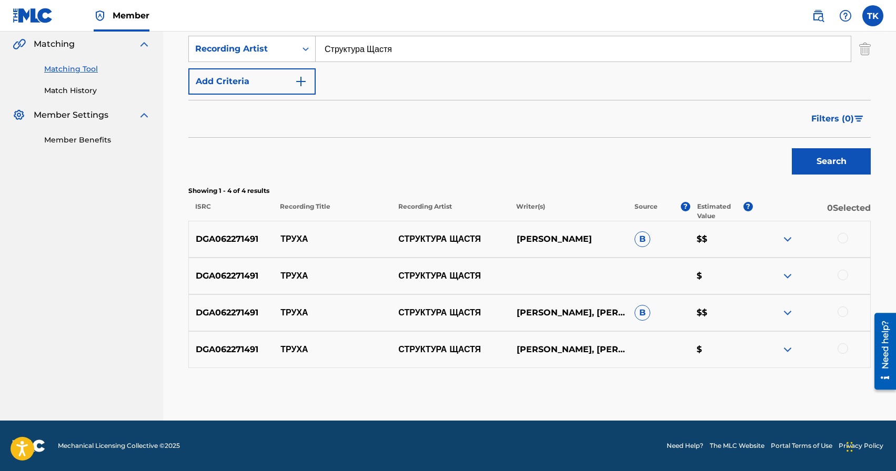
click at [846, 238] on div at bounding box center [843, 238] width 11 height 11
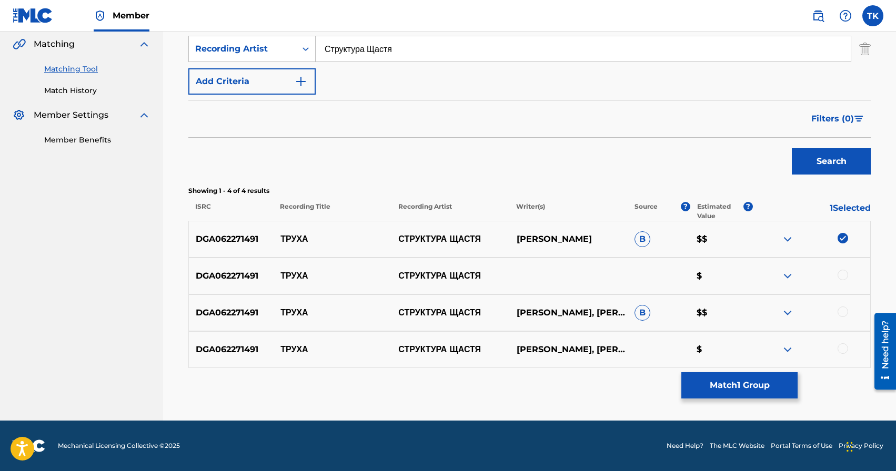
click at [842, 274] on div at bounding box center [843, 275] width 11 height 11
click at [842, 310] on div at bounding box center [843, 312] width 11 height 11
click at [843, 348] on div at bounding box center [843, 349] width 11 height 11
click at [767, 384] on button "Match 4 Groups" at bounding box center [739, 386] width 116 height 26
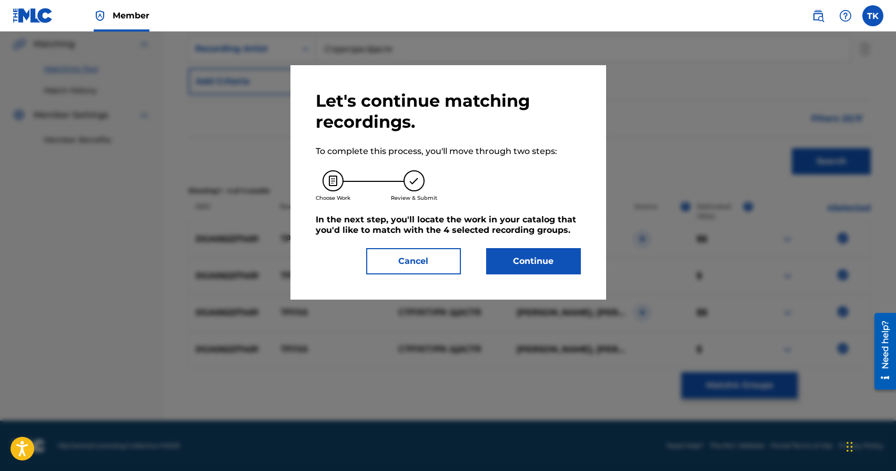
click at [564, 266] on button "Continue" at bounding box center [533, 261] width 95 height 26
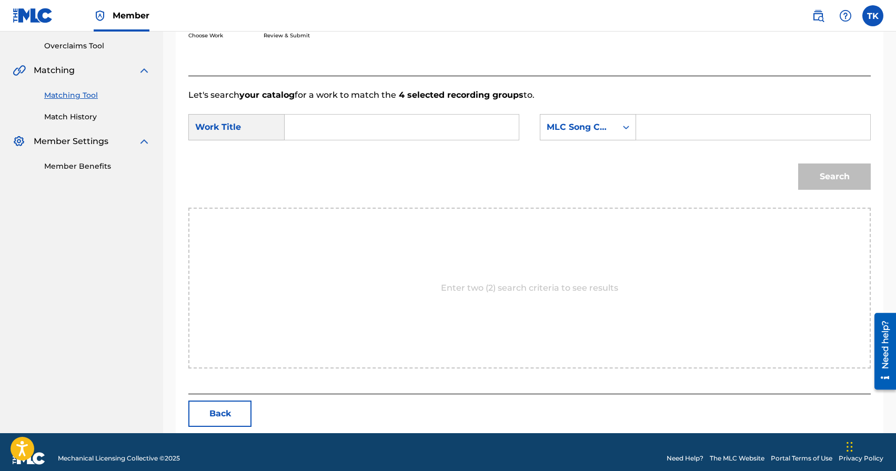
scroll to position [229, 0]
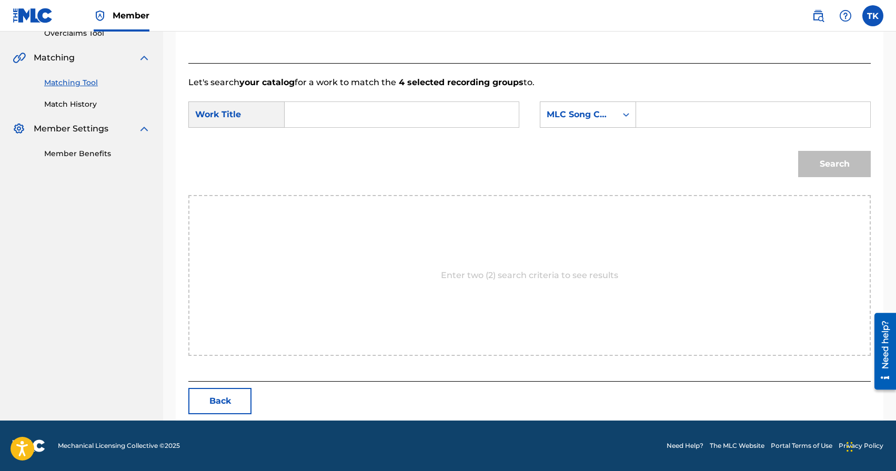
click at [385, 109] on input "Search Form" at bounding box center [402, 114] width 216 height 25
type input "труха"
click at [373, 140] on div "труха" at bounding box center [401, 138] width 215 height 19
click at [620, 106] on div "Search Form" at bounding box center [626, 114] width 19 height 19
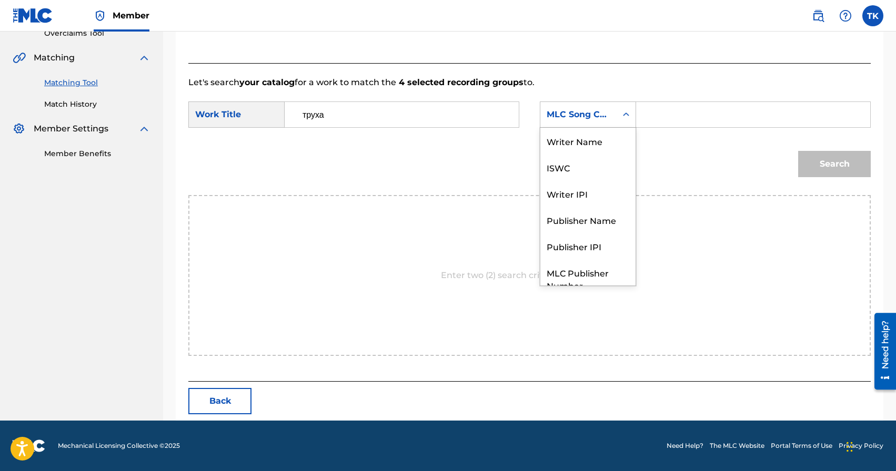
scroll to position [39, 0]
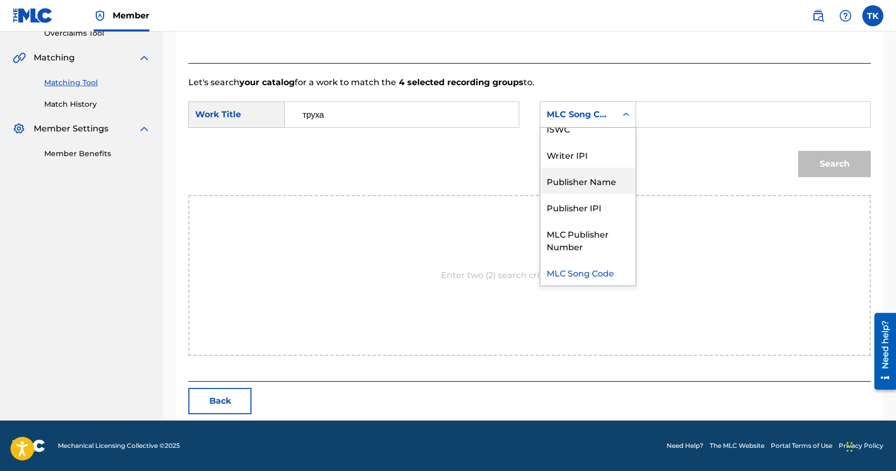
click at [593, 177] on div "Publisher Name" at bounding box center [587, 181] width 95 height 26
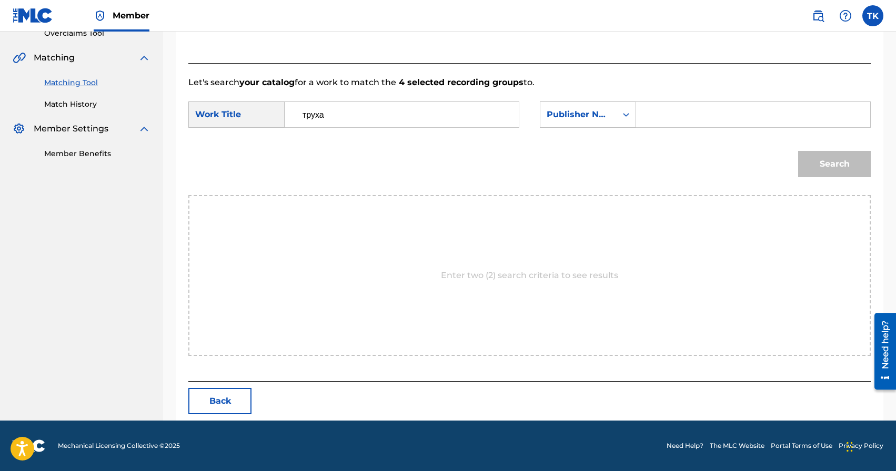
click at [652, 127] on input "Search Form" at bounding box center [753, 114] width 216 height 25
type input "INFINITY MUSIC"
click at [850, 170] on button "Search" at bounding box center [834, 164] width 73 height 26
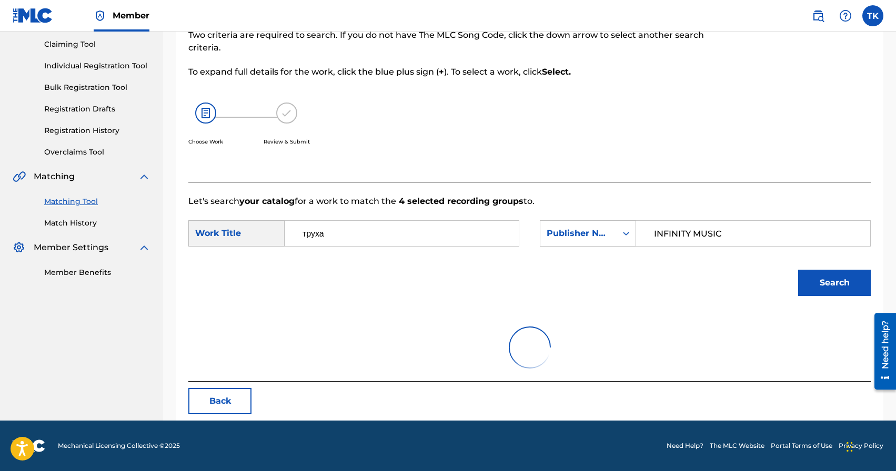
scroll to position [198, 0]
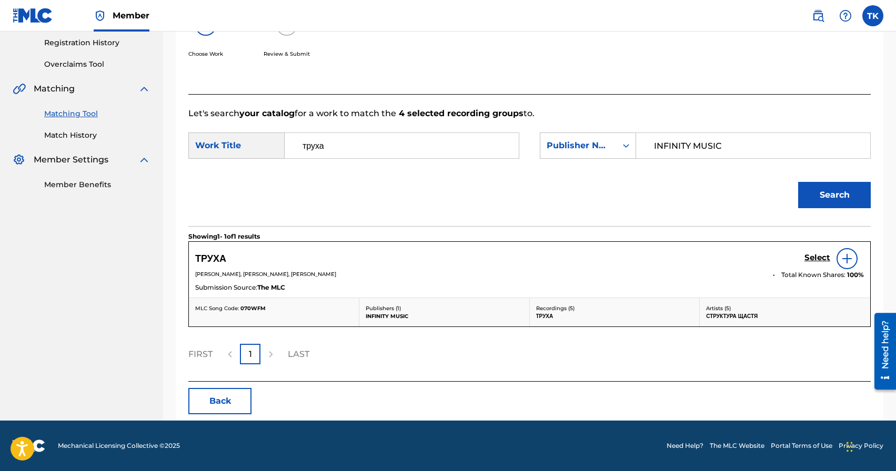
click at [808, 257] on h5 "Select" at bounding box center [818, 258] width 26 height 10
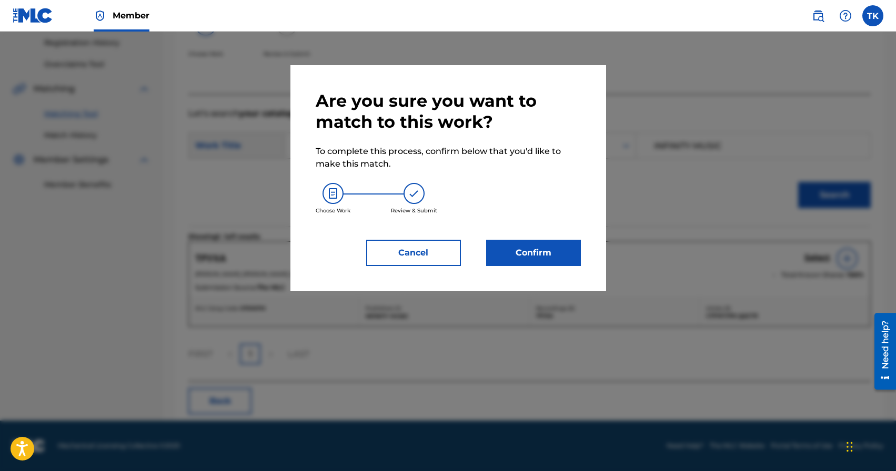
click at [531, 248] on button "Confirm" at bounding box center [533, 253] width 95 height 26
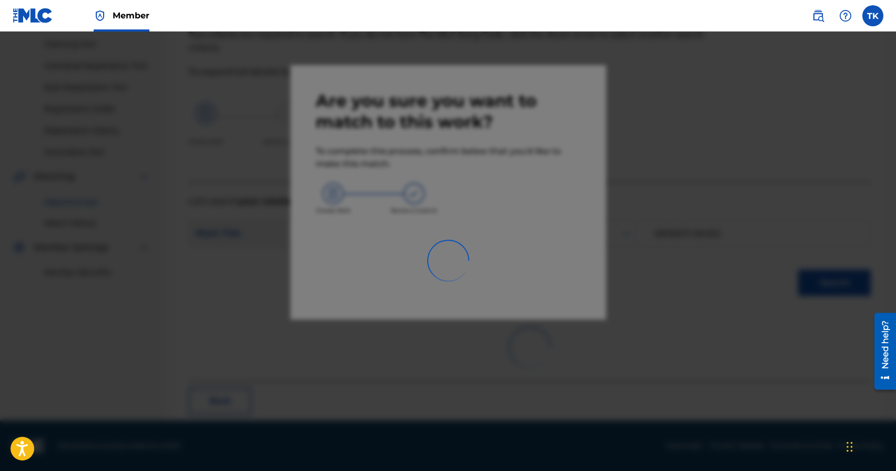
scroll to position [31, 0]
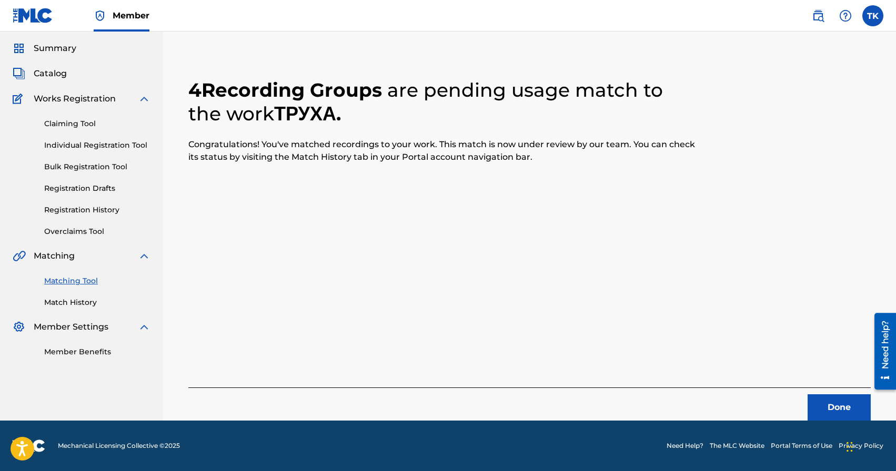
click at [821, 398] on button "Done" at bounding box center [839, 408] width 63 height 26
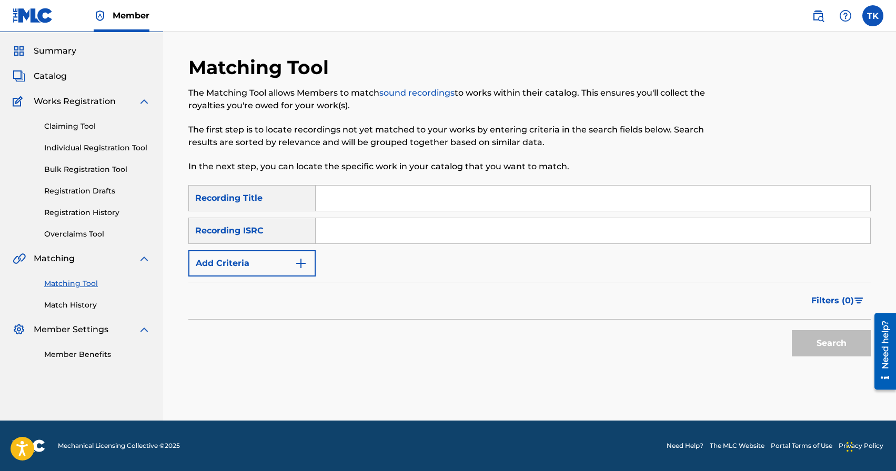
scroll to position [0, 0]
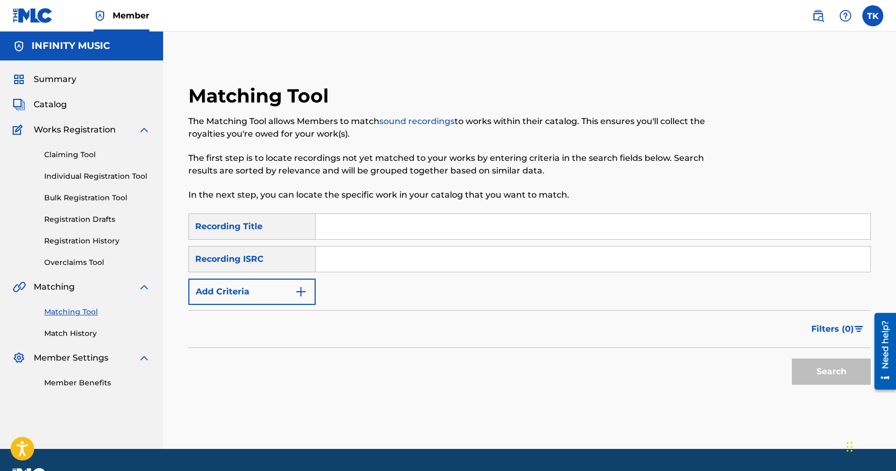
click at [443, 228] on input "Search Form" at bounding box center [593, 226] width 555 height 25
type input "силуети"
click at [275, 294] on button "Add Criteria" at bounding box center [251, 292] width 127 height 26
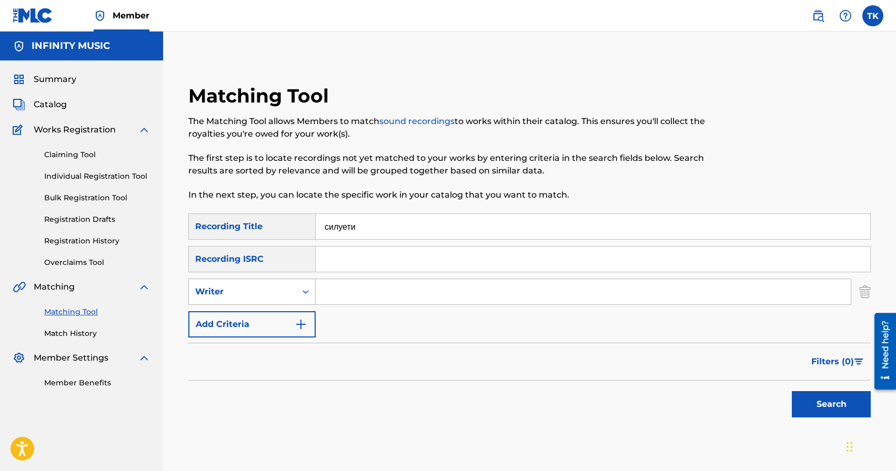
click at [275, 294] on div "Writer" at bounding box center [242, 292] width 95 height 13
click at [275, 310] on div "Recording Artist" at bounding box center [252, 318] width 126 height 26
click at [357, 293] on input "Search Form" at bounding box center [583, 291] width 535 height 25
type input "Структура Щастя"
click at [826, 410] on button "Search" at bounding box center [831, 404] width 79 height 26
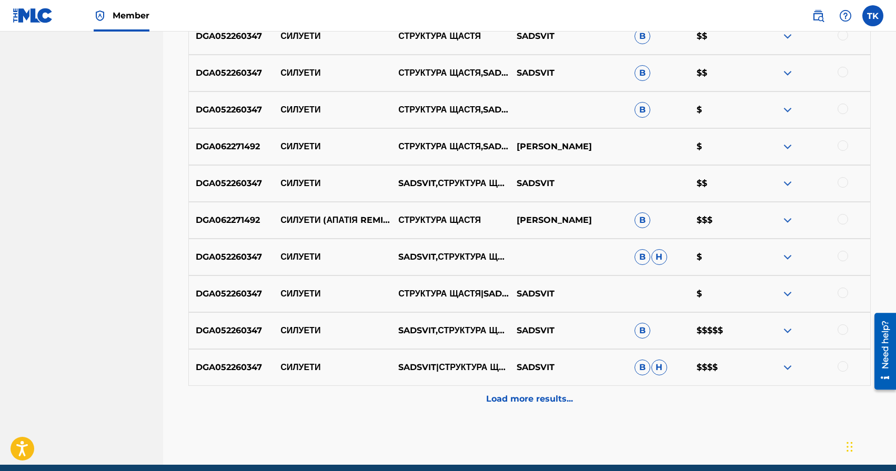
scroll to position [449, 0]
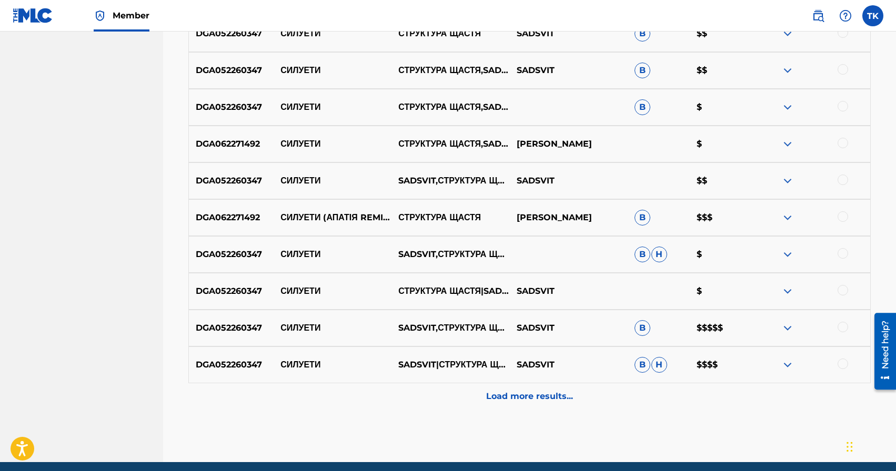
click at [538, 394] on p "Load more results..." at bounding box center [529, 396] width 87 height 13
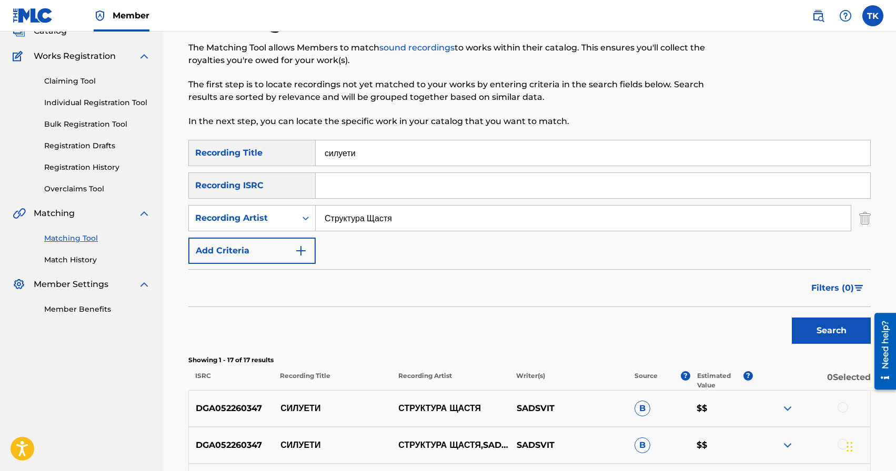
scroll to position [0, 0]
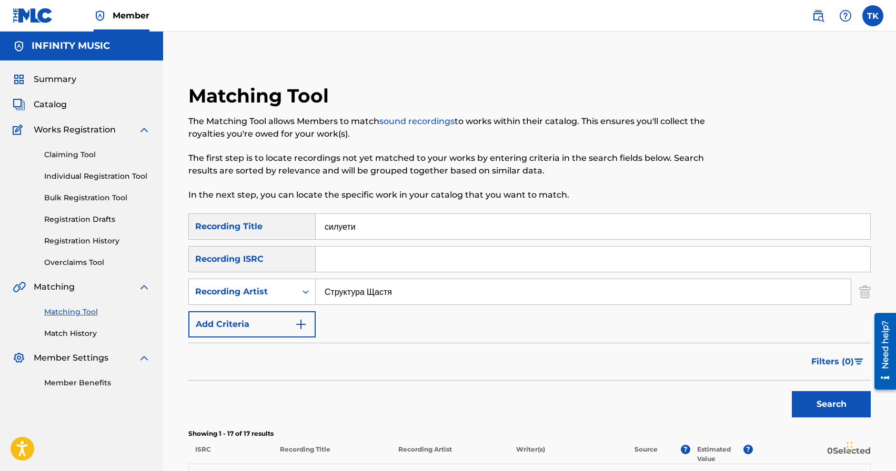
click at [23, 107] on img at bounding box center [19, 104] width 13 height 13
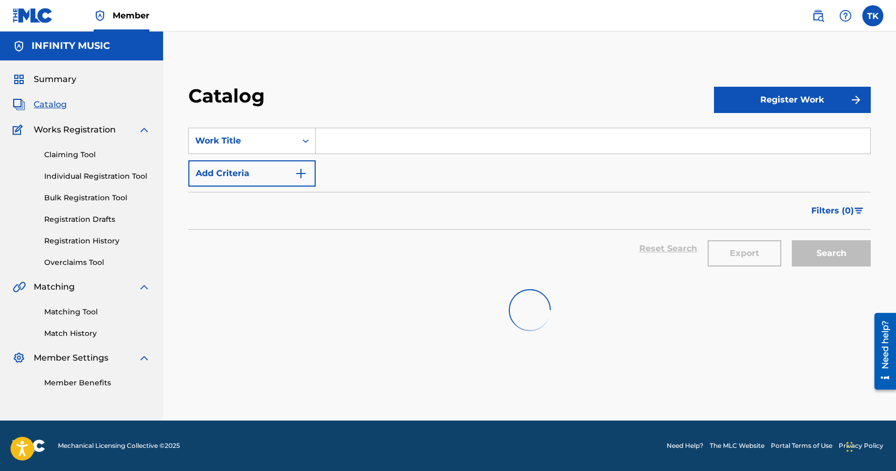
click at [398, 148] on input "Search Form" at bounding box center [593, 140] width 555 height 25
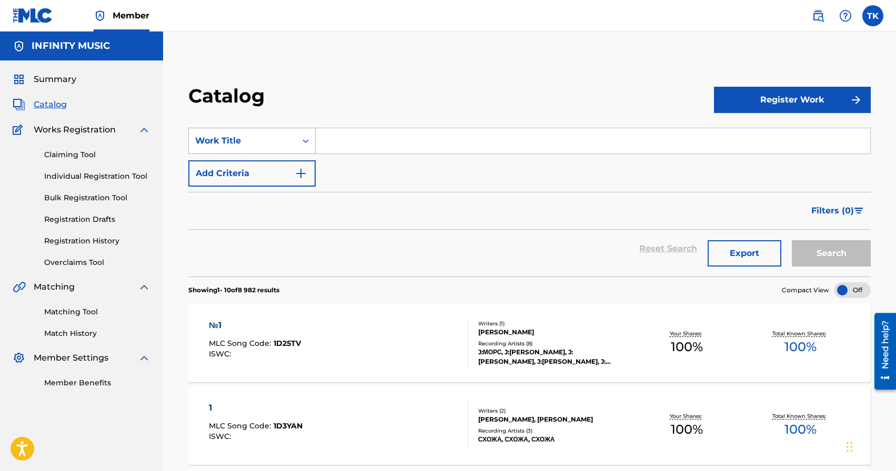
click at [296, 138] on div "Search Form" at bounding box center [305, 141] width 19 height 19
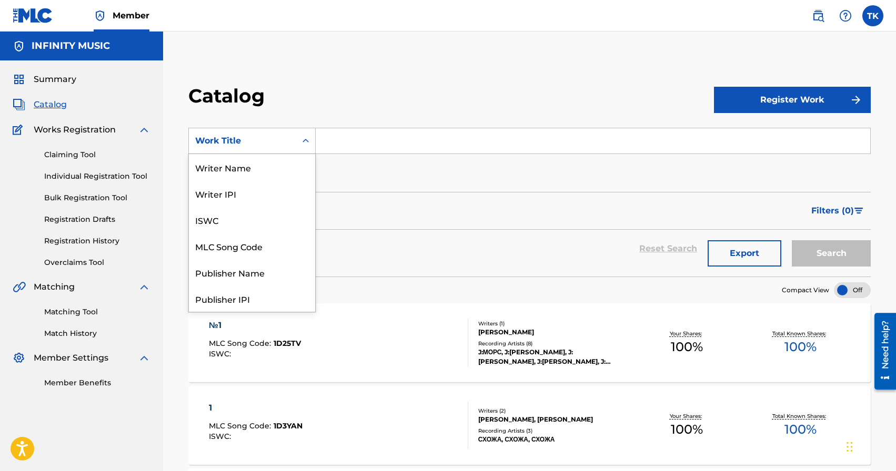
scroll to position [158, 0]
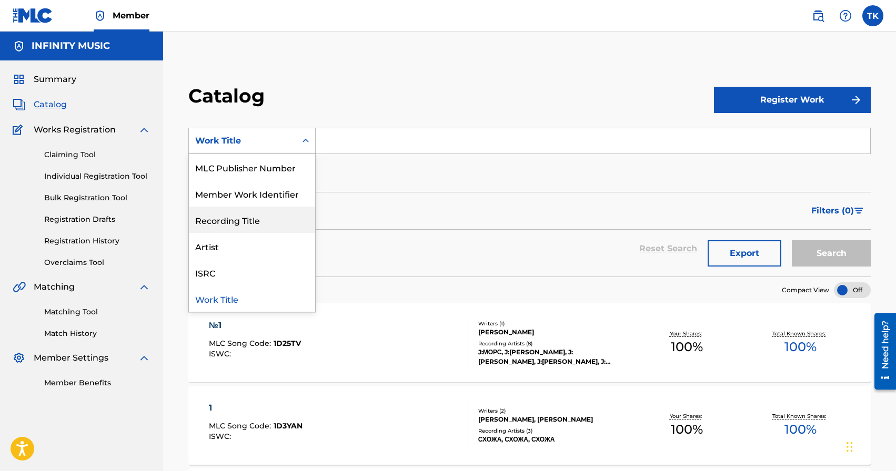
drag, startPoint x: 282, startPoint y: 215, endPoint x: 291, endPoint y: 208, distance: 11.3
click at [282, 215] on div "Recording Title" at bounding box center [252, 220] width 126 height 26
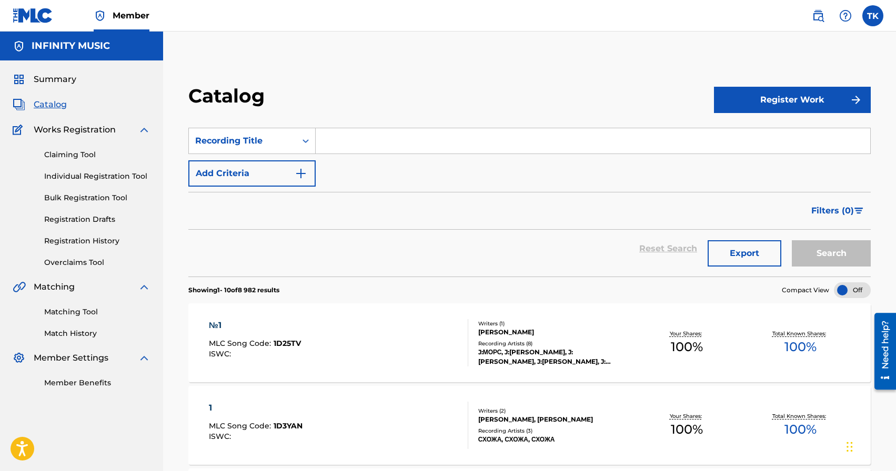
click at [388, 138] on input "Search Form" at bounding box center [593, 140] width 555 height 25
type input "силуети"
click at [827, 242] on button "Search" at bounding box center [831, 253] width 79 height 26
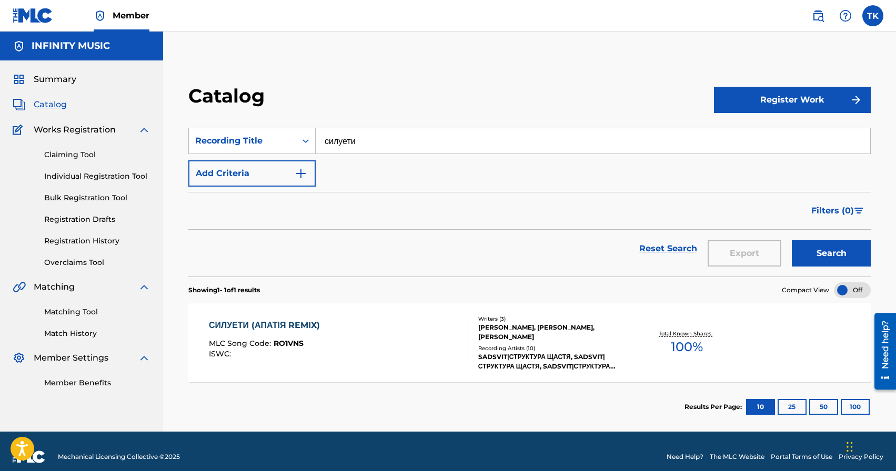
scroll to position [11, 0]
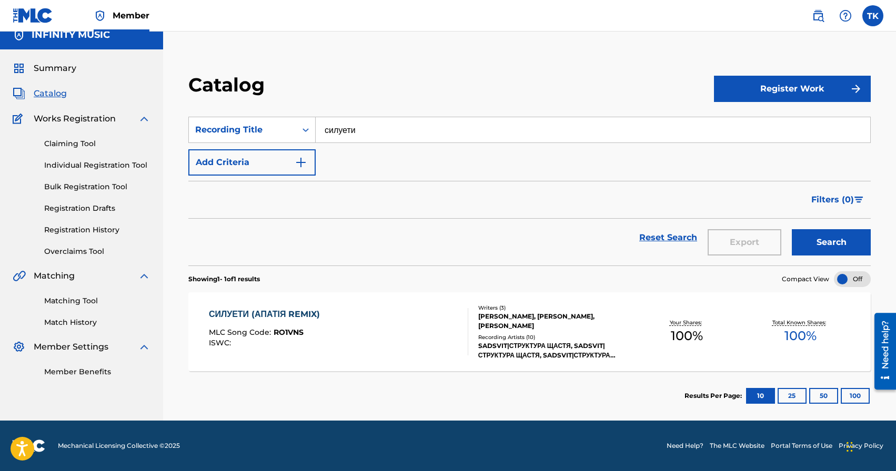
click at [83, 301] on link "Matching Tool" at bounding box center [97, 301] width 106 height 11
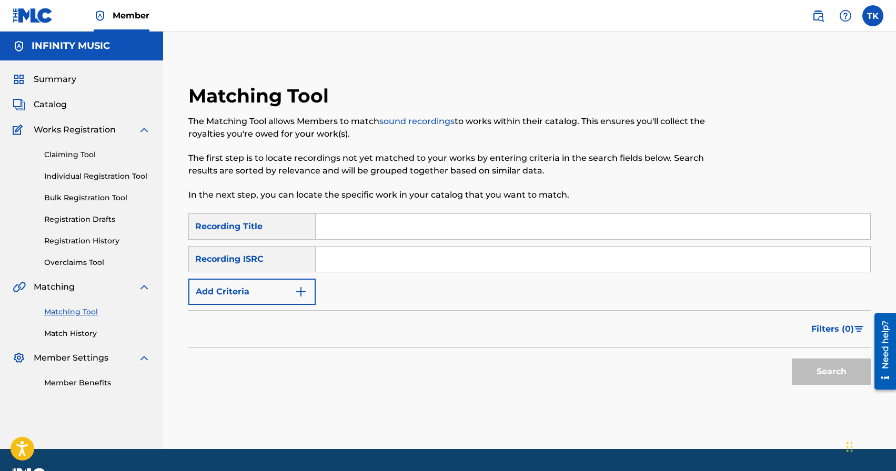
click at [361, 222] on input "Search Form" at bounding box center [593, 226] width 555 height 25
type input "силуети"
click at [299, 296] on img "Search Form" at bounding box center [301, 292] width 13 height 13
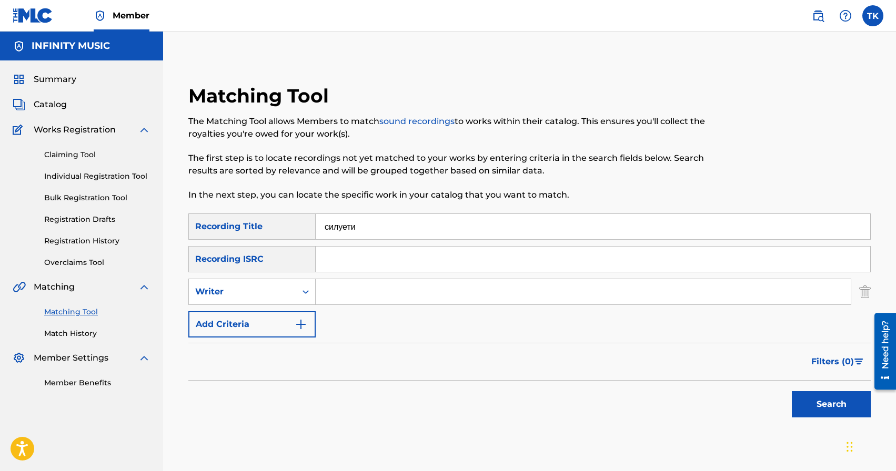
click at [299, 296] on div "Search Form" at bounding box center [305, 292] width 19 height 19
click at [289, 312] on div "Recording Artist" at bounding box center [252, 318] width 126 height 26
click at [352, 295] on input "Search Form" at bounding box center [583, 291] width 535 height 25
type input "Структура Щастя"
click at [800, 405] on button "Search" at bounding box center [831, 404] width 79 height 26
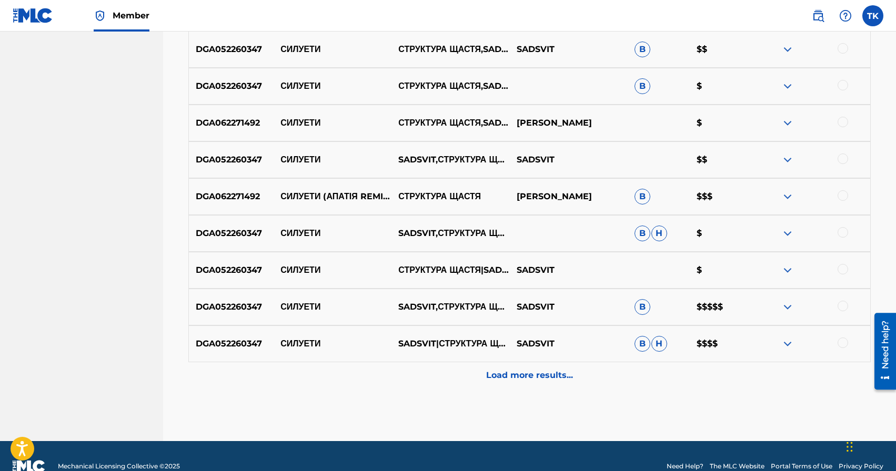
scroll to position [490, 0]
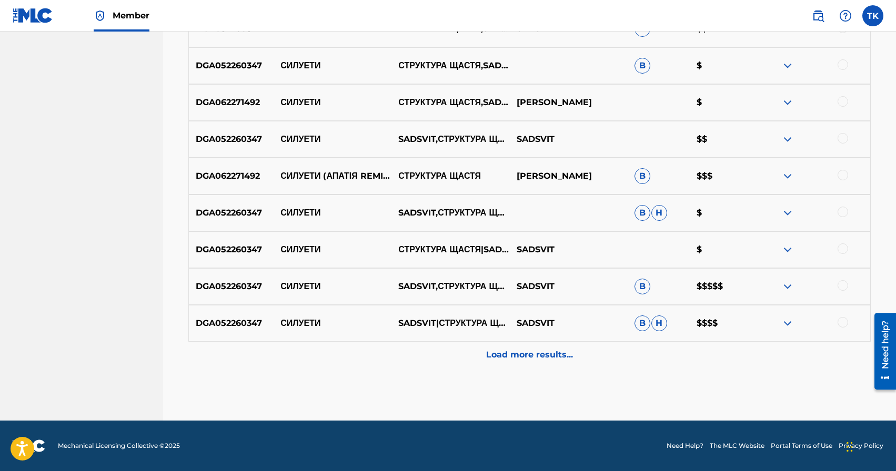
click at [557, 353] on p "Load more results..." at bounding box center [529, 355] width 87 height 13
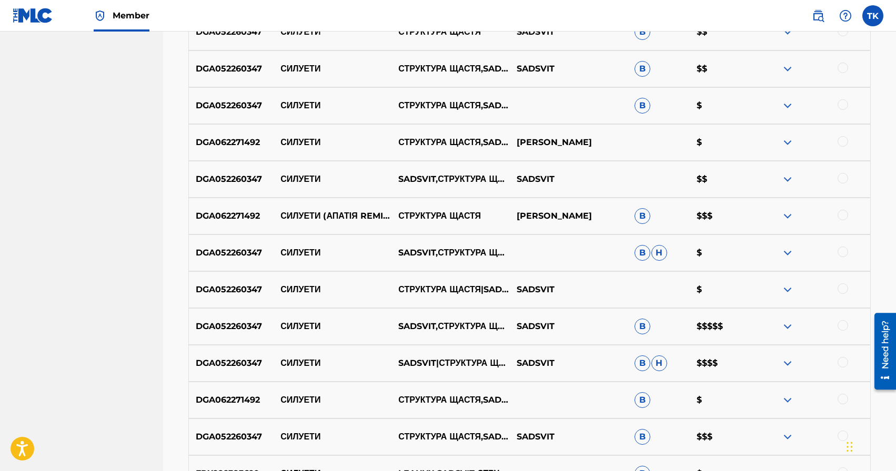
scroll to position [440, 0]
